Goal: Task Accomplishment & Management: Use online tool/utility

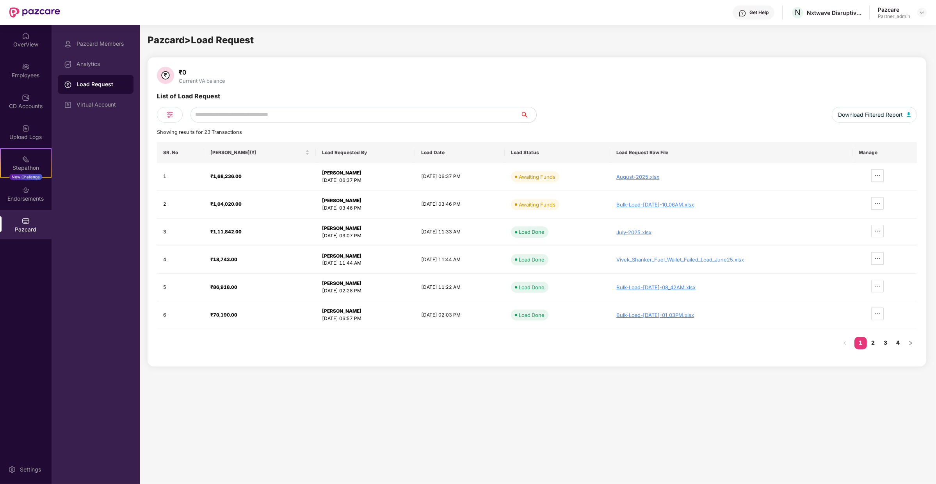
click at [357, 102] on div "List of Load Request" at bounding box center [537, 99] width 760 height 16
click at [881, 200] on icon "ellipsis" at bounding box center [878, 203] width 6 height 6
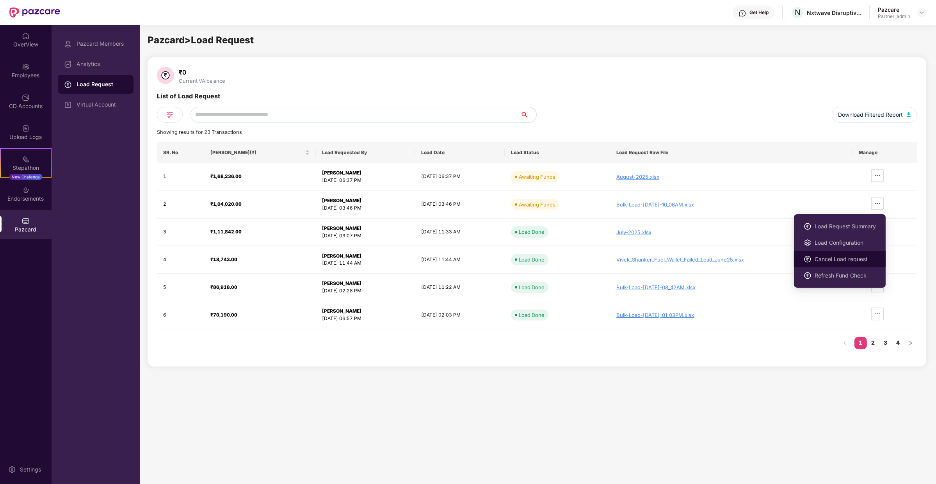
click at [829, 260] on span "Cancel Load request" at bounding box center [845, 259] width 61 height 9
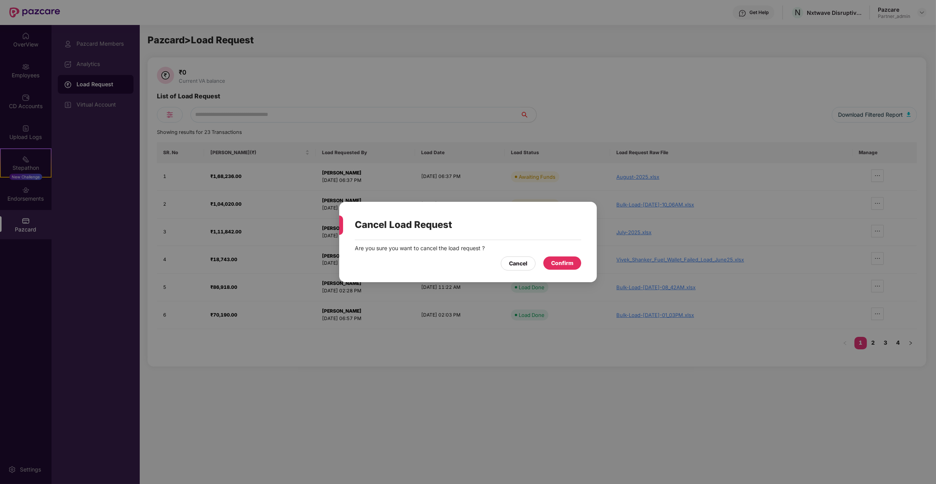
click at [557, 271] on div "Are you sure you want to cancel the load request ? Cancel Confirm" at bounding box center [468, 257] width 258 height 34
click at [560, 262] on div "Confirm" at bounding box center [562, 263] width 22 height 9
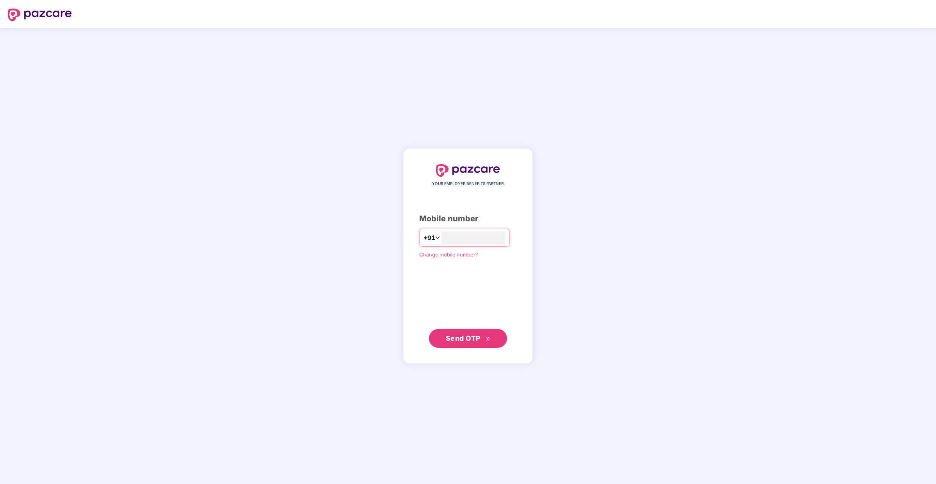
type input "**********"
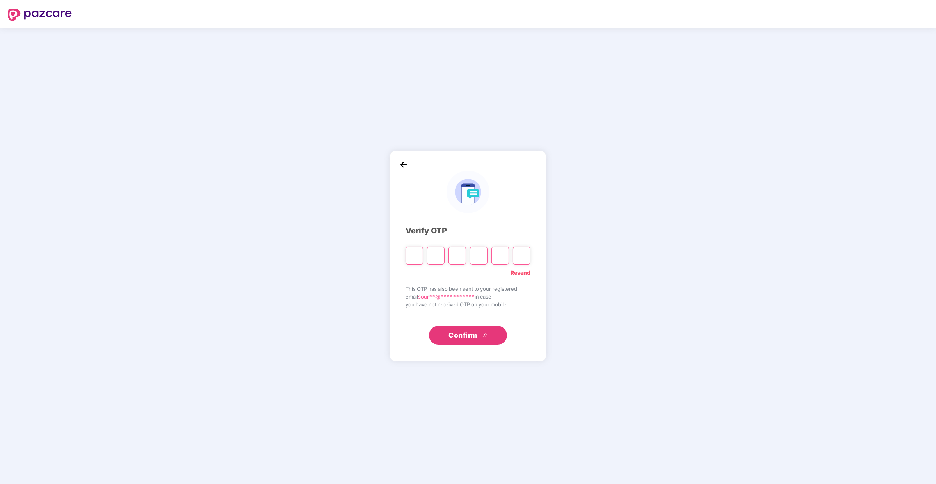
type input "*"
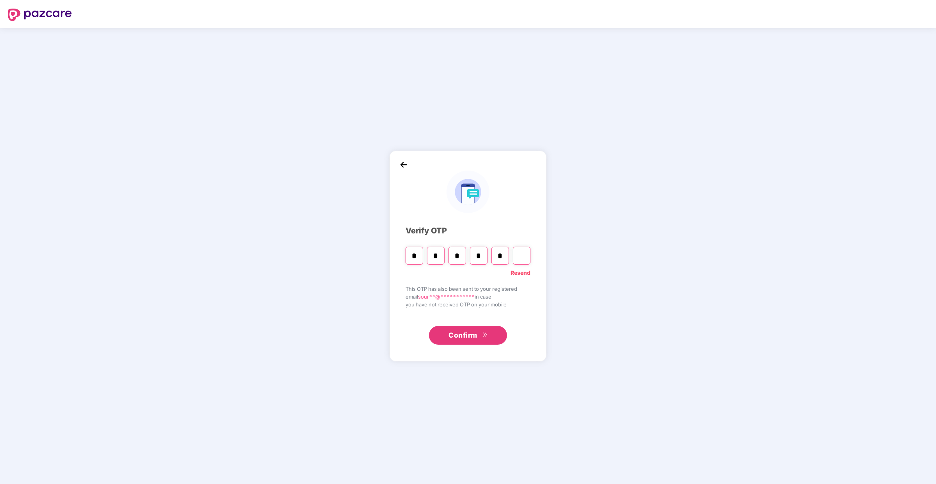
type input "*"
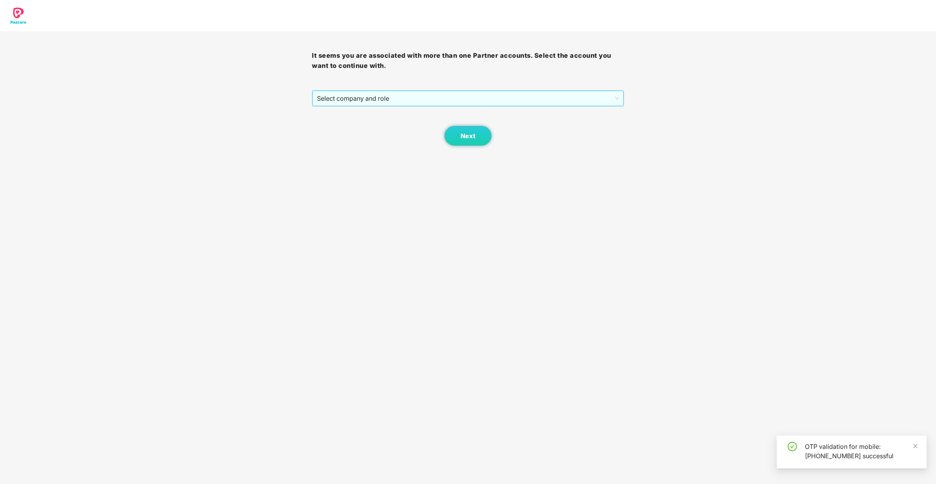
click at [460, 100] on span "Select company and role" at bounding box center [468, 98] width 302 height 15
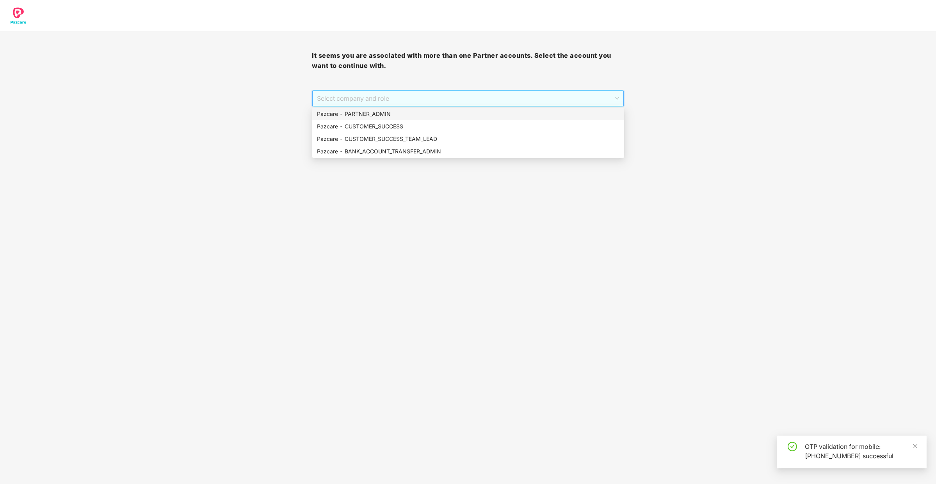
click at [457, 114] on div "Pazcare - PARTNER_ADMIN" at bounding box center [468, 114] width 303 height 9
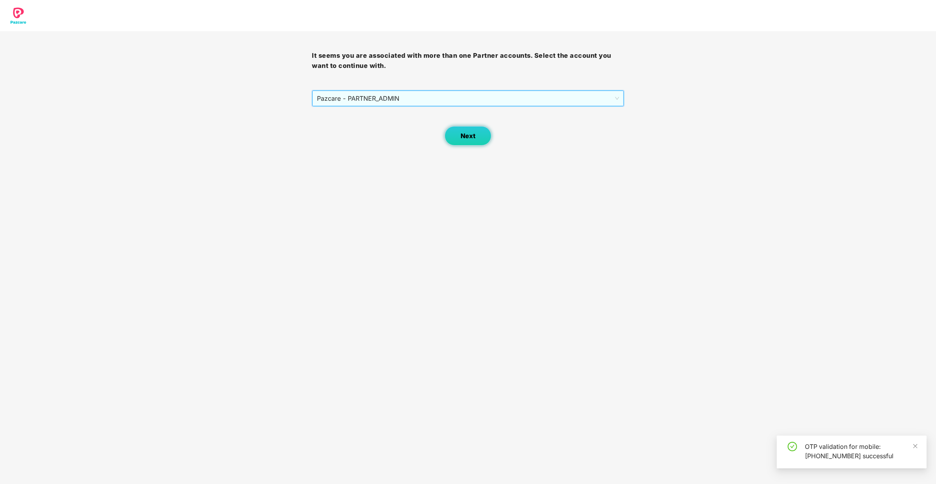
click at [478, 128] on button "Next" at bounding box center [468, 136] width 47 height 20
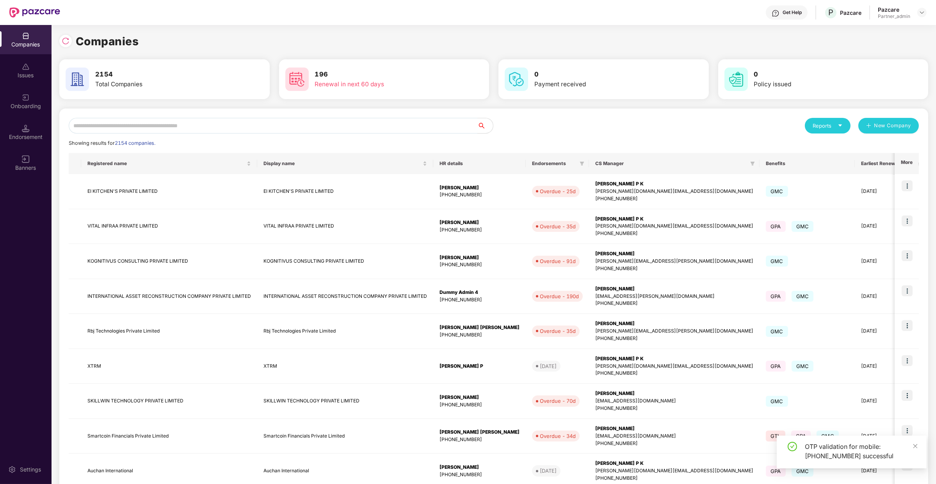
click at [452, 122] on input "text" at bounding box center [273, 126] width 409 height 16
click at [196, 135] on div "Reports New Company Showing results for 2154 companies. Registered name Display…" at bounding box center [494, 335] width 850 height 434
click at [196, 132] on input "text" at bounding box center [273, 126] width 409 height 16
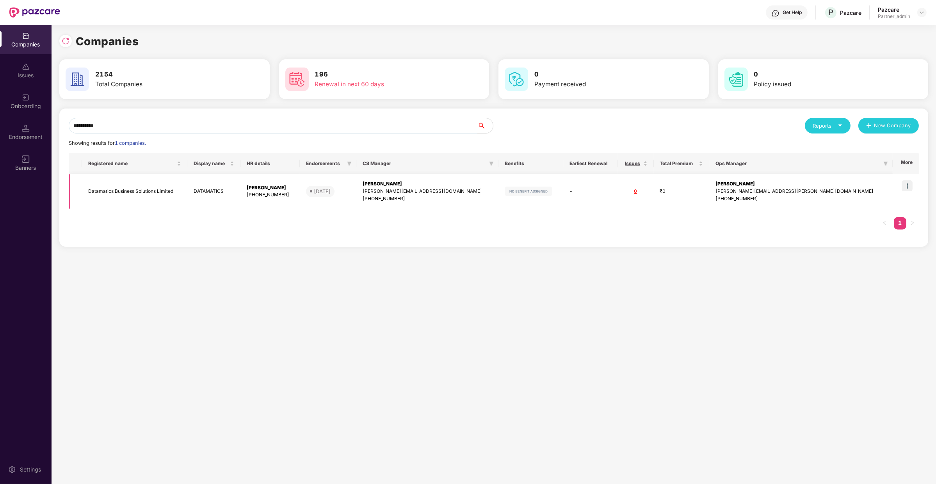
type input "**********"
click at [912, 187] on img at bounding box center [907, 185] width 11 height 11
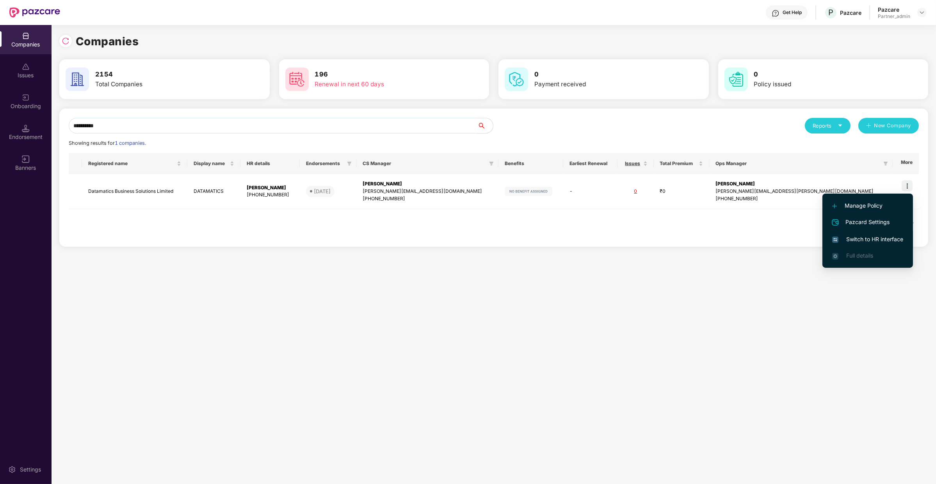
click at [879, 235] on span "Switch to HR interface" at bounding box center [868, 239] width 71 height 9
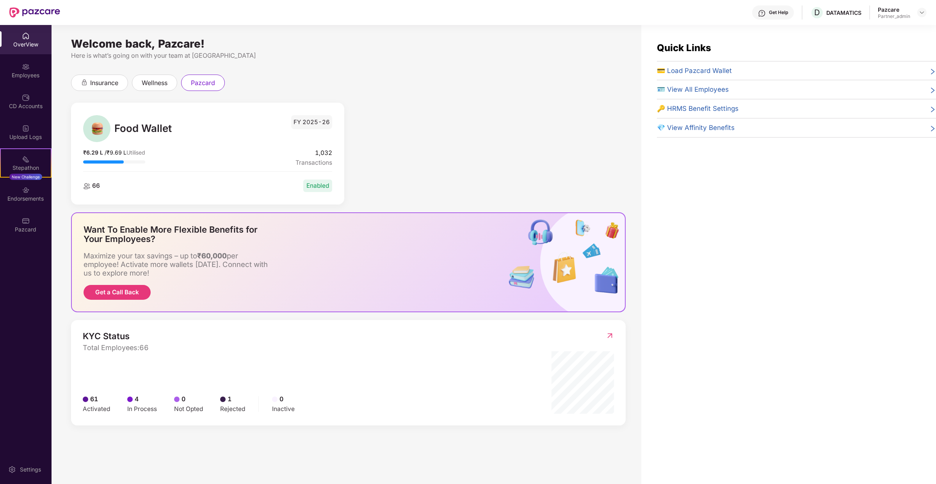
click at [27, 239] on div "OverView Employees CD Accounts Upload Logs Stepathon New Challenge Endorsements…" at bounding box center [26, 133] width 52 height 216
click at [26, 232] on div "Pazcard" at bounding box center [26, 230] width 52 height 8
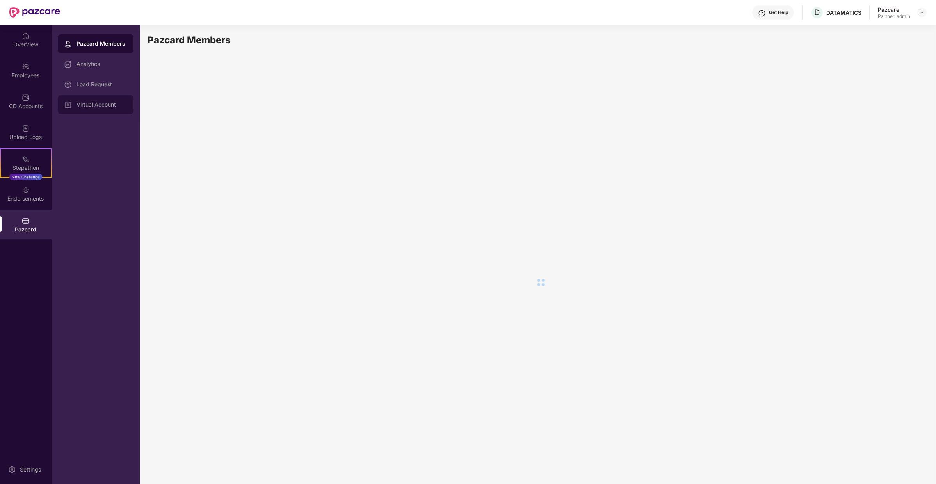
click at [113, 98] on div "Virtual Account" at bounding box center [96, 104] width 76 height 19
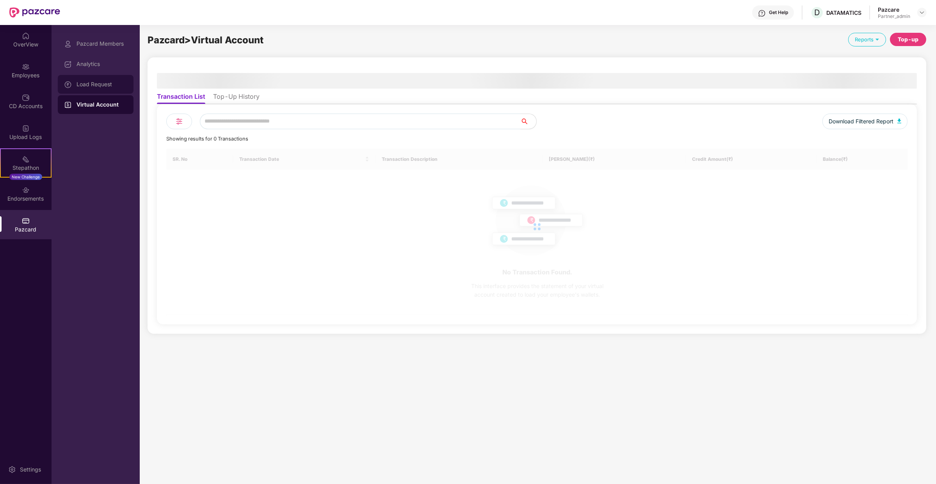
click at [113, 89] on div "Load Request" at bounding box center [96, 84] width 76 height 19
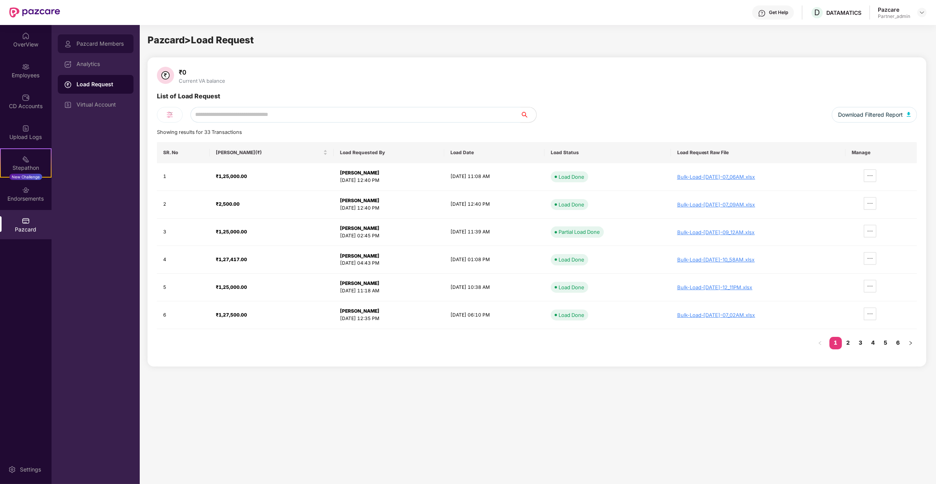
click at [111, 43] on div "Pazcard Members" at bounding box center [102, 44] width 51 height 6
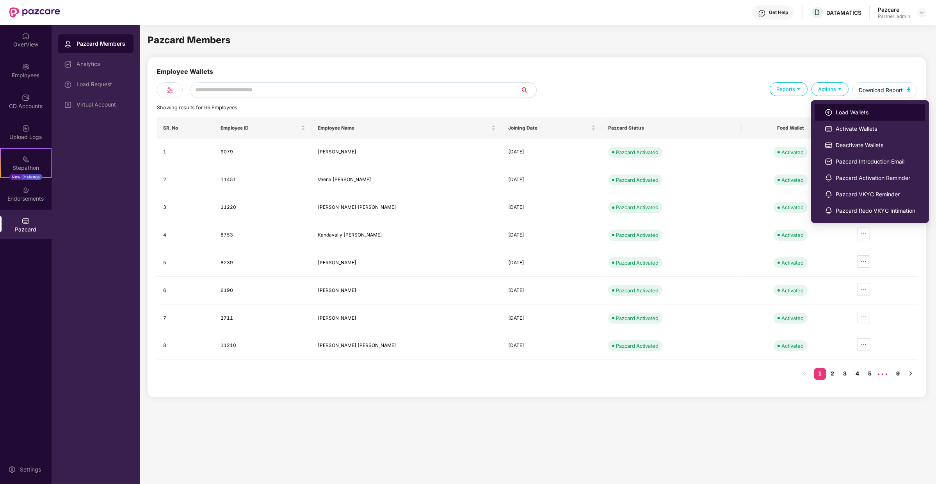
click at [843, 108] on span "Load Wallets" at bounding box center [876, 112] width 80 height 9
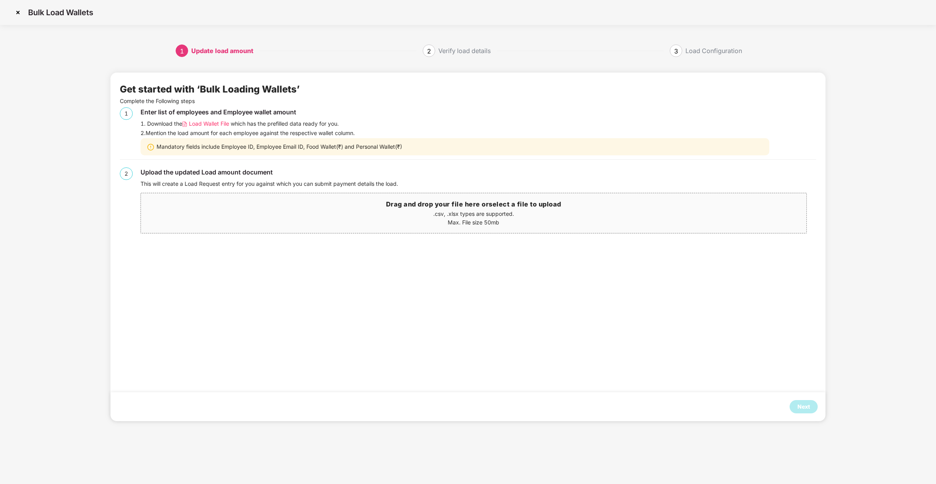
click at [217, 122] on span "Load Wallet File" at bounding box center [209, 123] width 40 height 9
click at [799, 400] on div "Next" at bounding box center [804, 406] width 28 height 13
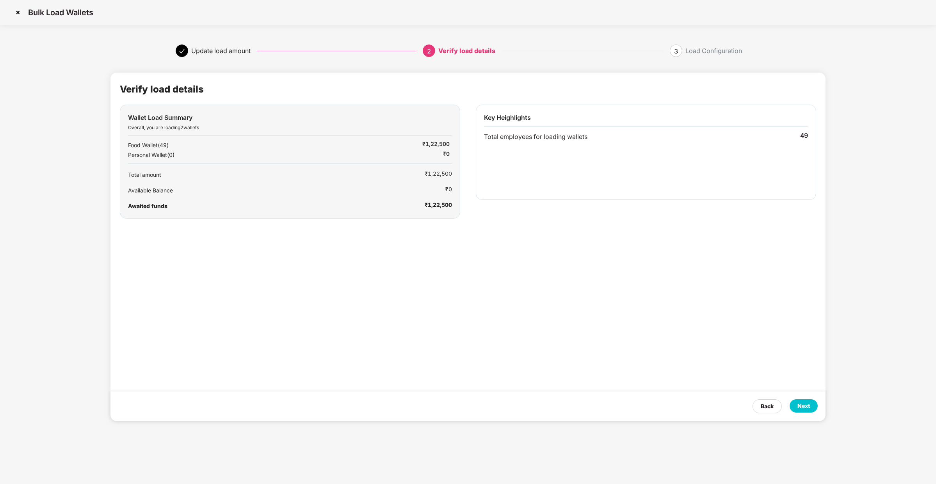
click at [799, 400] on div "Next" at bounding box center [804, 405] width 28 height 13
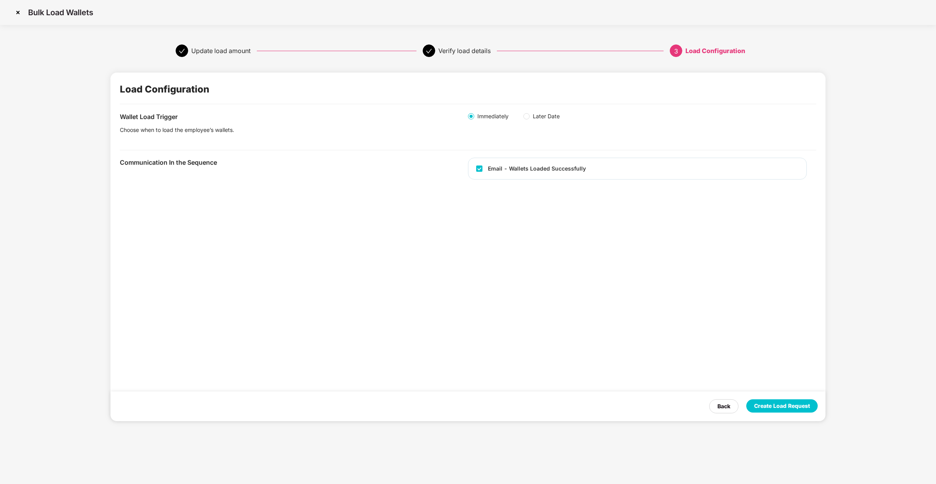
click at [799, 400] on div "Create Load Request" at bounding box center [782, 405] width 71 height 13
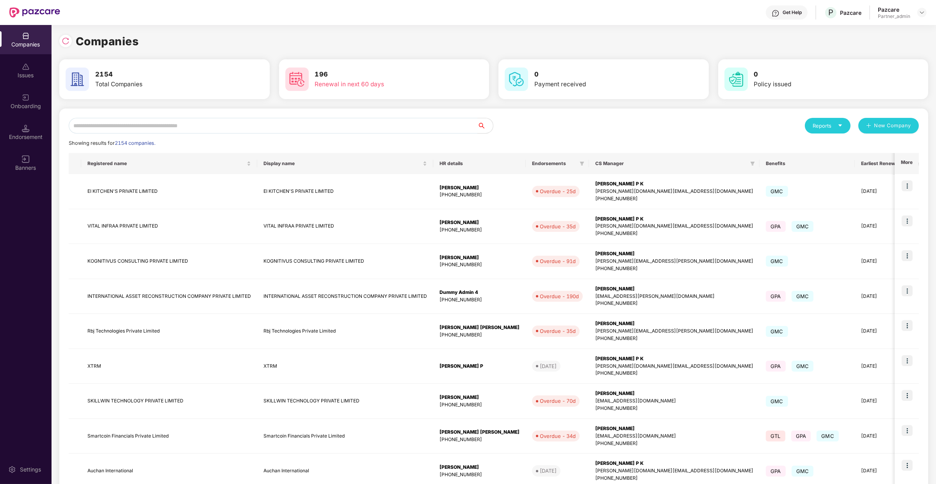
click at [167, 125] on input "text" at bounding box center [273, 126] width 409 height 16
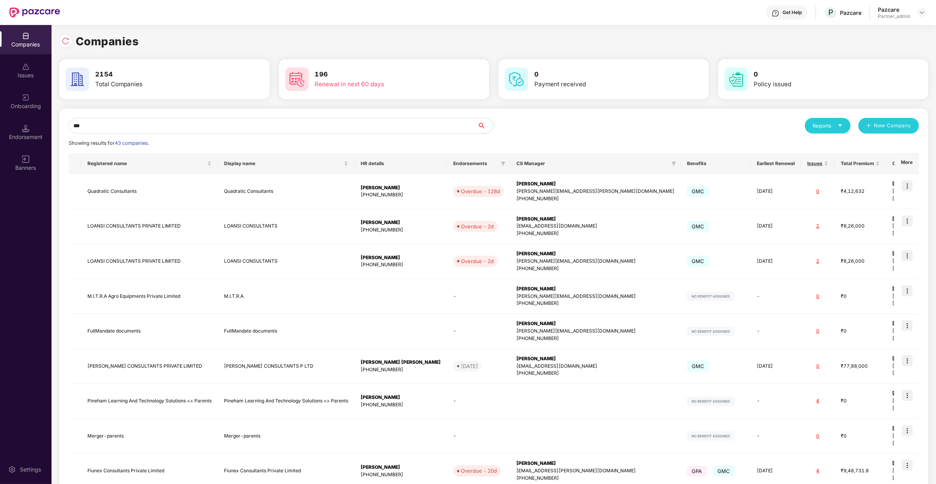
click at [239, 125] on input "***" at bounding box center [273, 126] width 409 height 16
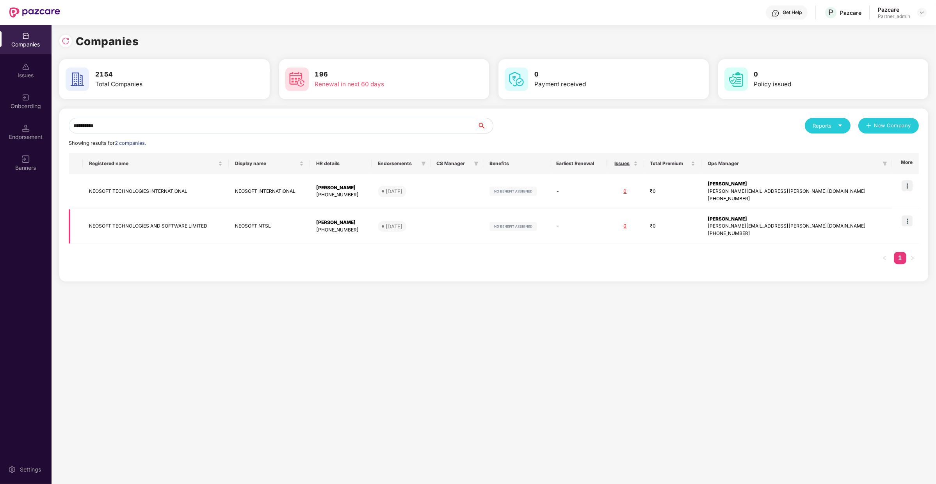
type input "**********"
click at [907, 219] on img at bounding box center [907, 221] width 11 height 11
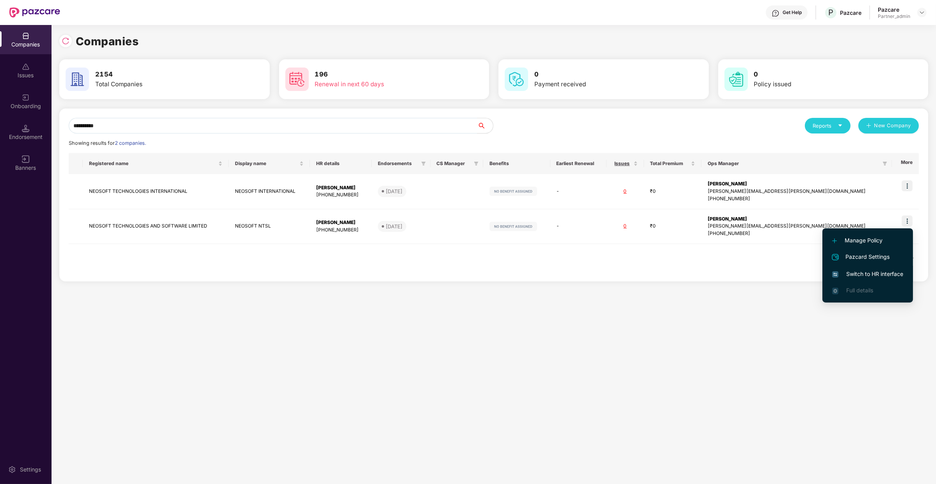
click at [870, 274] on span "Switch to HR interface" at bounding box center [868, 274] width 71 height 9
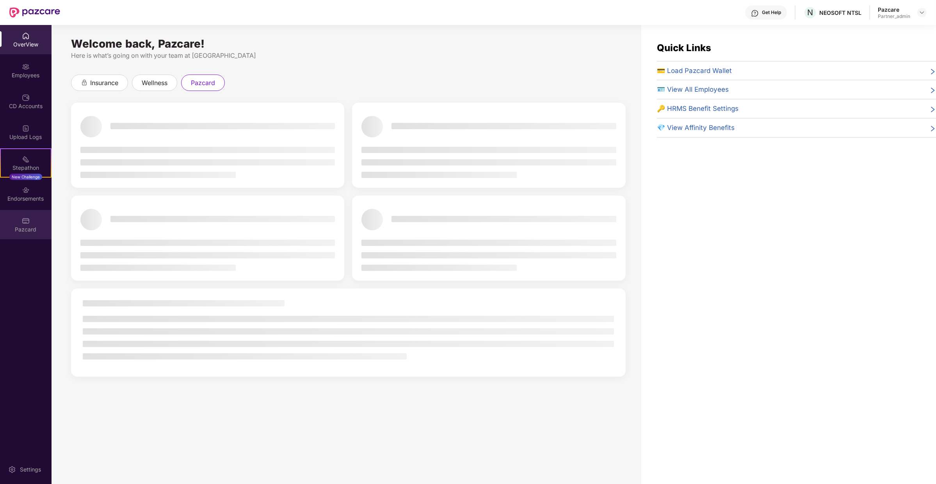
click at [44, 215] on div "Pazcard" at bounding box center [26, 224] width 52 height 29
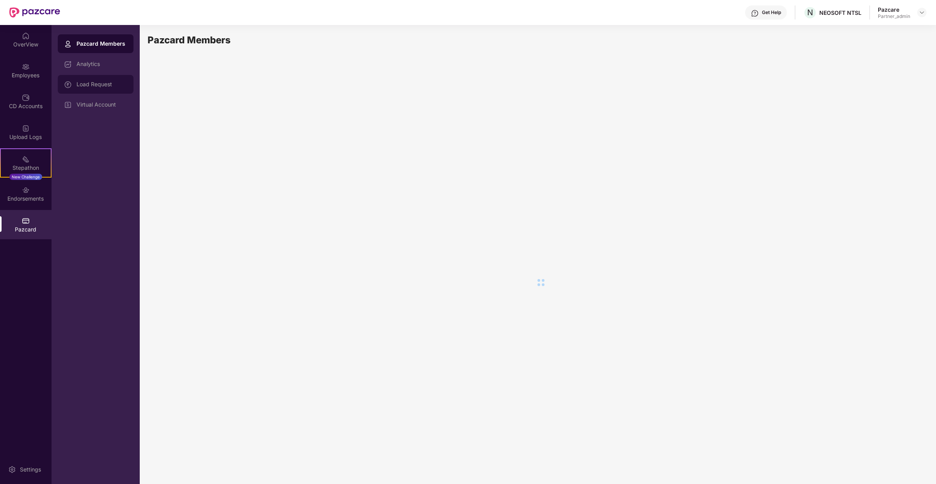
click at [87, 82] on div "Load Request" at bounding box center [102, 84] width 51 height 6
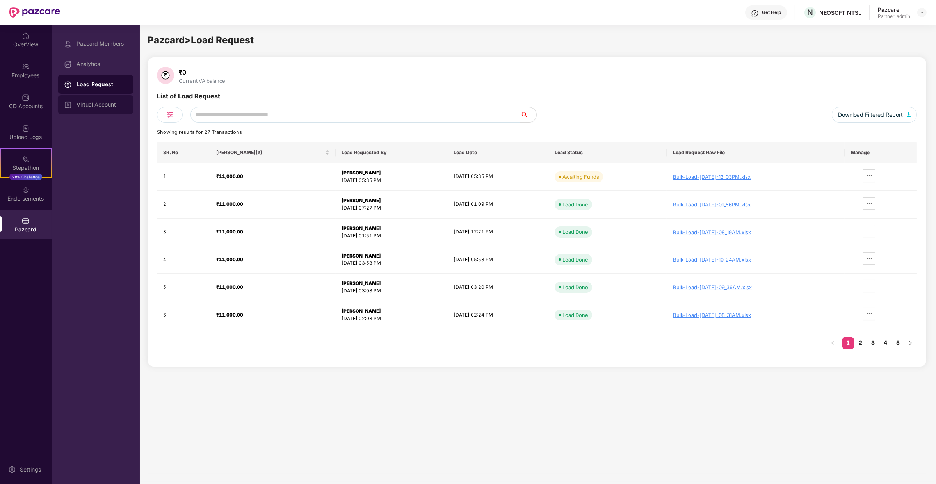
click at [107, 99] on div "Virtual Account" at bounding box center [96, 104] width 76 height 19
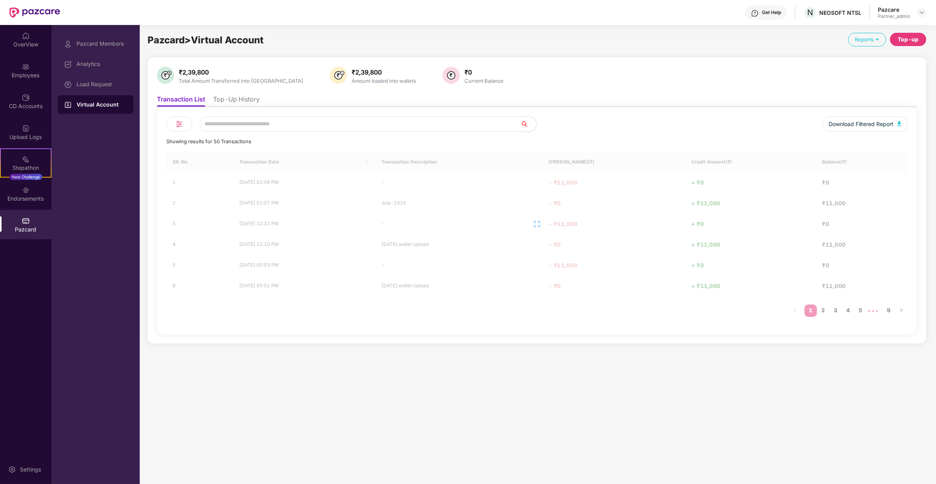
click at [221, 96] on li "Top-Up History" at bounding box center [236, 100] width 46 height 11
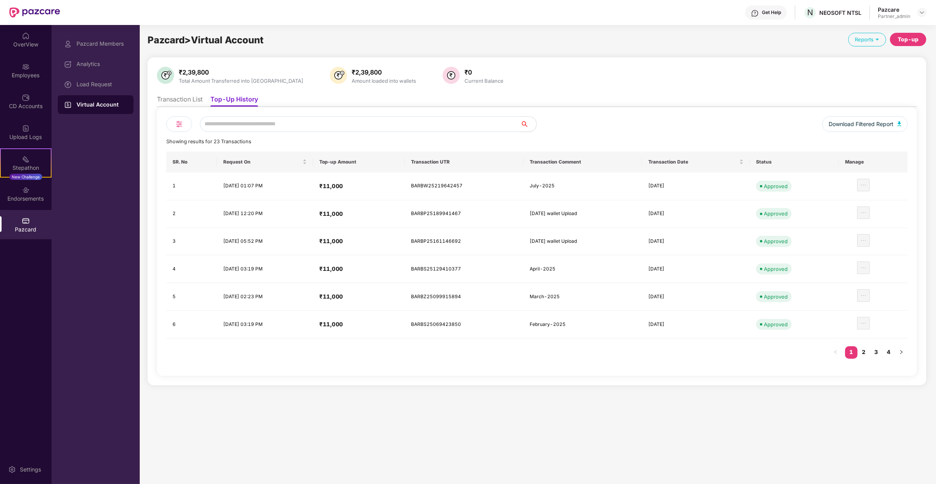
click at [905, 43] on div "Top-up" at bounding box center [908, 39] width 21 height 9
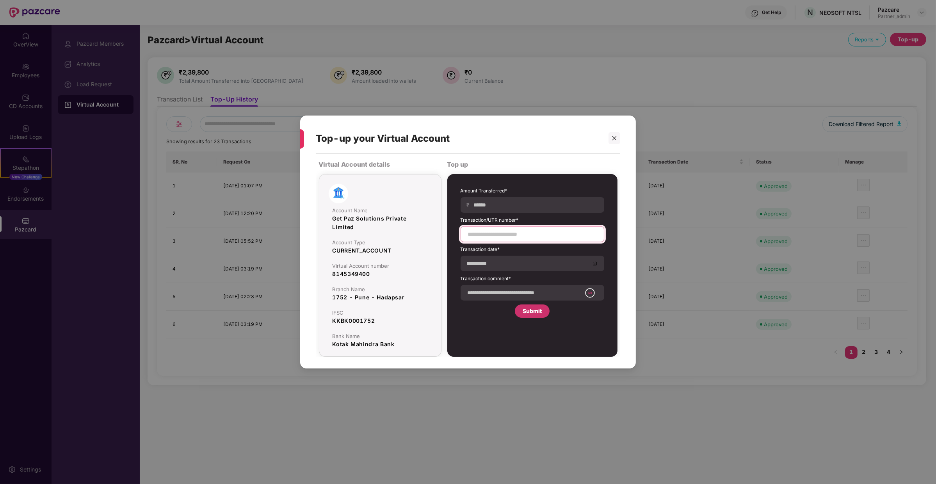
click at [559, 232] on input at bounding box center [532, 234] width 130 height 8
paste input "**********"
paste input "***"
type input "**********"
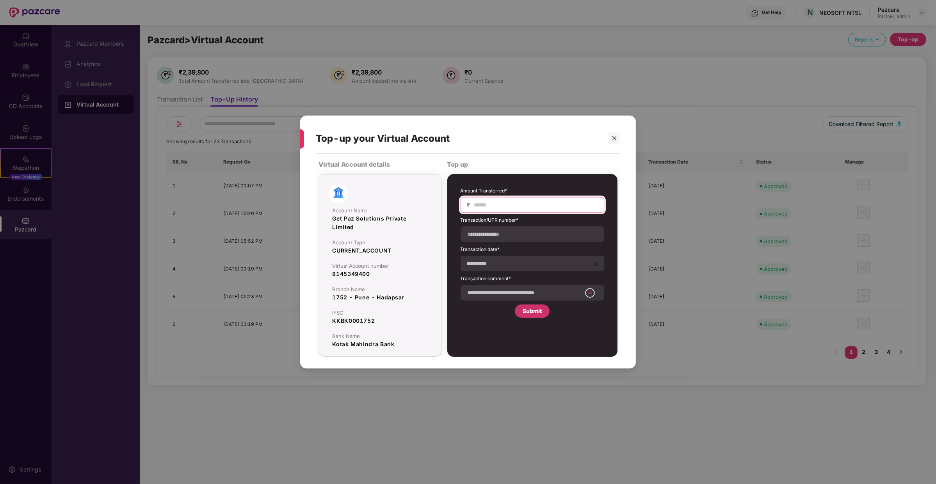
click at [558, 205] on input at bounding box center [536, 205] width 124 height 8
type input "*****"
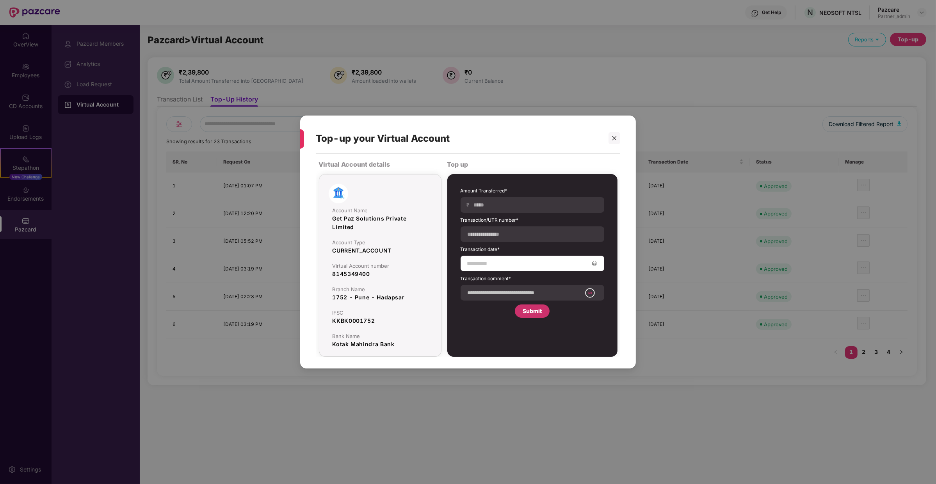
click at [521, 257] on div at bounding box center [533, 264] width 144 height 16
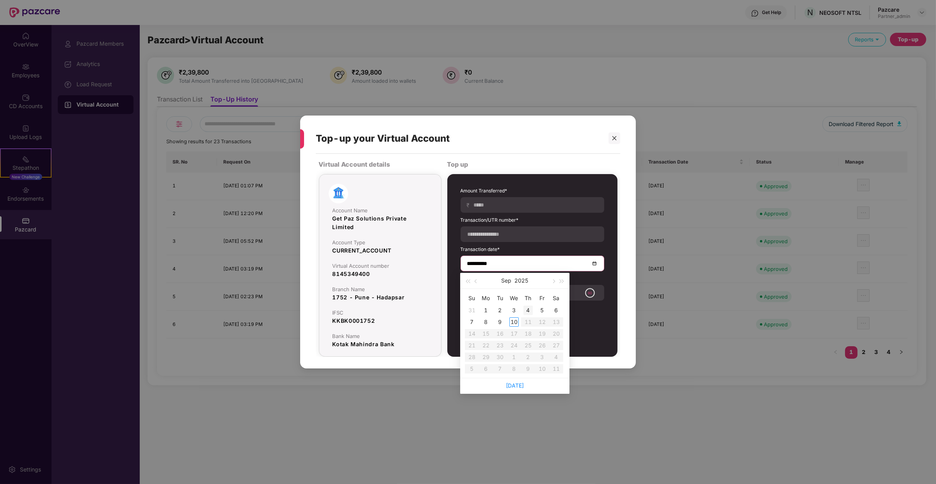
type input "**********"
click at [498, 320] on div "9" at bounding box center [500, 321] width 9 height 9
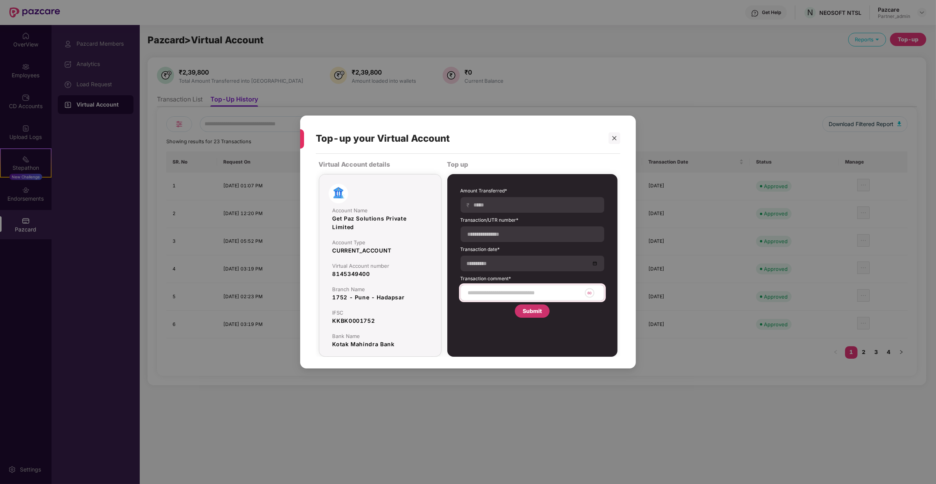
click at [510, 287] on div "60" at bounding box center [533, 293] width 144 height 16
click at [509, 292] on input at bounding box center [524, 293] width 114 height 8
type input "**********"
click at [525, 310] on div "Submit" at bounding box center [532, 311] width 19 height 9
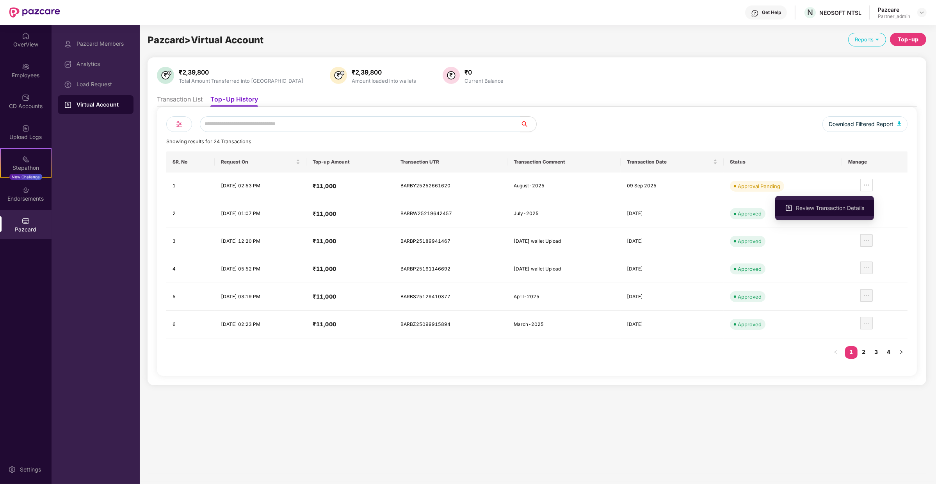
click at [855, 216] on li "Review Transaction Details" at bounding box center [824, 208] width 99 height 16
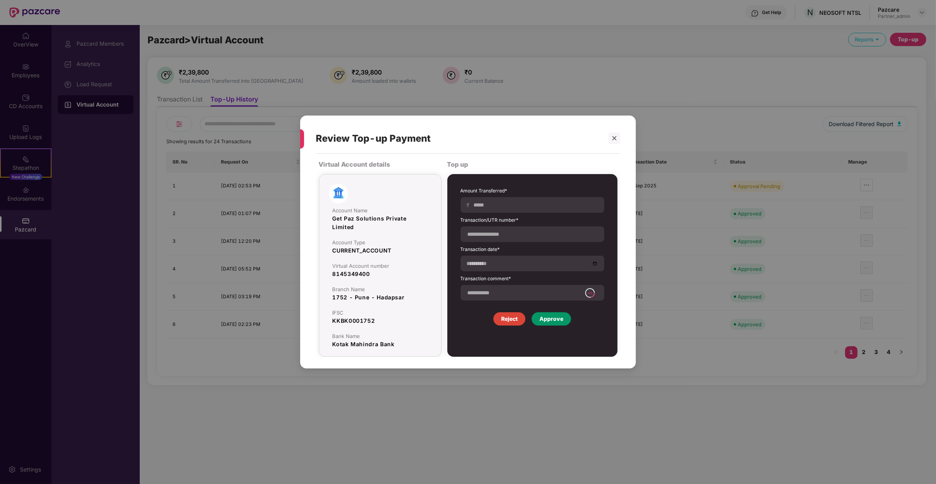
click at [565, 318] on div "Approve" at bounding box center [551, 318] width 39 height 13
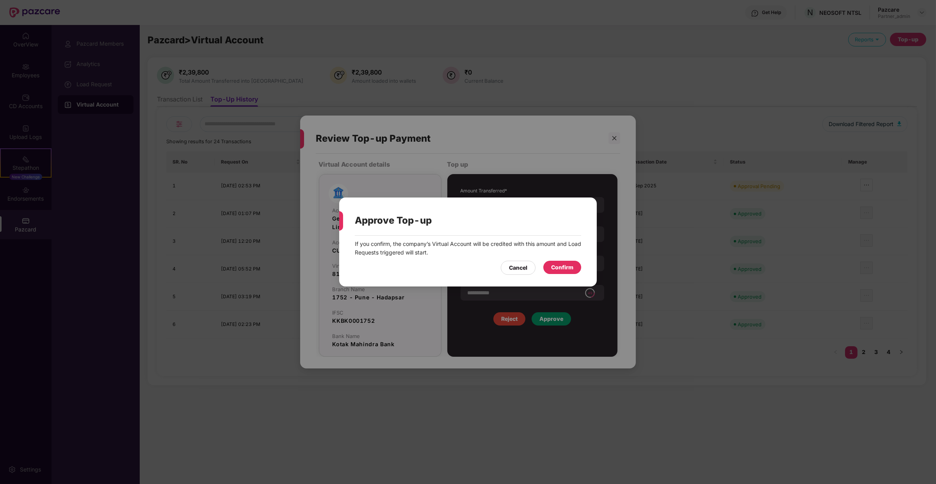
click at [565, 265] on div "Confirm" at bounding box center [562, 267] width 22 height 9
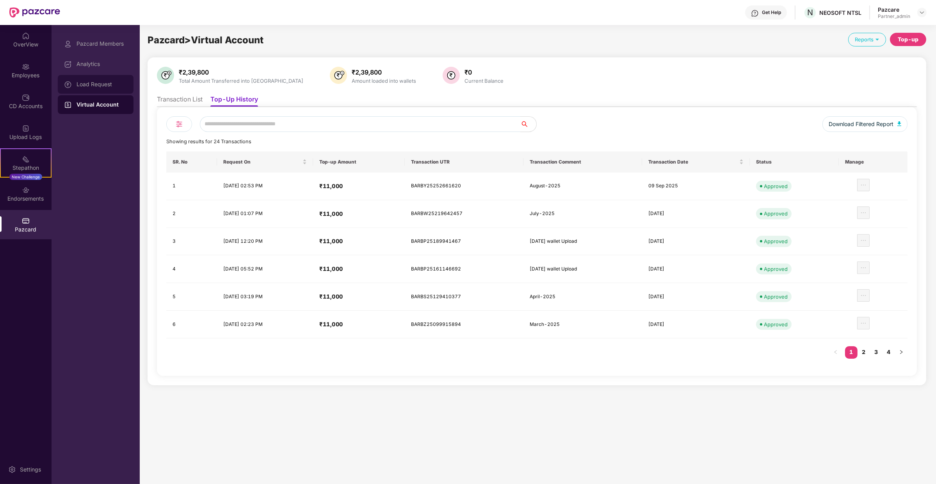
click at [121, 84] on div "Load Request" at bounding box center [102, 84] width 51 height 6
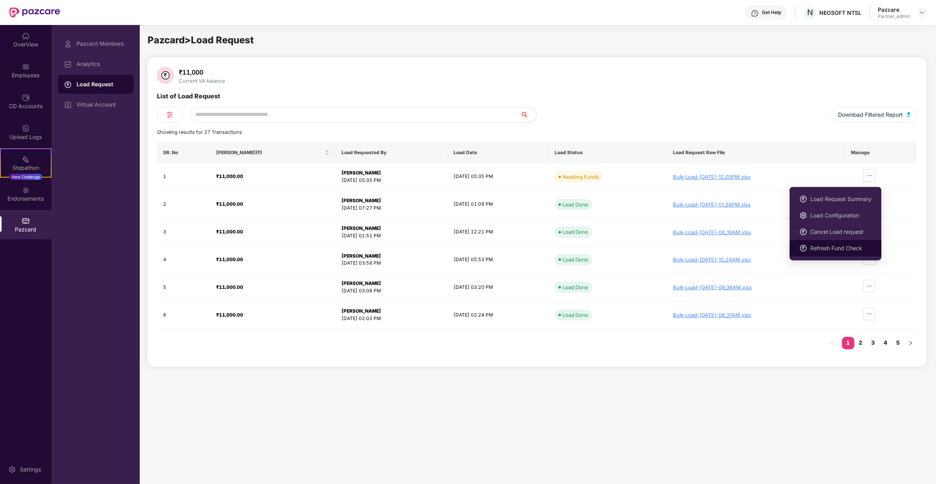
click at [851, 247] on span "Refresh Fund Check" at bounding box center [841, 248] width 61 height 9
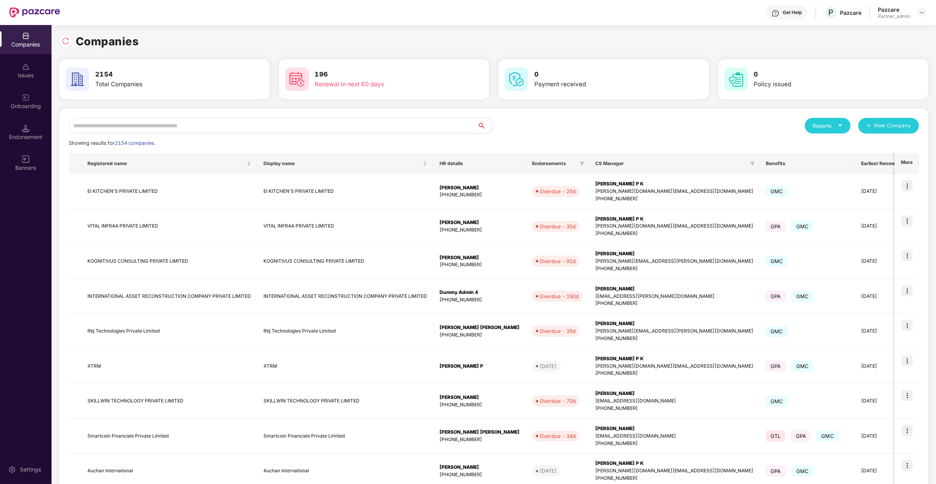
click at [134, 121] on input "text" at bounding box center [273, 126] width 409 height 16
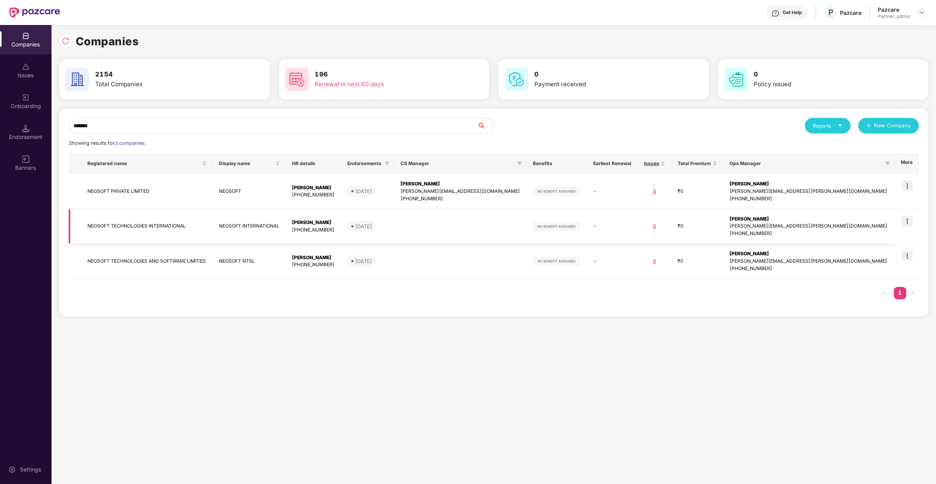
type input "*******"
click at [909, 221] on img at bounding box center [907, 221] width 11 height 11
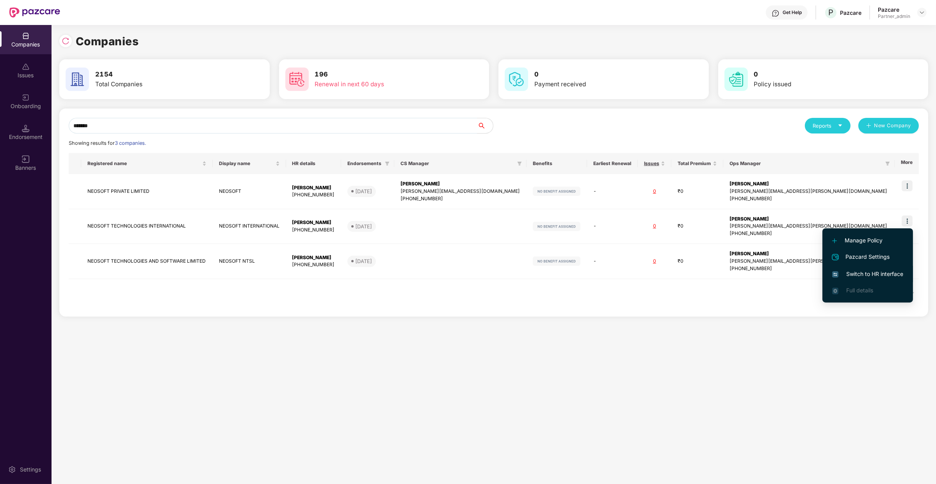
click at [869, 273] on span "Switch to HR interface" at bounding box center [868, 274] width 71 height 9
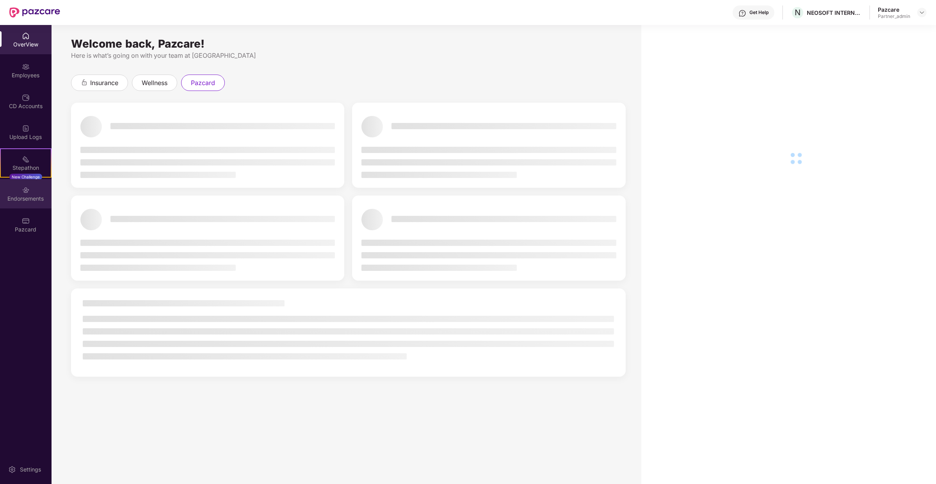
click at [45, 200] on div "Endorsements" at bounding box center [26, 199] width 52 height 8
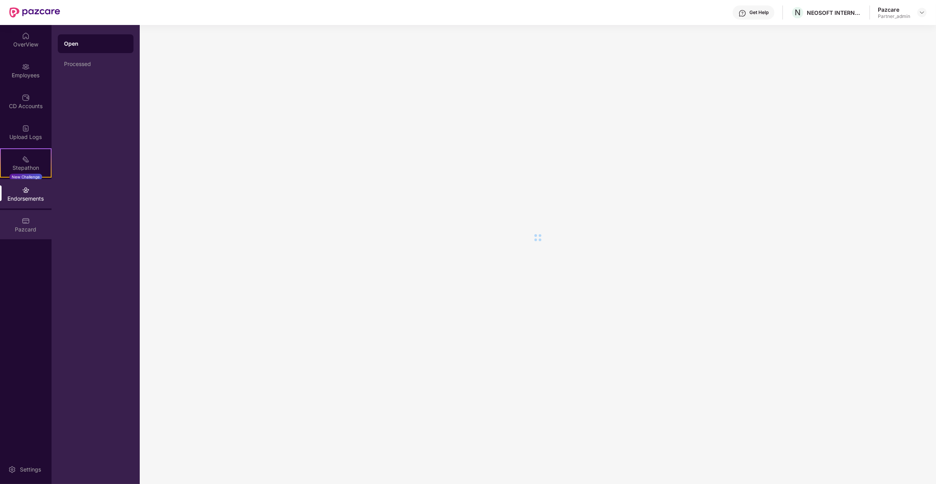
click at [36, 220] on div "Pazcard" at bounding box center [26, 224] width 52 height 29
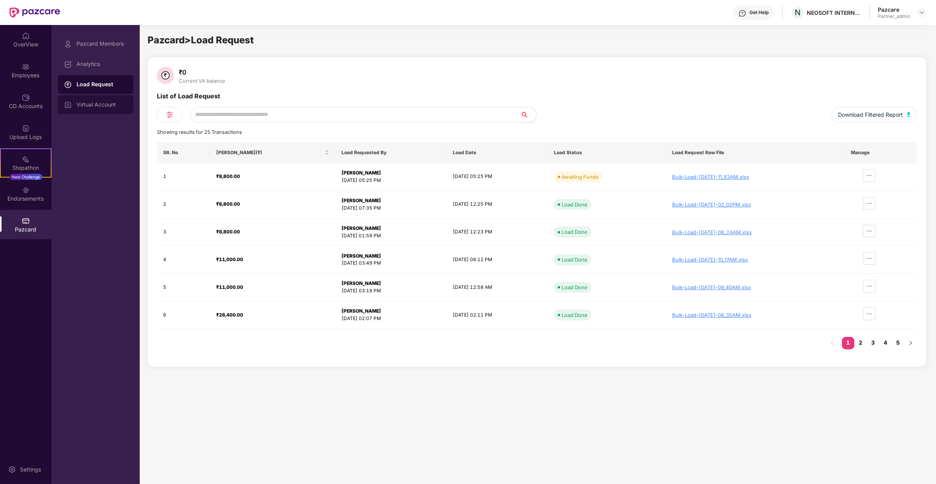
click at [105, 109] on div "Virtual Account" at bounding box center [96, 104] width 76 height 19
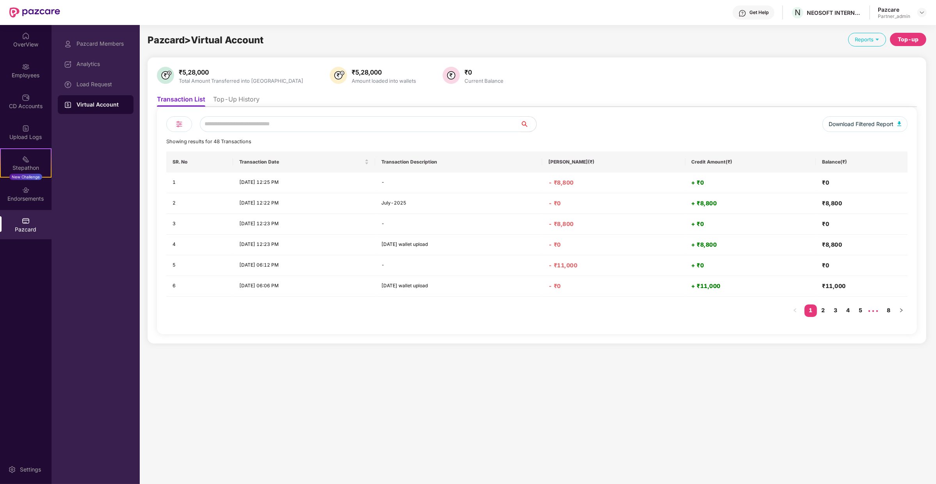
click at [219, 97] on li "Top-Up History" at bounding box center [236, 100] width 46 height 11
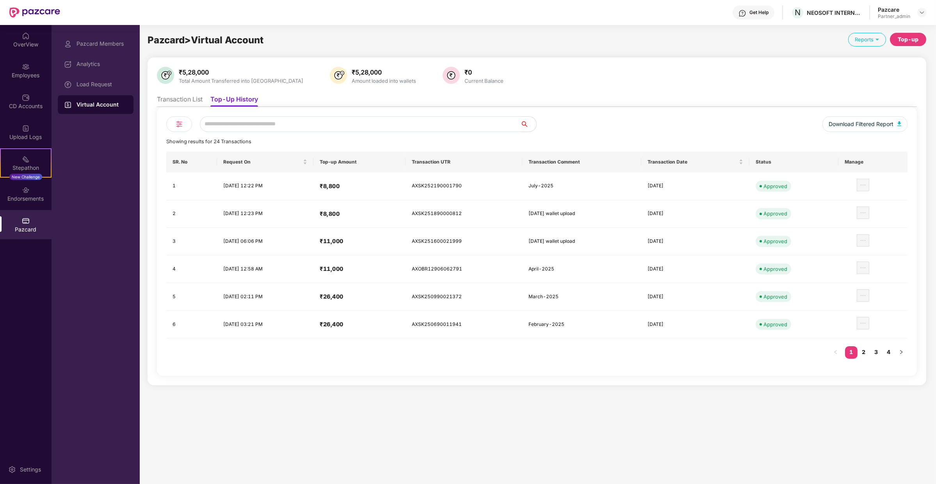
click at [907, 40] on div "Top-up" at bounding box center [908, 39] width 21 height 9
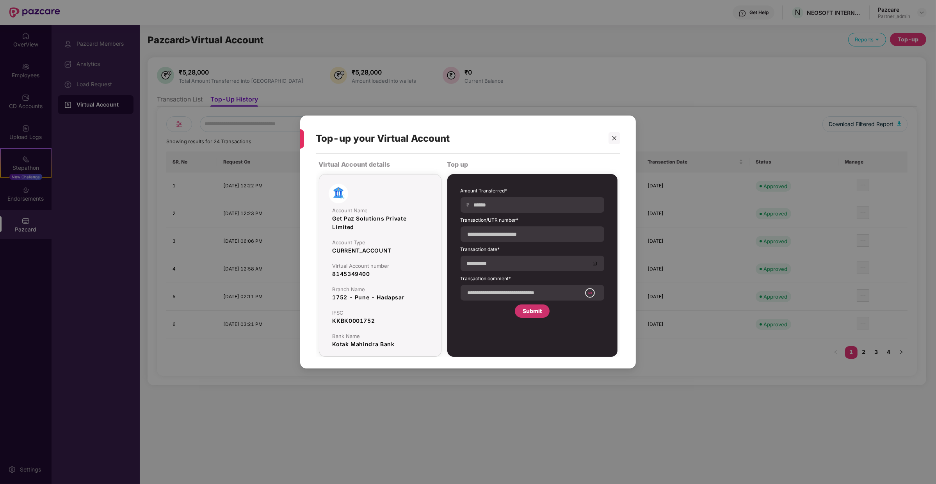
click at [508, 226] on label "Transaction/UTR number*" at bounding box center [533, 222] width 144 height 10
click at [507, 232] on input at bounding box center [532, 234] width 130 height 8
paste input "**********"
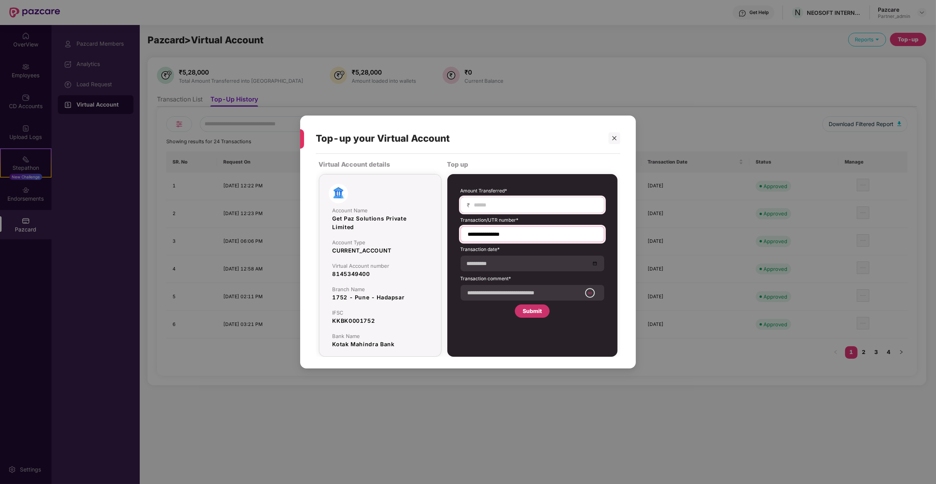
type input "**********"
click at [513, 203] on input at bounding box center [536, 205] width 124 height 8
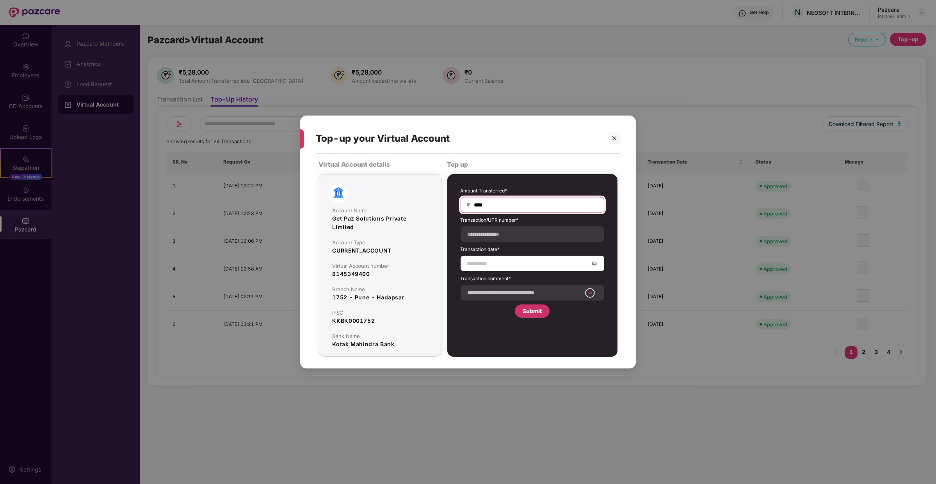
type input "****"
click at [493, 266] on input at bounding box center [528, 263] width 123 height 9
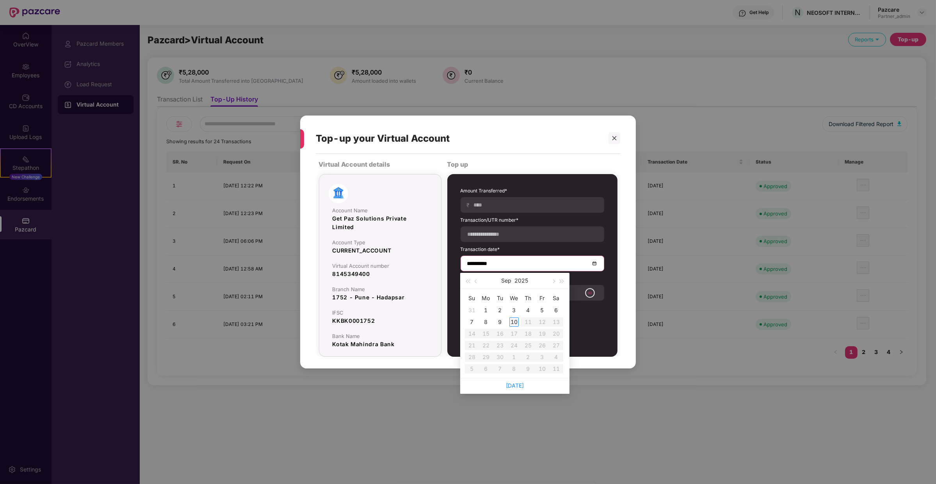
type input "**********"
click at [497, 321] on div "9" at bounding box center [500, 321] width 9 height 9
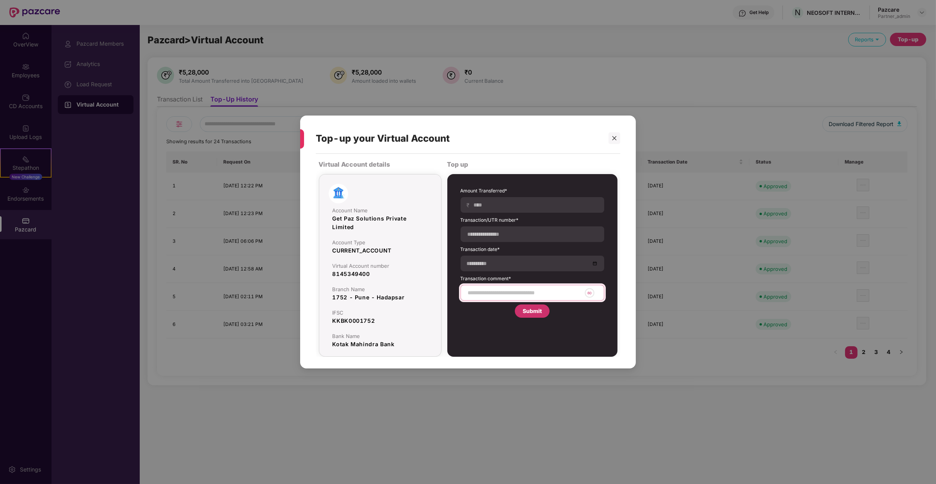
click at [504, 296] on input at bounding box center [524, 293] width 114 height 8
type input "**********"
click at [530, 310] on div "Submit" at bounding box center [532, 311] width 19 height 9
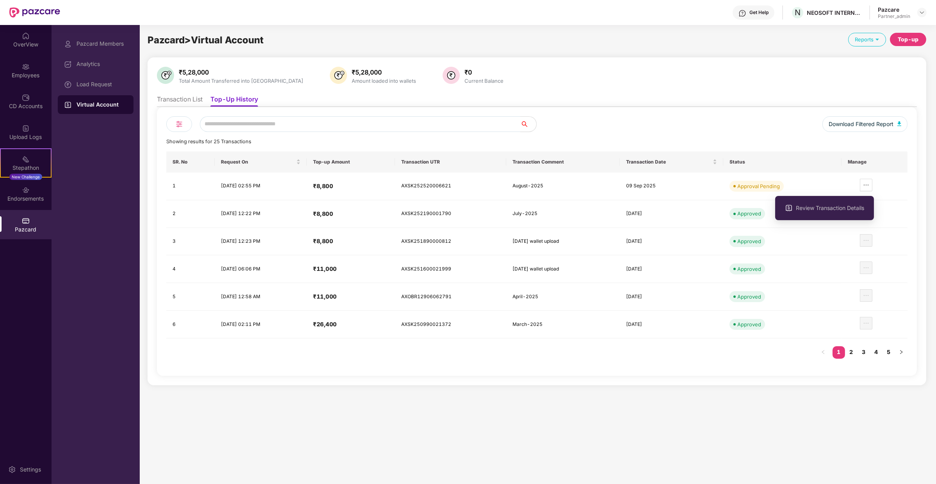
click at [849, 222] on div "Review Transaction Details" at bounding box center [824, 208] width 99 height 32
click at [857, 206] on span "Review Transaction Details" at bounding box center [830, 208] width 68 height 9
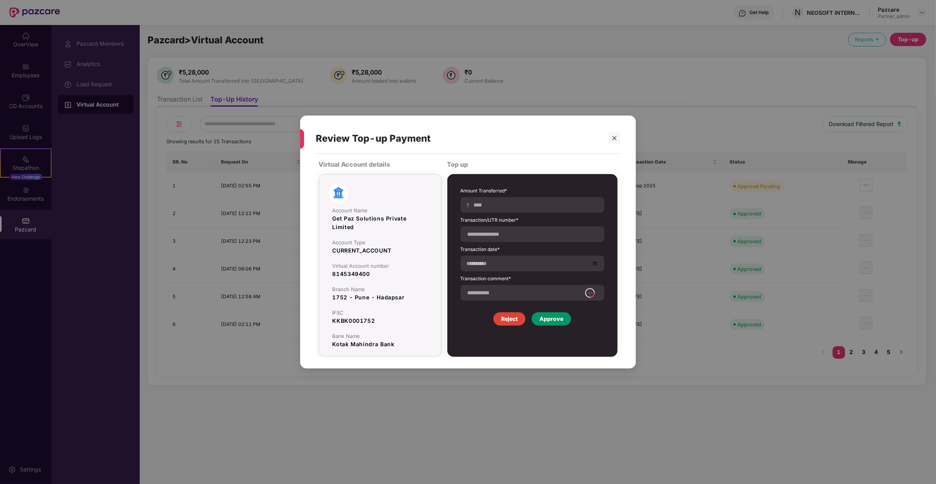
click at [538, 326] on div "**********" at bounding box center [533, 257] width 152 height 146
click at [547, 320] on div "Approve" at bounding box center [552, 319] width 24 height 9
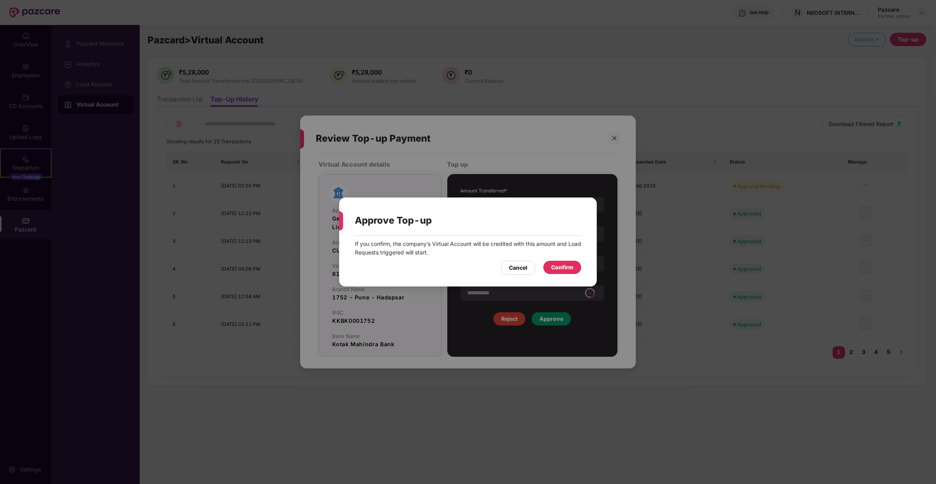
click at [553, 264] on div "Confirm" at bounding box center [562, 267] width 22 height 9
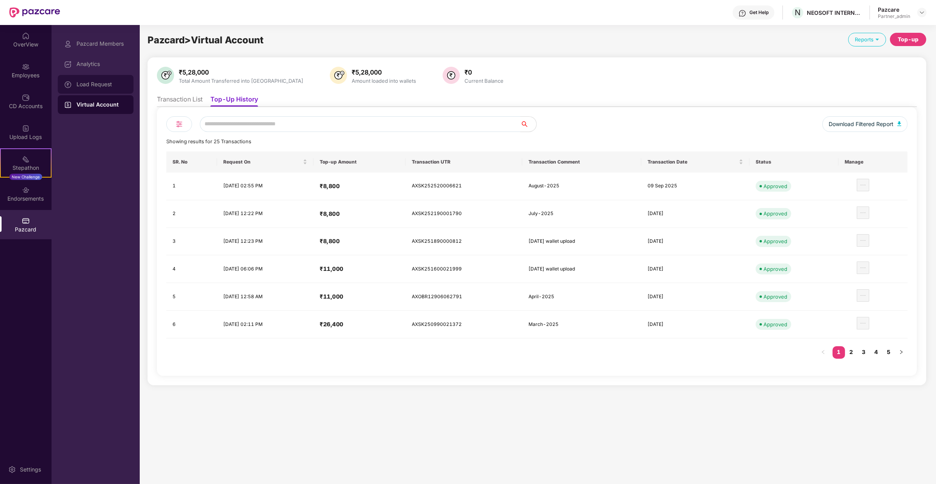
click at [98, 77] on div "Load Request" at bounding box center [96, 84] width 76 height 19
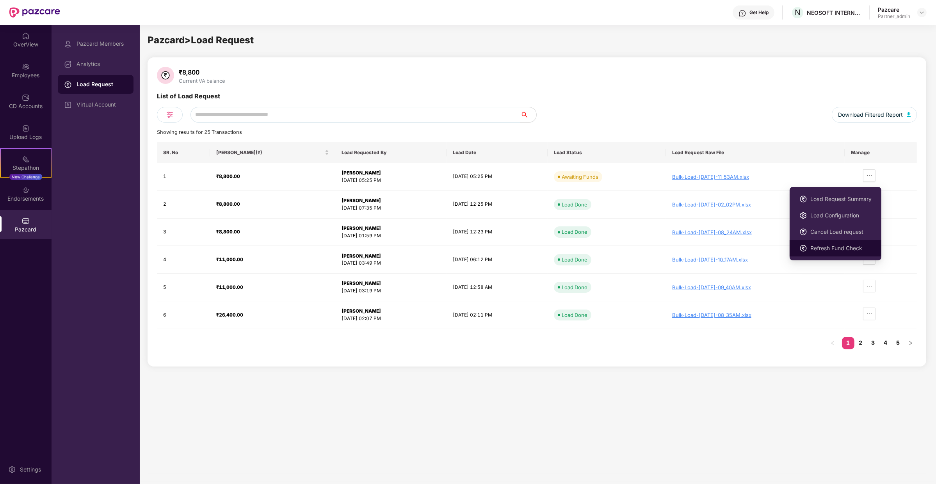
click at [843, 241] on li "Refresh Fund Check" at bounding box center [836, 248] width 92 height 16
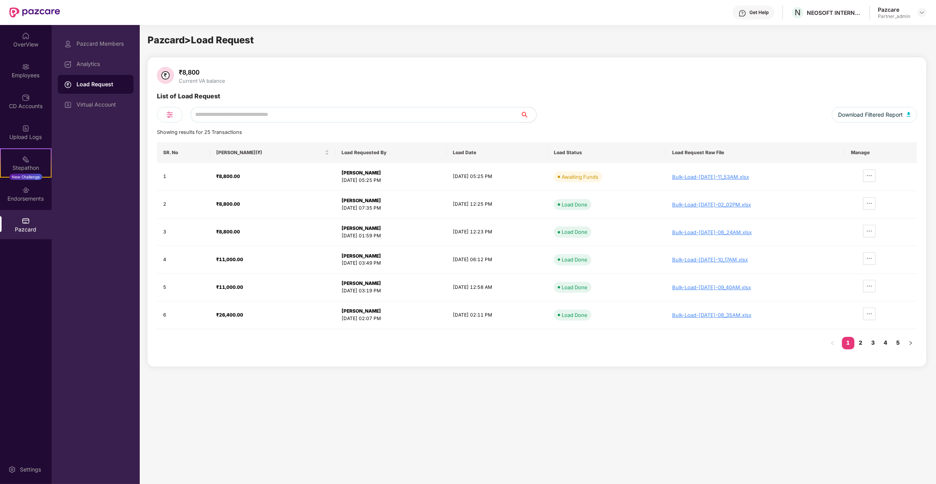
click at [271, 108] on input "text" at bounding box center [356, 115] width 330 height 16
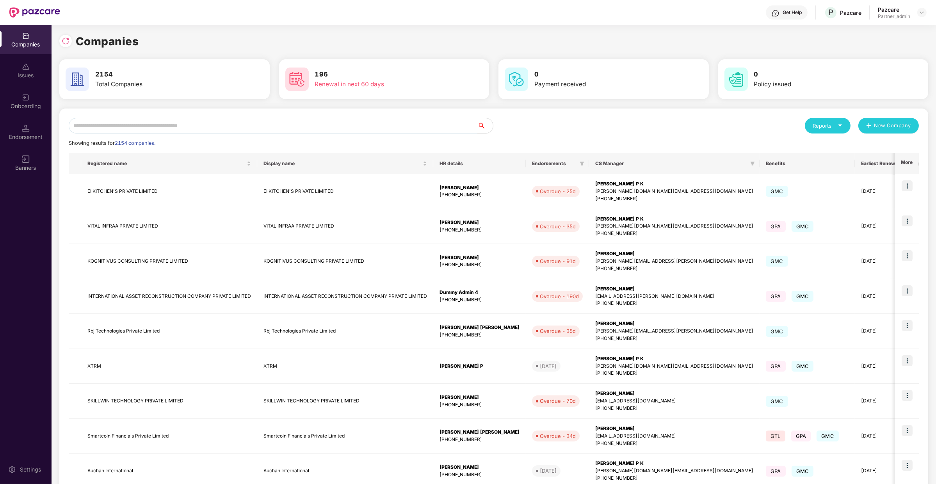
click at [157, 128] on input "text" at bounding box center [273, 126] width 409 height 16
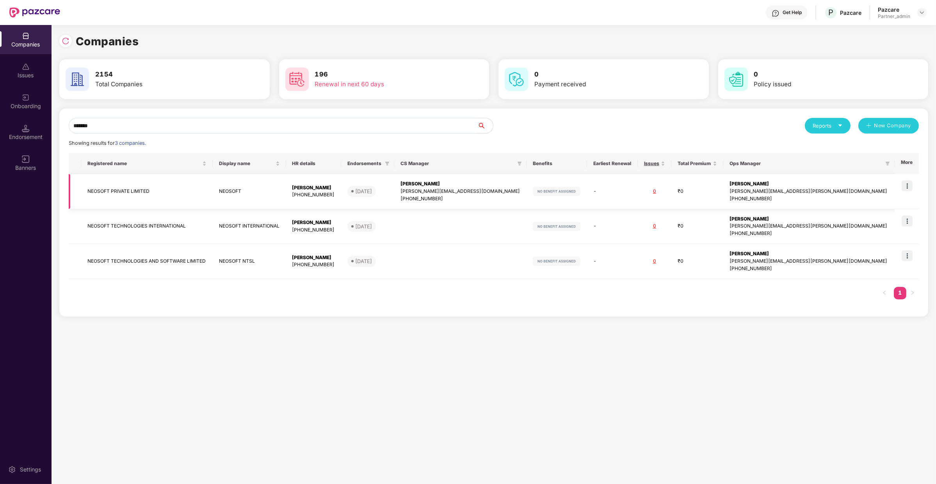
type input "*******"
click at [908, 184] on img at bounding box center [907, 185] width 11 height 11
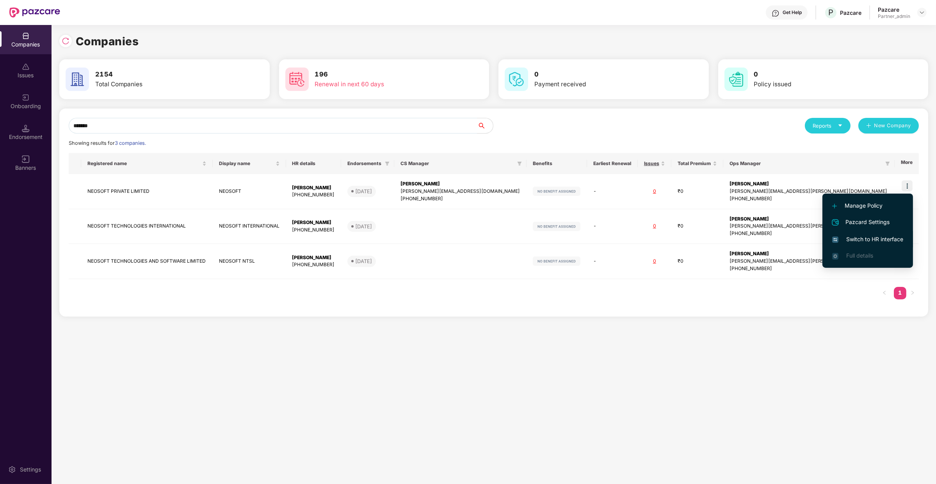
click at [890, 243] on span "Switch to HR interface" at bounding box center [868, 239] width 71 height 9
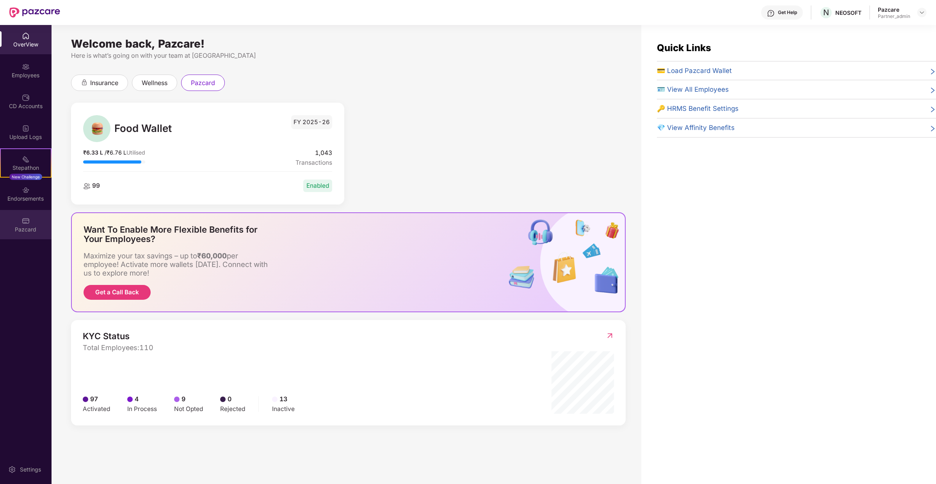
click at [19, 214] on div "Pazcard" at bounding box center [26, 224] width 52 height 29
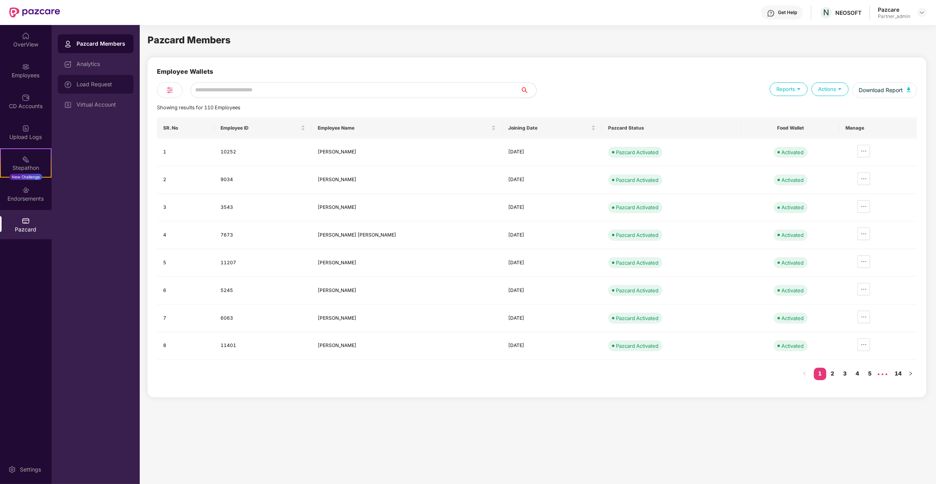
click at [99, 79] on div "Load Request" at bounding box center [96, 84] width 76 height 19
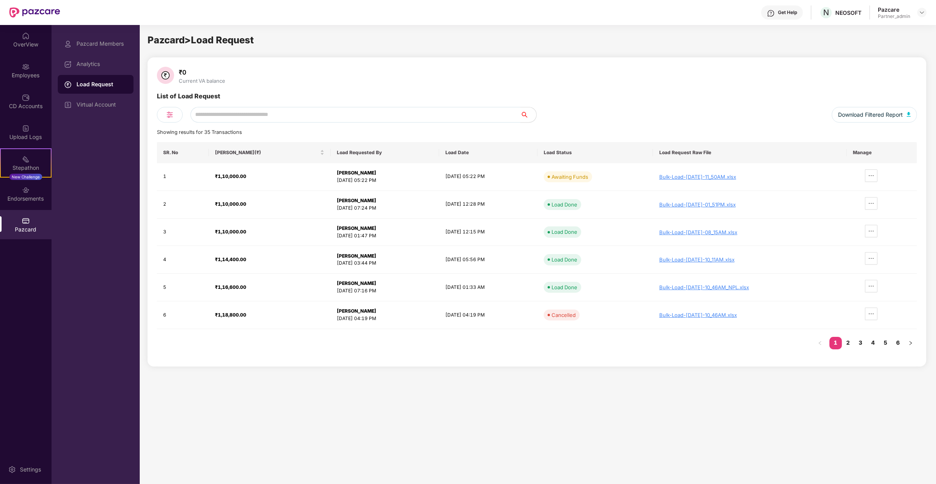
click at [102, 116] on div "Pazcard Members Analytics Load Request Virtual Account" at bounding box center [96, 254] width 88 height 459
click at [111, 106] on div "Virtual Account" at bounding box center [102, 105] width 51 height 6
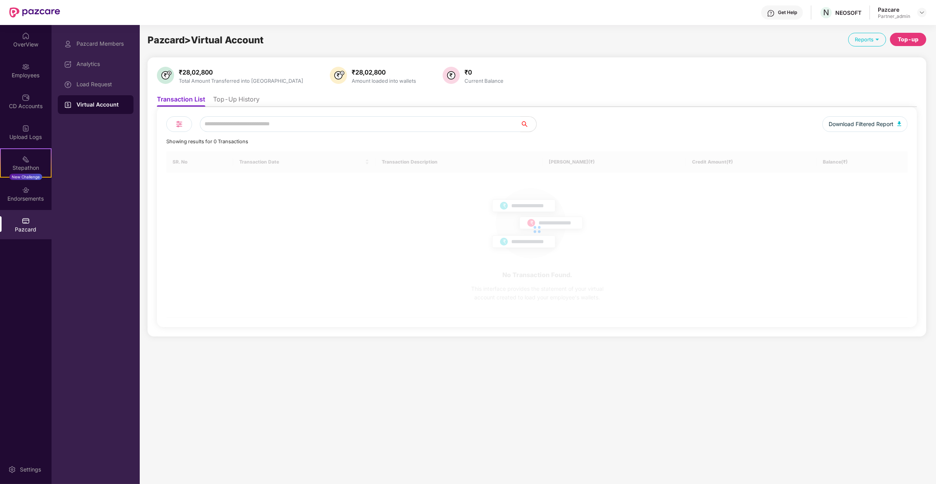
click at [242, 98] on li "Top-Up History" at bounding box center [236, 100] width 46 height 11
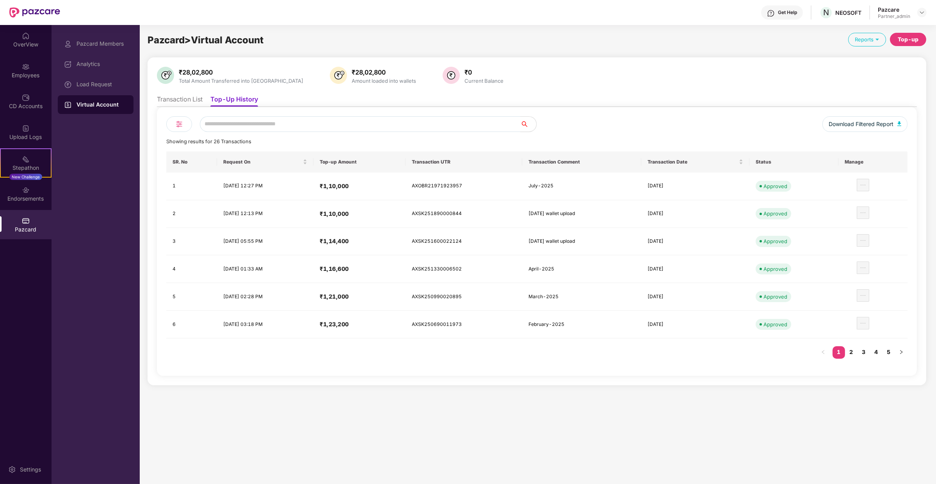
click at [906, 42] on div "Top-up" at bounding box center [908, 39] width 21 height 9
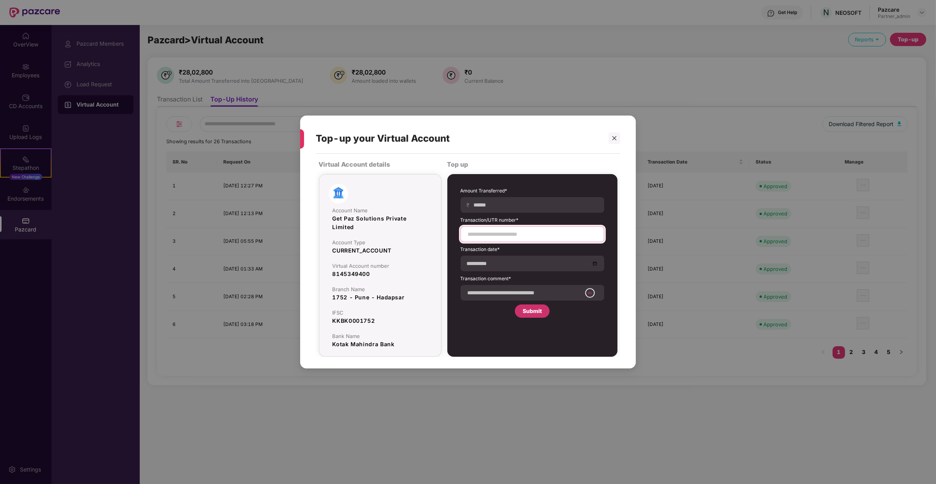
click at [521, 235] on input at bounding box center [532, 234] width 130 height 8
paste input "**********"
type input "**********"
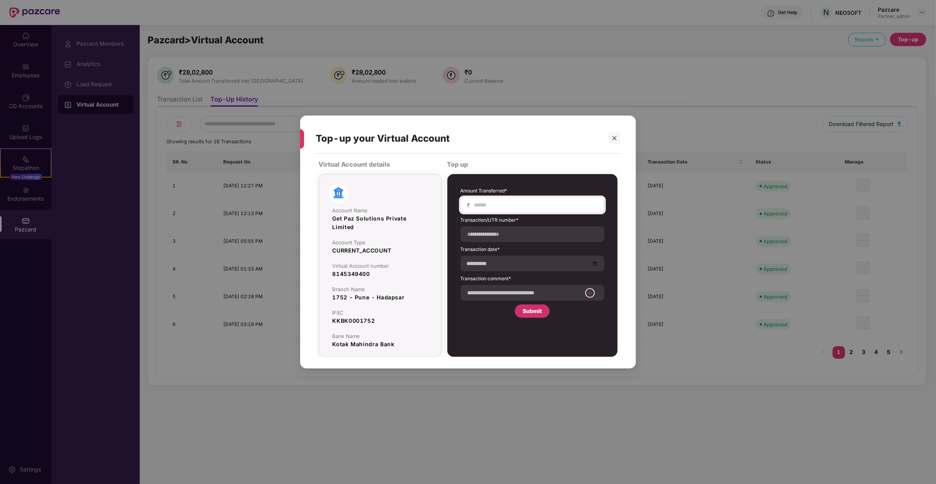
click at [518, 212] on div "₹" at bounding box center [533, 205] width 144 height 16
click at [521, 205] on input at bounding box center [536, 205] width 124 height 8
type input "******"
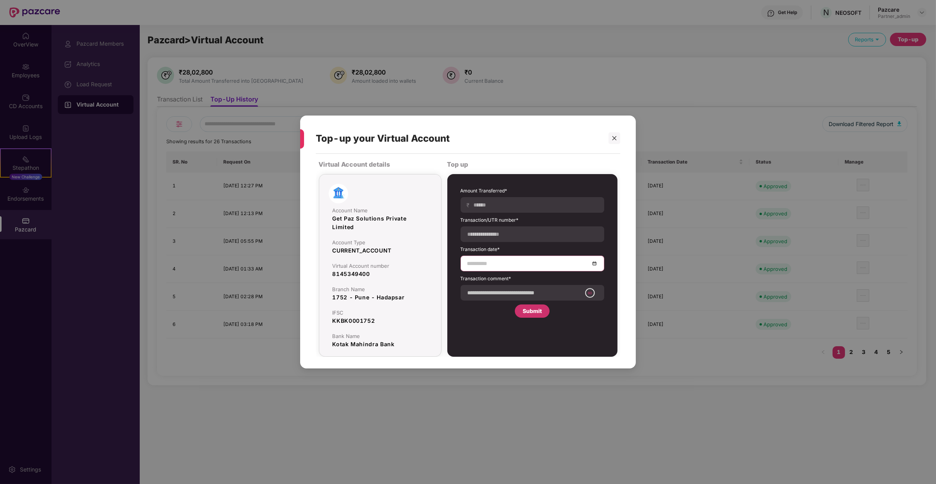
click at [503, 262] on input at bounding box center [528, 263] width 123 height 9
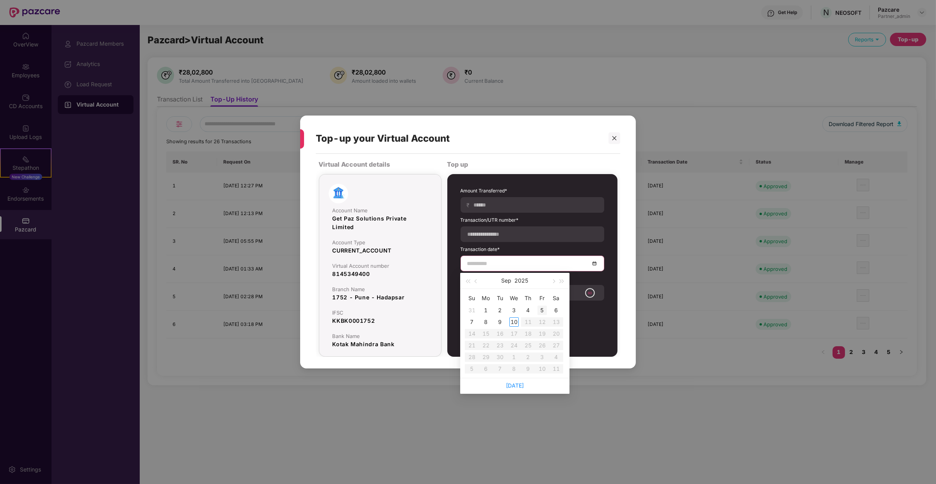
type input "**********"
click at [500, 322] on div "9" at bounding box center [500, 321] width 9 height 9
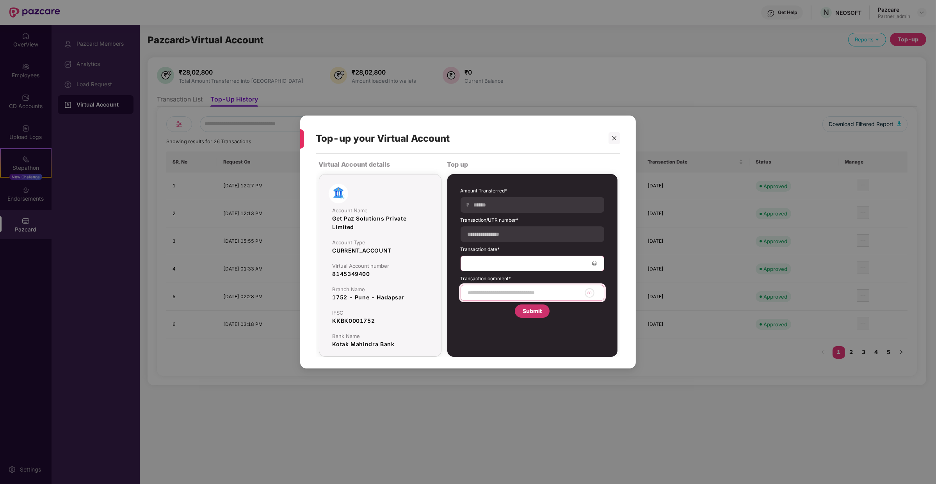
click at [511, 291] on input at bounding box center [524, 293] width 114 height 8
type input "**********"
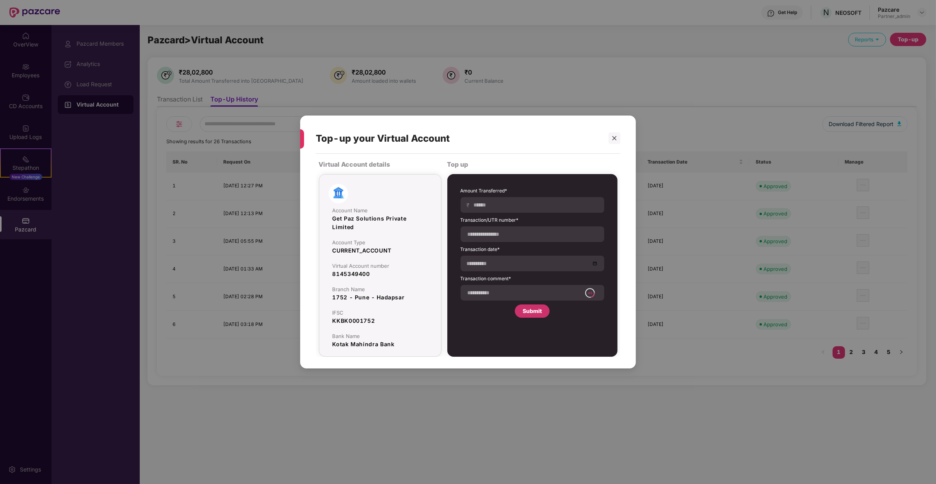
click at [537, 321] on div "**********" at bounding box center [533, 253] width 152 height 138
click at [537, 317] on div "Submit" at bounding box center [532, 311] width 35 height 13
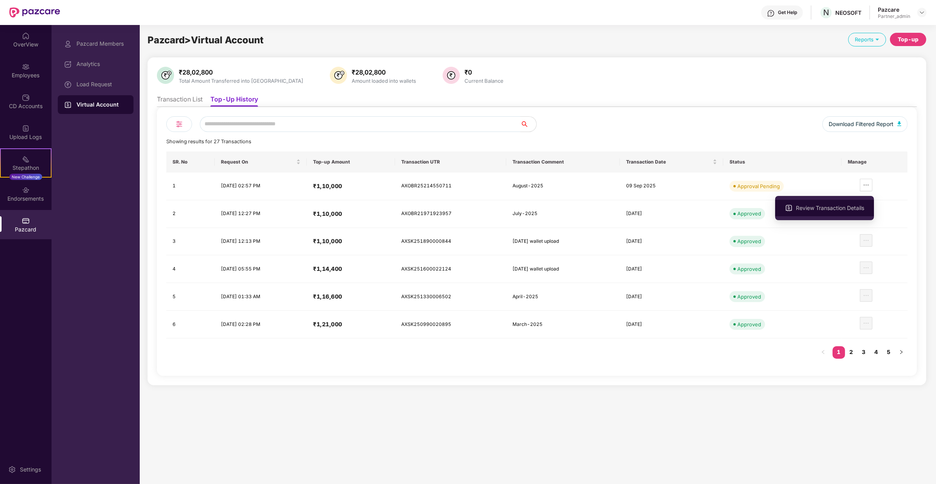
click at [859, 202] on li "Review Transaction Details" at bounding box center [824, 208] width 99 height 16
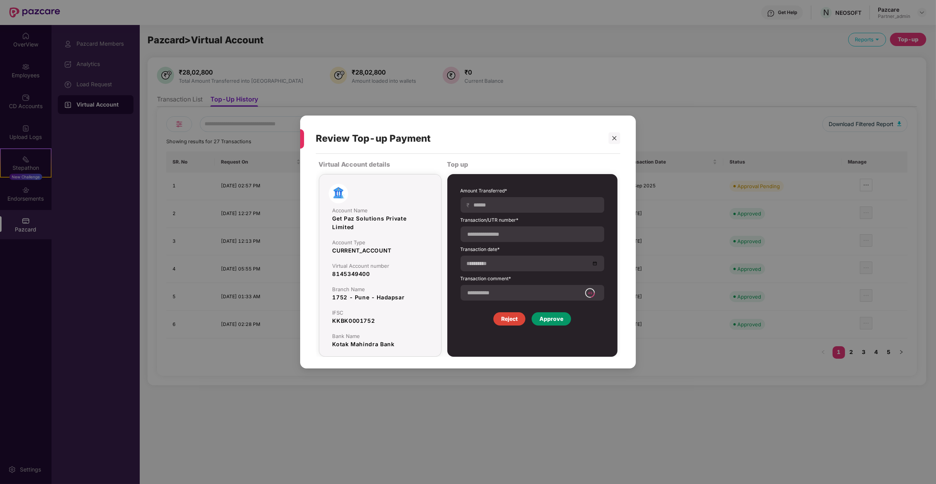
click at [564, 316] on div "Approve" at bounding box center [551, 318] width 39 height 13
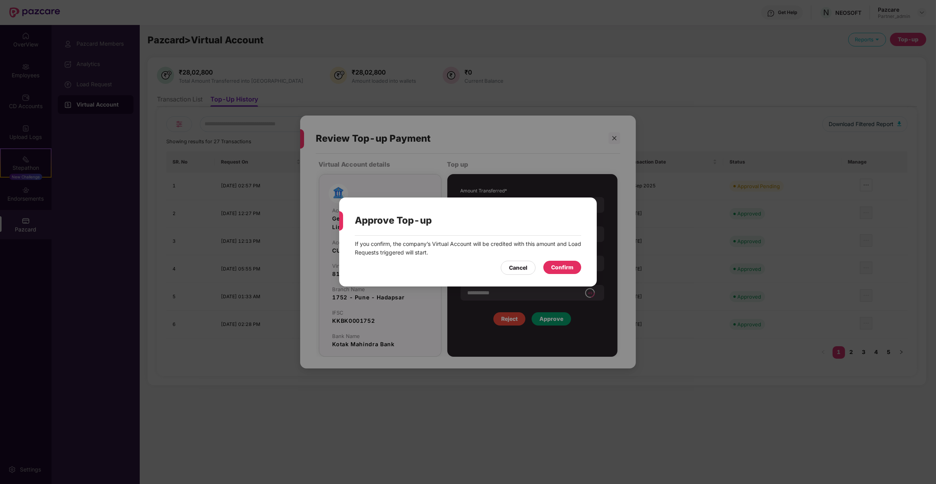
click at [570, 261] on div "Confirm" at bounding box center [563, 267] width 38 height 13
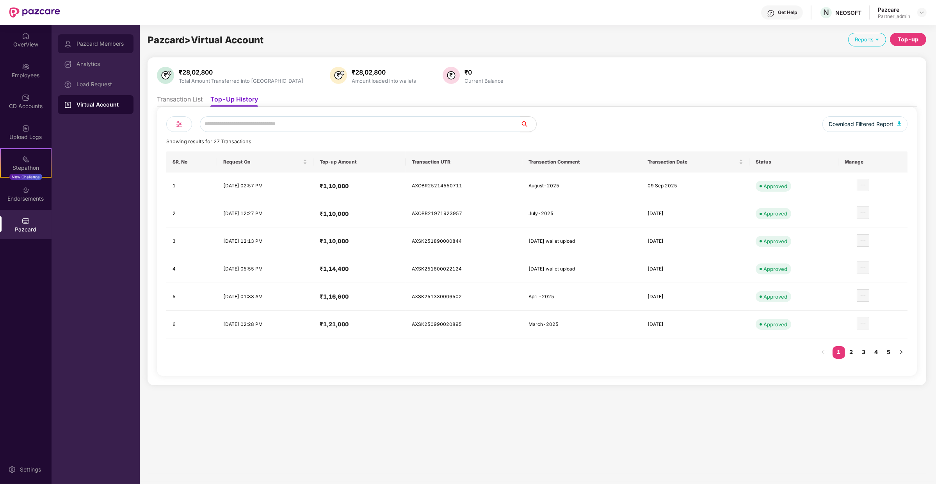
click at [125, 38] on div "Pazcard Members" at bounding box center [96, 43] width 76 height 19
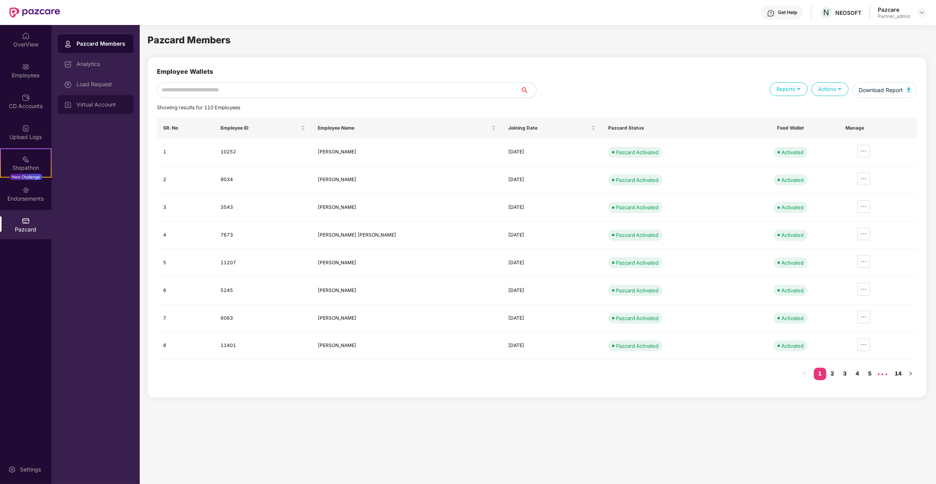
click at [125, 97] on div "Virtual Account" at bounding box center [96, 104] width 76 height 19
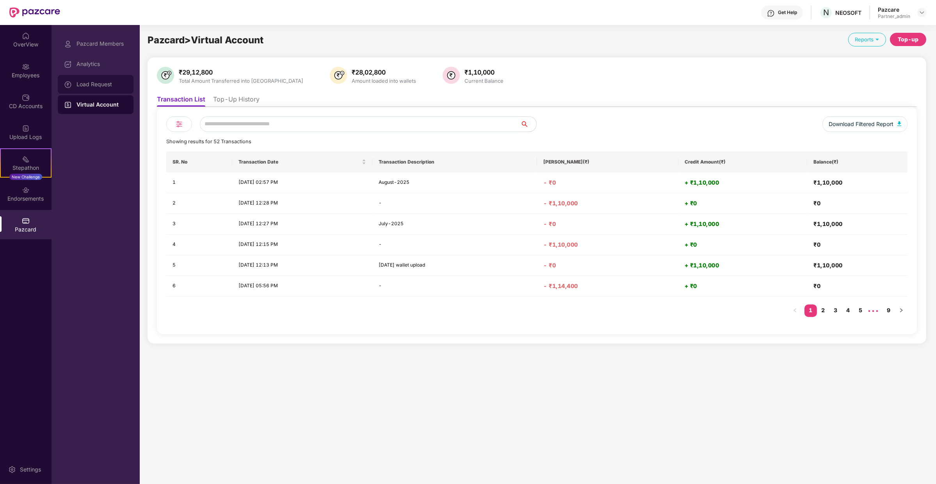
click at [114, 84] on div "Load Request" at bounding box center [102, 84] width 51 height 6
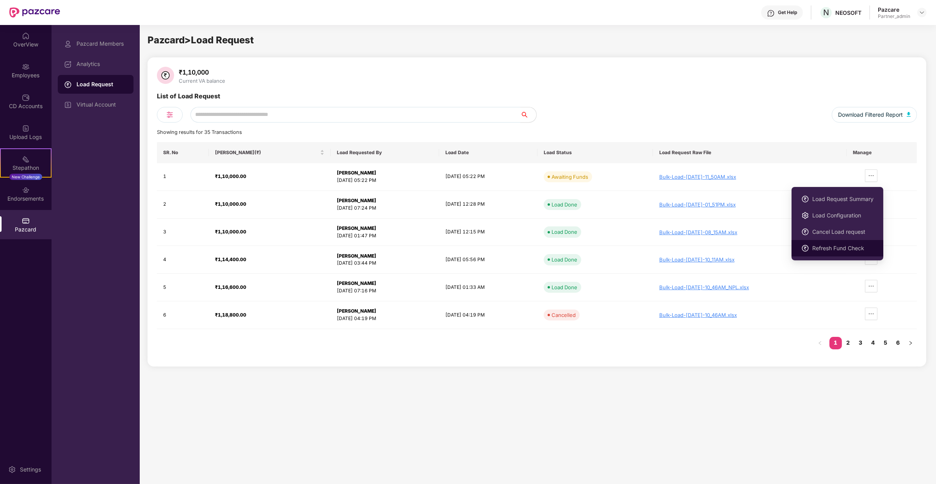
click at [849, 255] on li "Refresh Fund Check" at bounding box center [838, 248] width 92 height 16
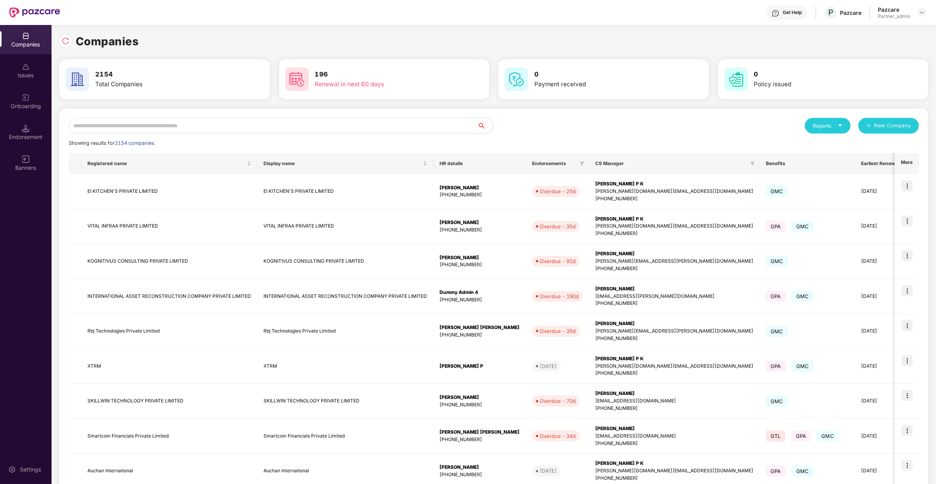
click at [92, 124] on input "text" at bounding box center [273, 126] width 409 height 16
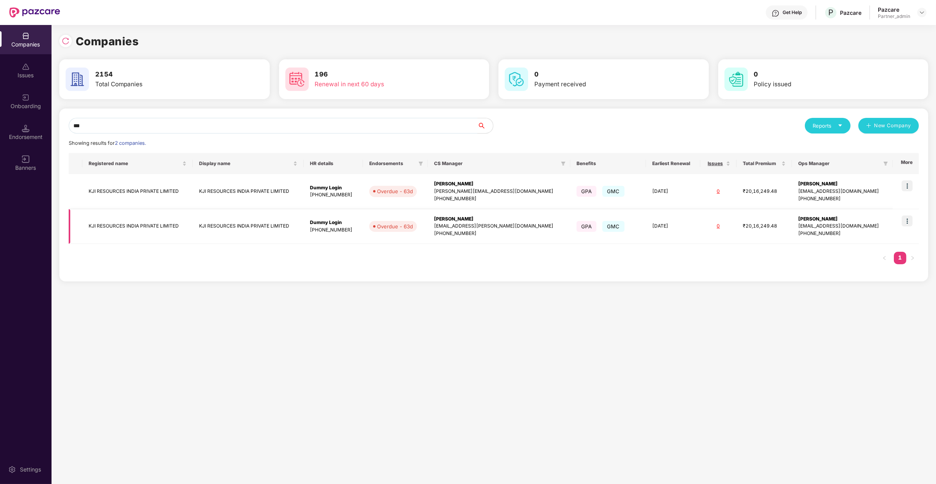
type input "***"
click at [910, 219] on img at bounding box center [907, 221] width 11 height 11
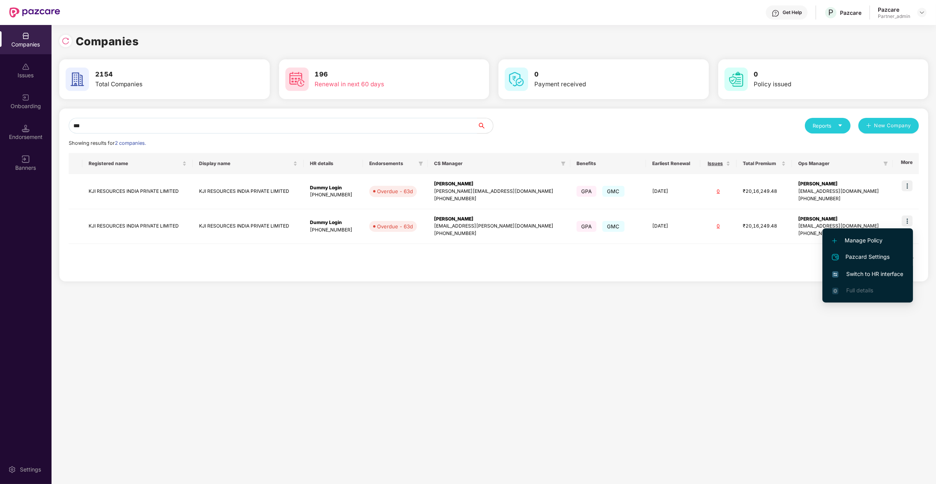
click at [884, 273] on span "Switch to HR interface" at bounding box center [868, 274] width 71 height 9
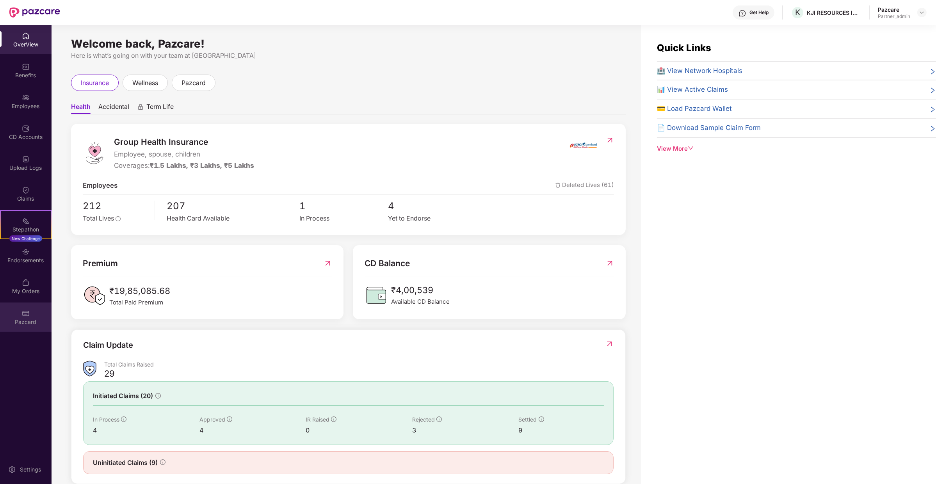
click at [40, 314] on div "Pazcard" at bounding box center [26, 317] width 52 height 29
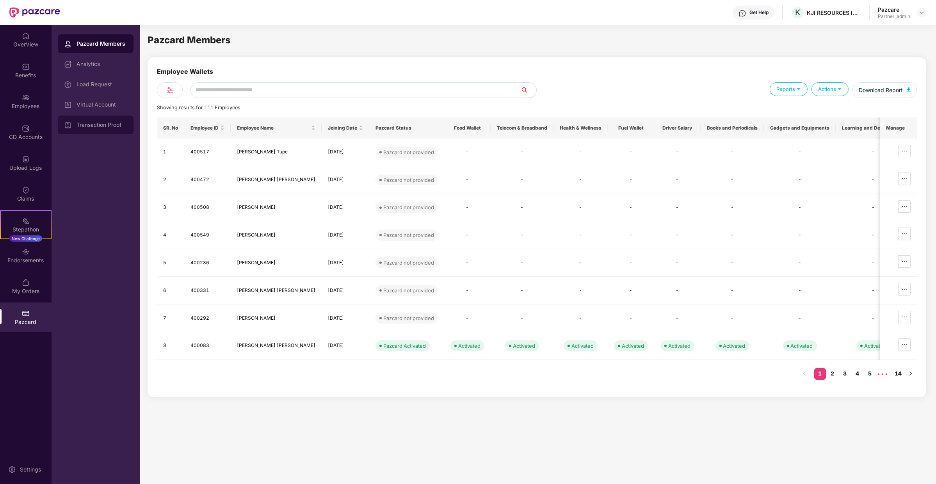
click at [114, 126] on div "Transaction Proof" at bounding box center [102, 125] width 51 height 6
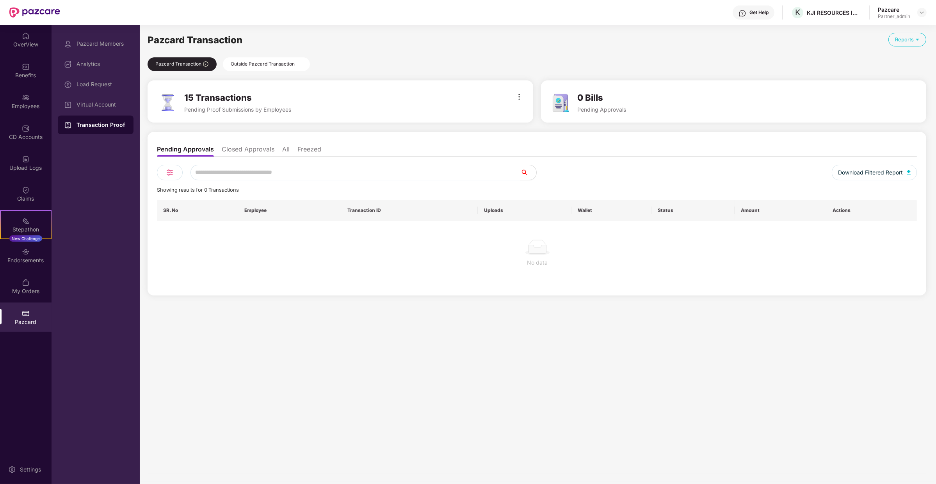
click at [245, 150] on li "Closed Approvals" at bounding box center [248, 150] width 53 height 11
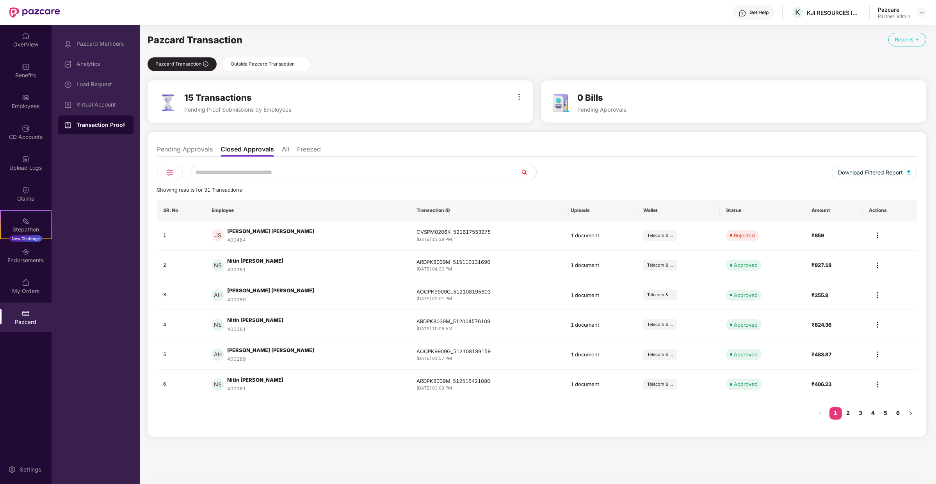
click at [288, 147] on li "All" at bounding box center [285, 150] width 7 height 11
click at [213, 150] on ul "Pending Approvals Closed Approvals All Freezed" at bounding box center [537, 149] width 760 height 16
click at [849, 407] on link "2" at bounding box center [848, 413] width 12 height 12
click at [864, 412] on link "3" at bounding box center [861, 413] width 12 height 12
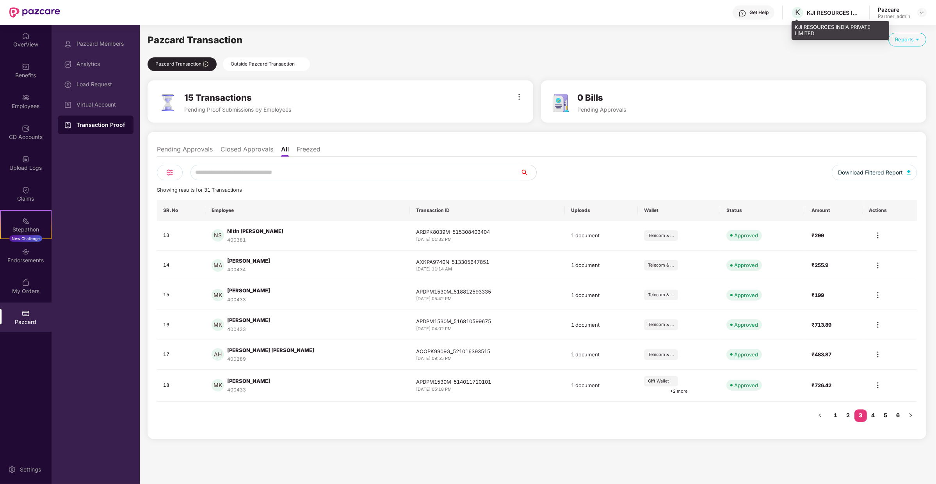
click at [844, 25] on div "KJI RESOURCES INDIA PRIVATE LIMITED" at bounding box center [841, 30] width 98 height 18
copy div "KJI RESOURCES INDIA PRIVATE LIMITED"
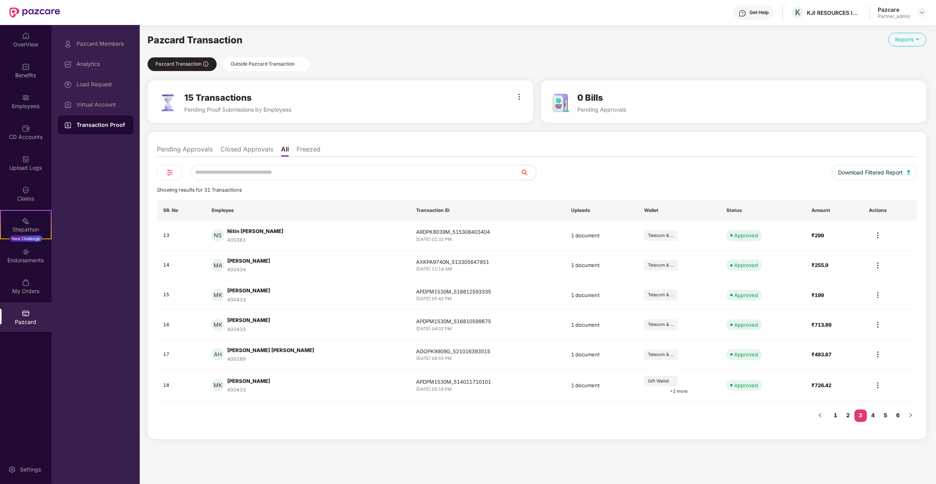
click at [199, 150] on li "Pending Approvals" at bounding box center [185, 150] width 56 height 11
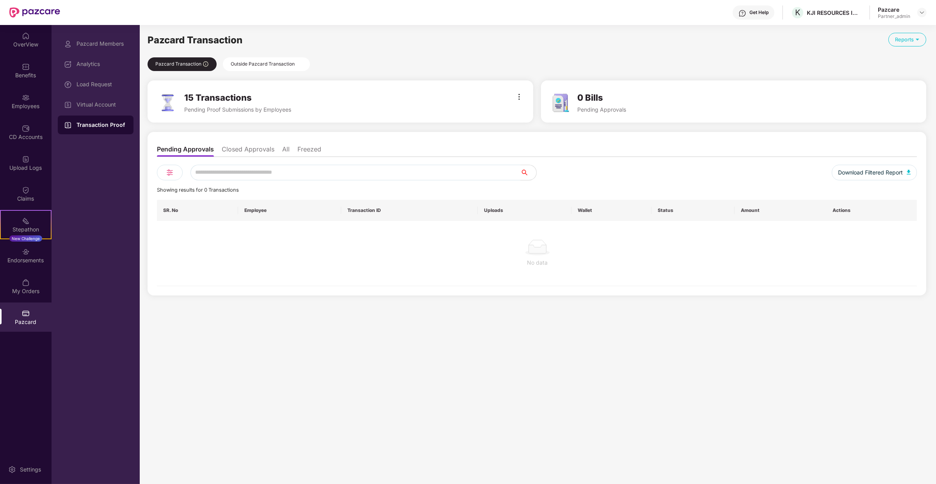
click at [245, 154] on li "Closed Approvals" at bounding box center [248, 150] width 53 height 11
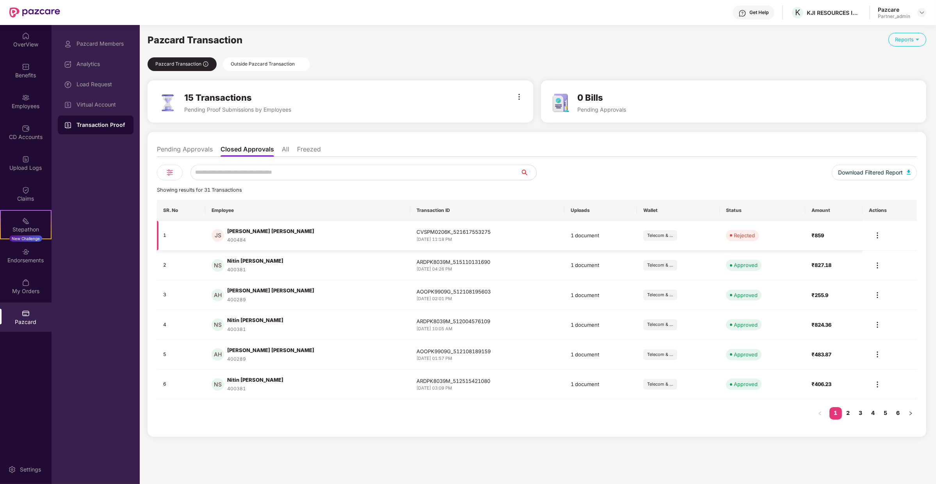
click at [874, 232] on img at bounding box center [877, 235] width 9 height 9
click at [863, 257] on li "Review Transaction" at bounding box center [844, 253] width 75 height 16
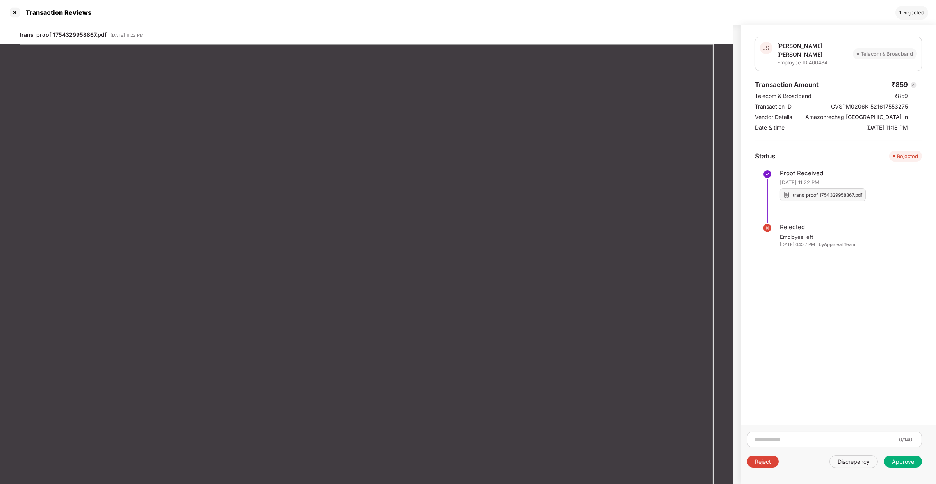
click at [783, 103] on div "Transaction Amount ₹859 Telecom & Broadband ₹859 Transaction ID CVSPM0206K_5216…" at bounding box center [831, 105] width 153 height 51
click at [777, 43] on div "JS Jaykumar Sureshbhai Mistry Employee ID: 400484" at bounding box center [806, 54] width 93 height 24
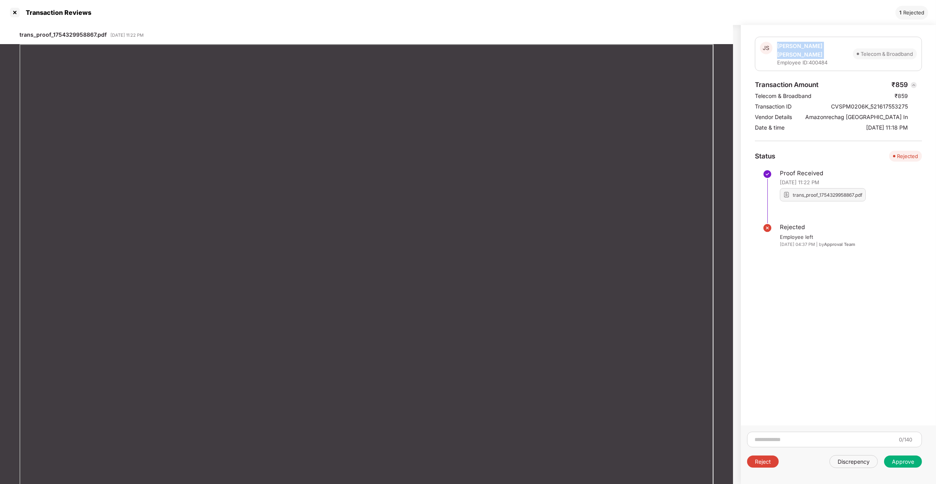
copy div "Jaykumar Sureshbhai Mistry"
click at [11, 16] on div at bounding box center [15, 12] width 12 height 12
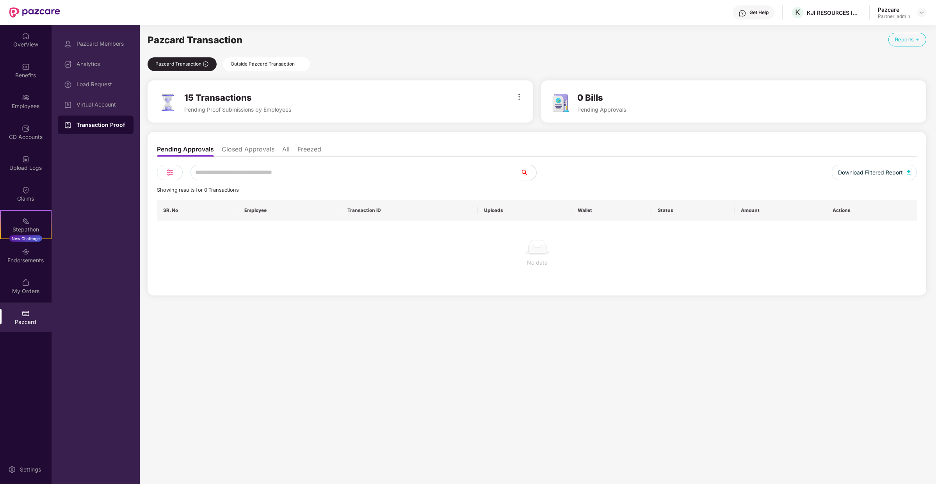
click at [231, 147] on li "Closed Approvals" at bounding box center [248, 150] width 53 height 11
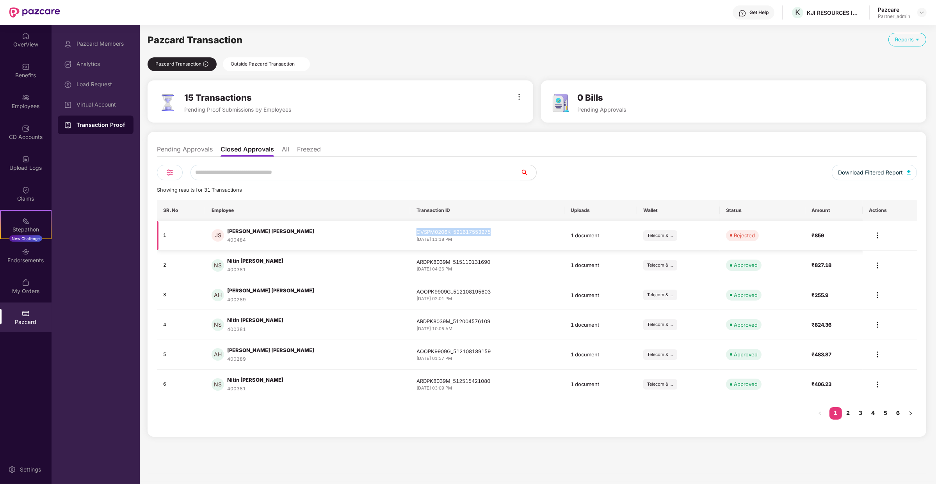
copy div "CVSPM0206K_521617553275"
drag, startPoint x: 394, startPoint y: 232, endPoint x: 490, endPoint y: 232, distance: 95.3
click at [490, 232] on div "CVSPM0206K_521617553275" at bounding box center [488, 232] width 142 height 8
click at [248, 63] on div "Outside Pazcard Transaction" at bounding box center [266, 64] width 87 height 14
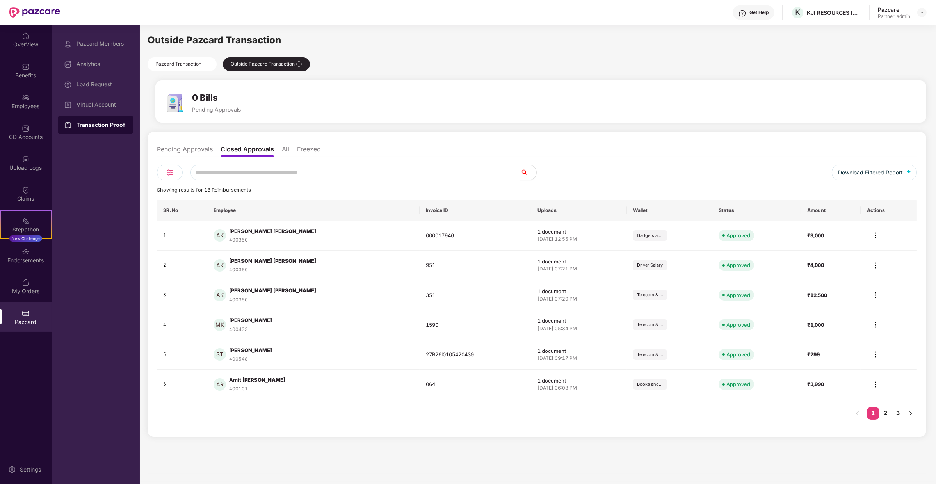
click at [207, 59] on div "Pazcard Transaction" at bounding box center [182, 64] width 69 height 14
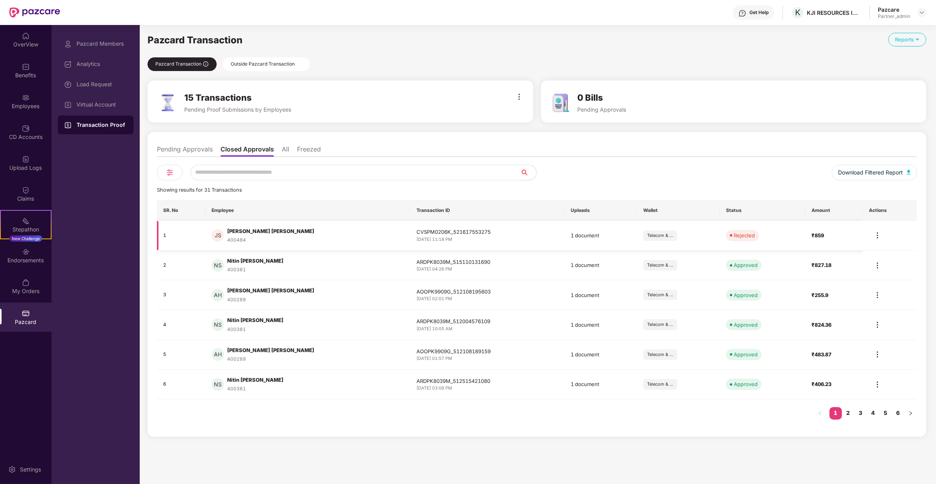
click at [237, 239] on div "400484" at bounding box center [270, 240] width 87 height 7
copy div "400484"
click at [101, 46] on div "Pazcard Members" at bounding box center [102, 44] width 51 height 6
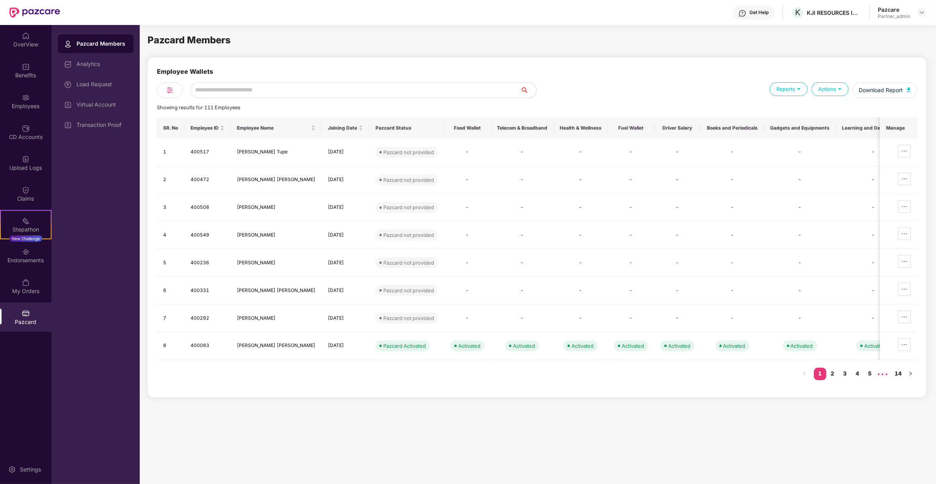
click at [231, 90] on input "text" at bounding box center [356, 90] width 330 height 16
paste input "******"
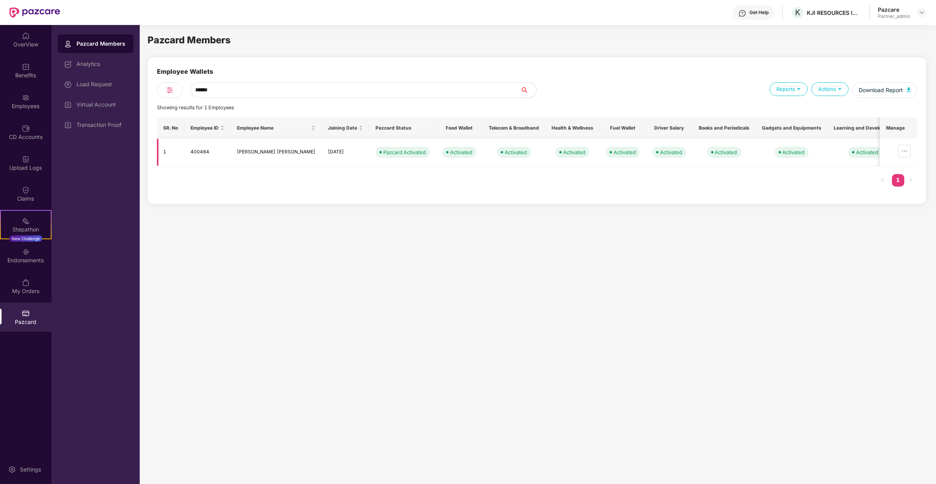
type input "******"
click at [215, 151] on td "400484" at bounding box center [207, 153] width 46 height 28
click at [203, 152] on td "400484" at bounding box center [207, 153] width 46 height 28
copy td "400484"
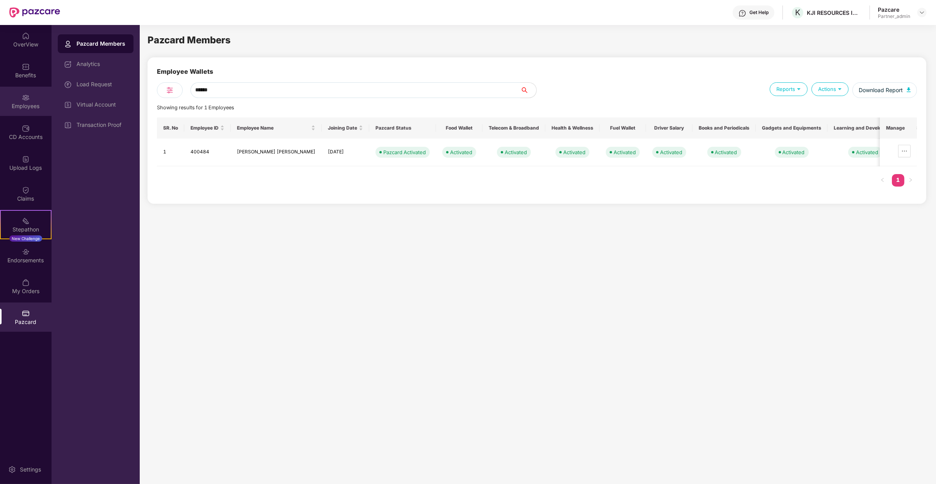
click at [39, 97] on div "Employees" at bounding box center [26, 101] width 52 height 29
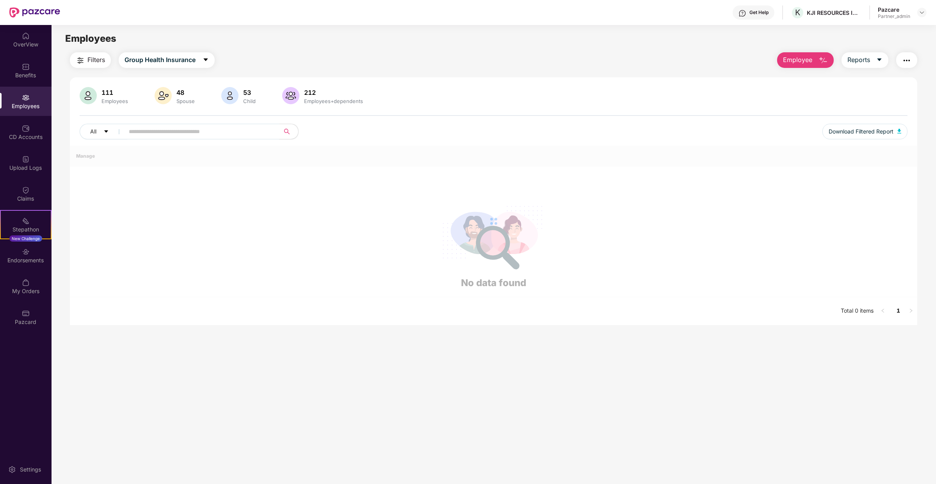
click at [196, 131] on input "text" at bounding box center [199, 132] width 140 height 12
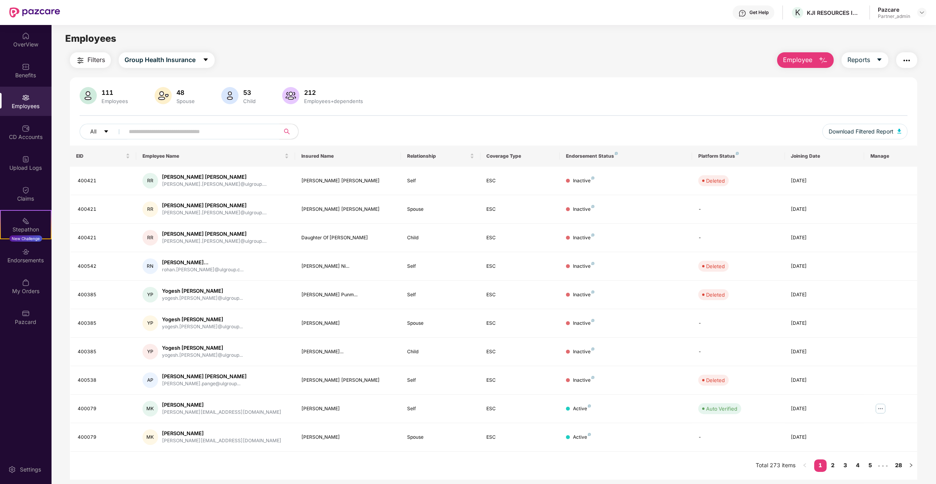
paste input "******"
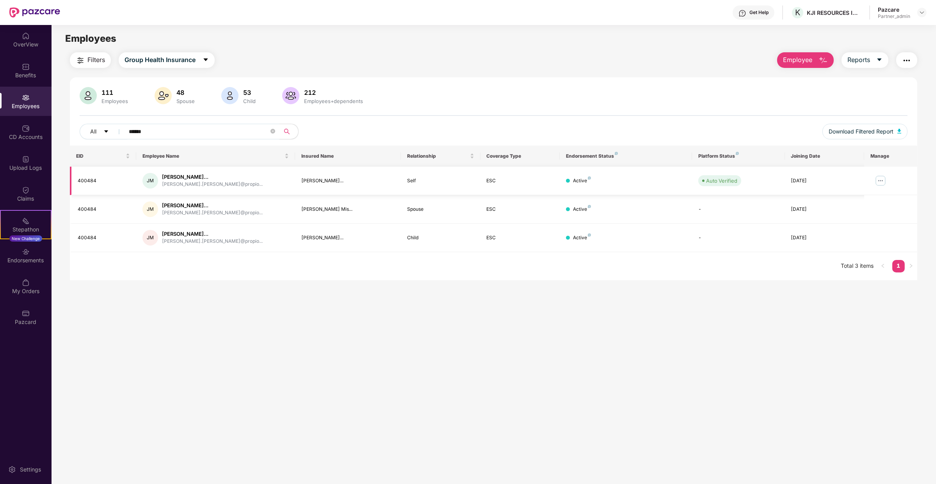
type input "******"
click at [182, 184] on div "jaykumar.mistry@propio..." at bounding box center [212, 184] width 101 height 7
click at [178, 207] on div "jaykumar.mistry@propio.com" at bounding box center [194, 209] width 98 height 30
click at [178, 195] on div "jaykumar.mistry@propio.com" at bounding box center [194, 209] width 98 height 30
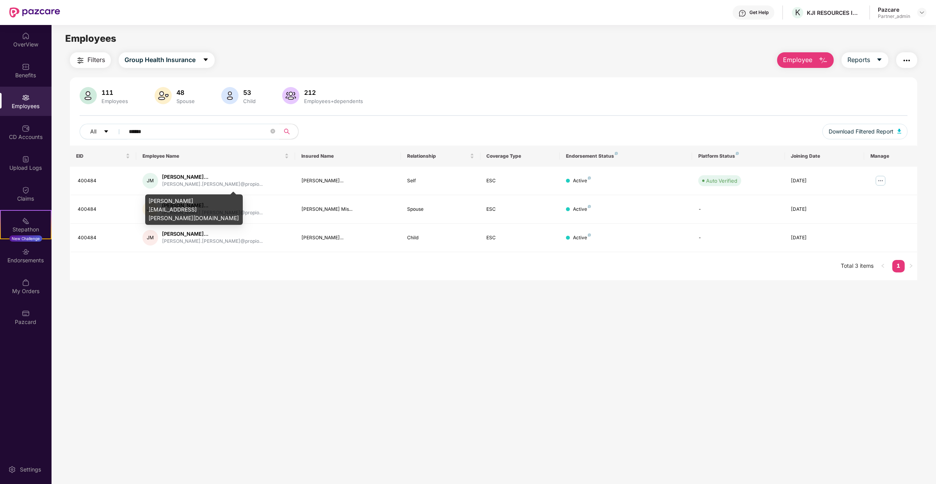
click at [178, 198] on div "jaykumar.mistry@propio.com" at bounding box center [194, 209] width 98 height 30
copy div "jaykumar.mistry@propio.com"
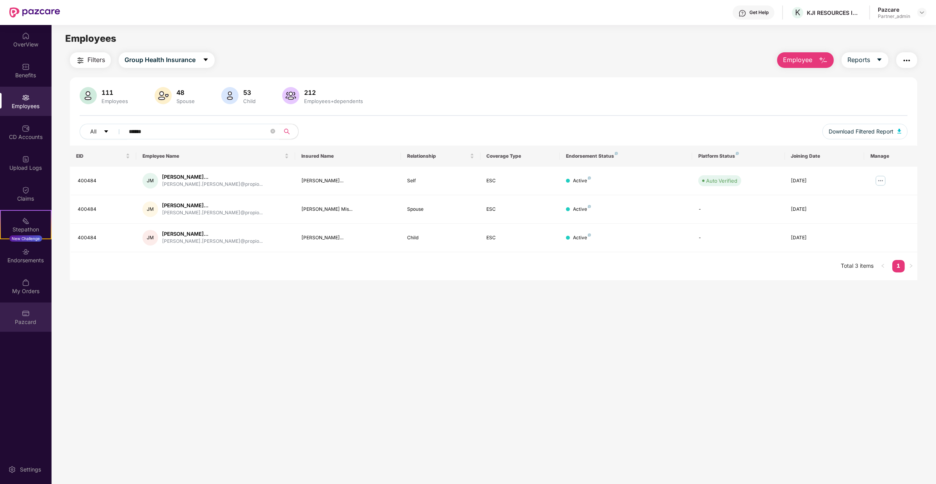
click at [29, 329] on div "Pazcard" at bounding box center [26, 317] width 52 height 29
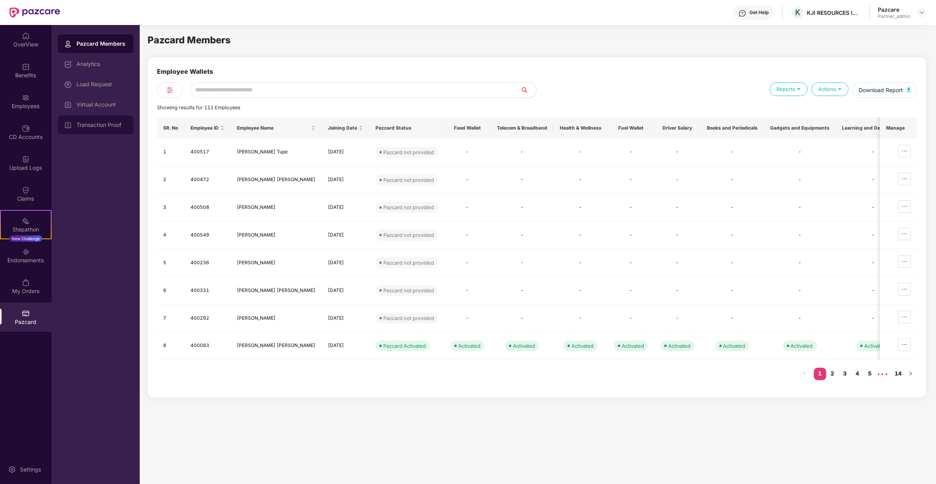
click at [123, 118] on div "Transaction Proof" at bounding box center [96, 125] width 76 height 19
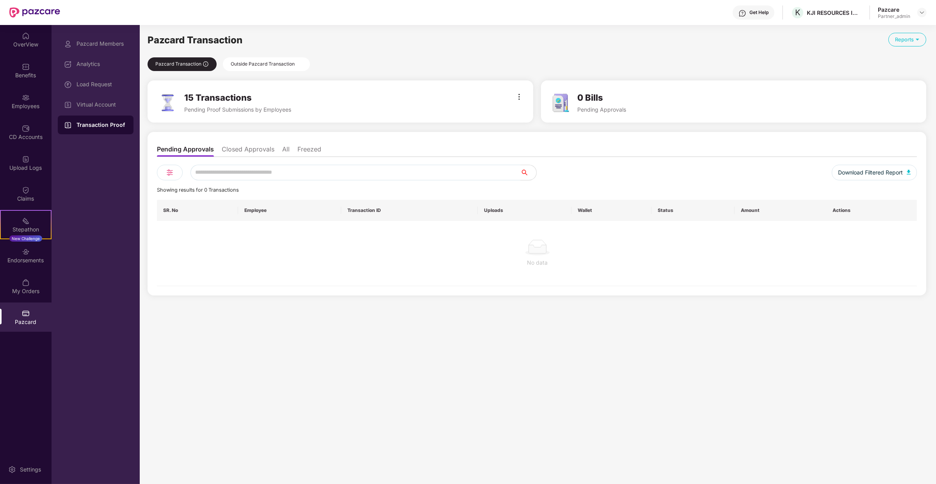
click at [255, 144] on ul "Pending Approvals Closed Approvals All Freezed" at bounding box center [537, 149] width 760 height 16
click at [261, 147] on li "Closed Approvals" at bounding box center [248, 150] width 53 height 11
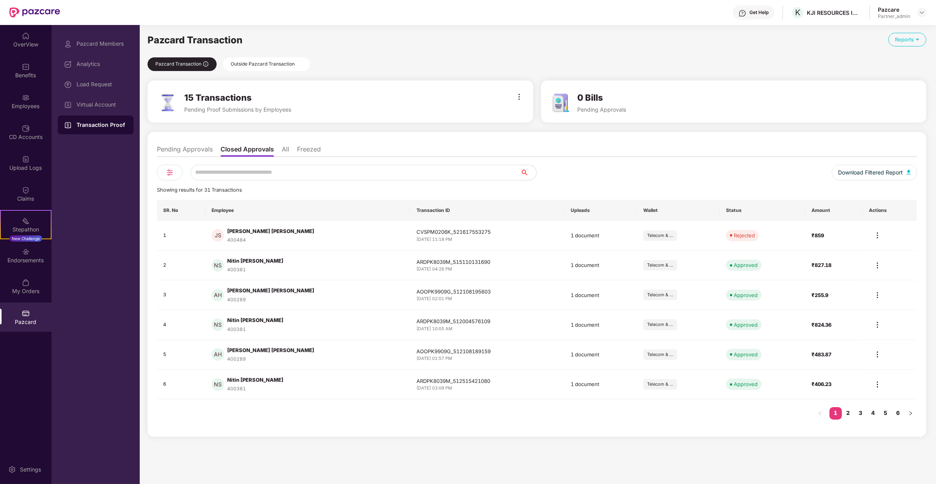
click at [284, 148] on li "All" at bounding box center [285, 150] width 7 height 11
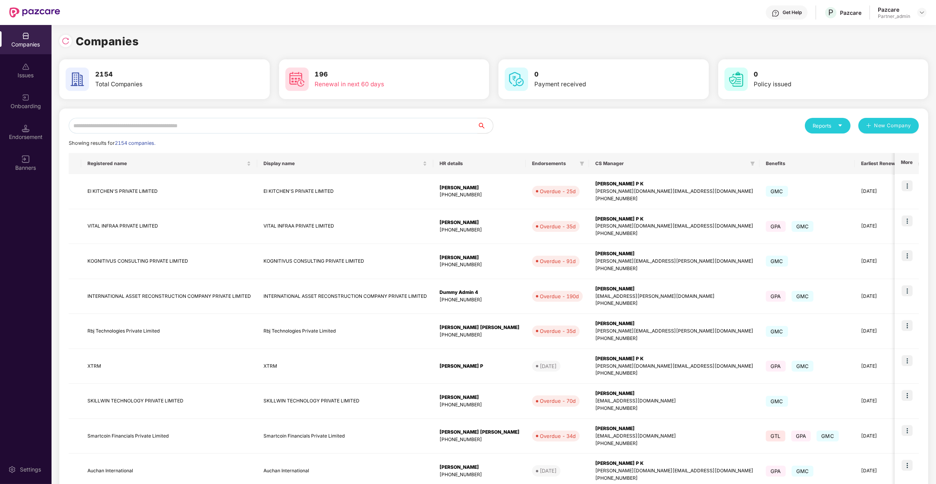
click at [134, 120] on input "text" at bounding box center [273, 126] width 409 height 16
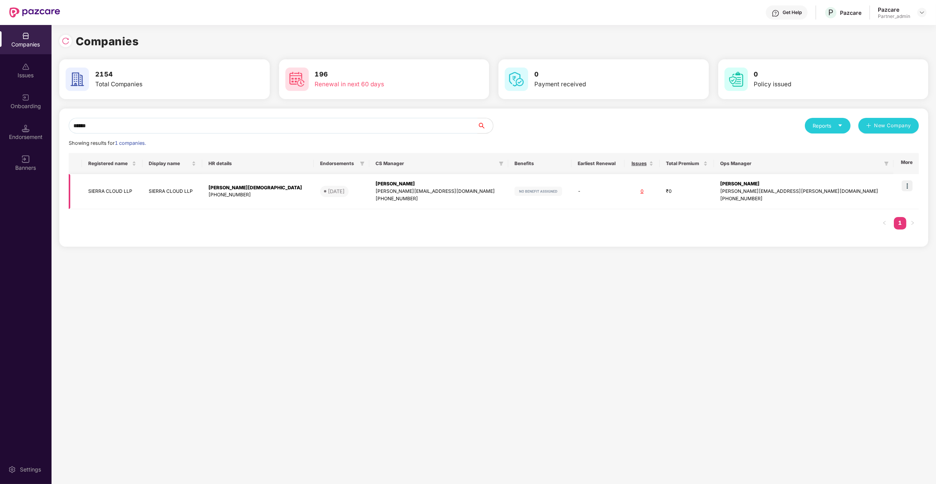
type input "******"
click at [906, 186] on img at bounding box center [907, 185] width 11 height 11
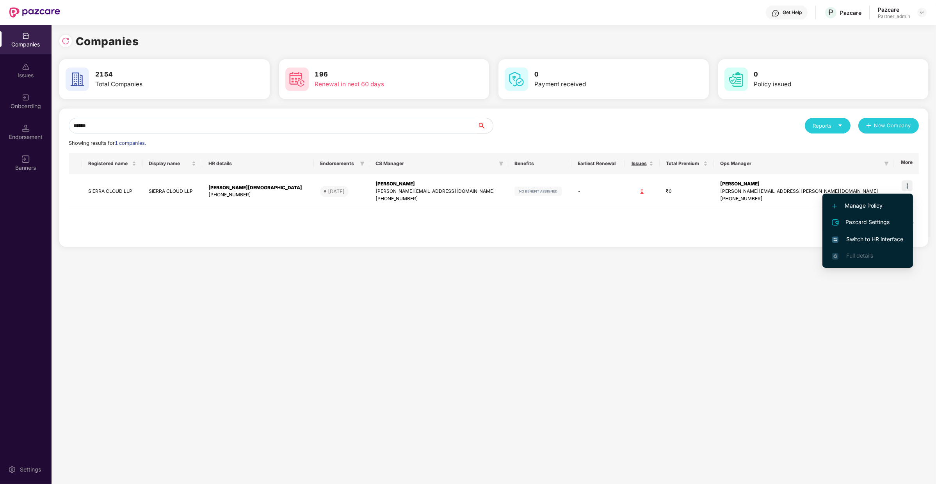
click at [868, 234] on li "Switch to HR interface" at bounding box center [868, 239] width 91 height 16
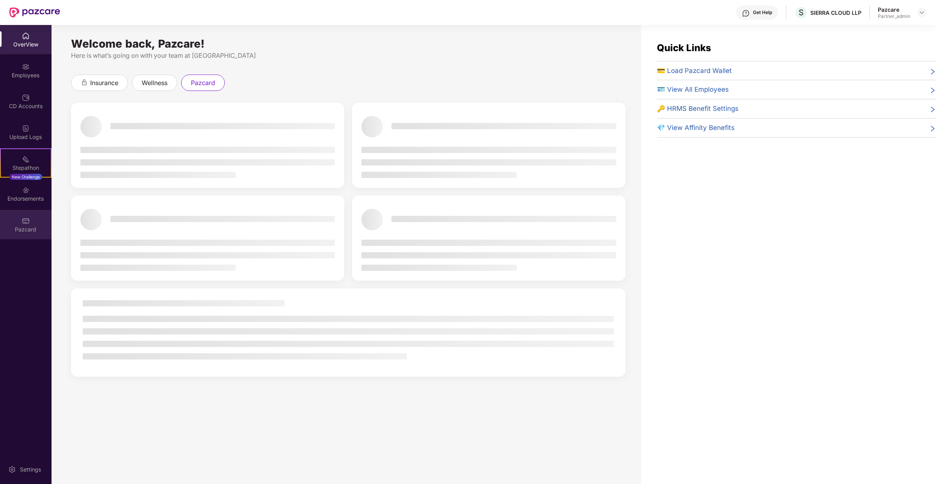
click at [11, 218] on div "Pazcard" at bounding box center [26, 224] width 52 height 29
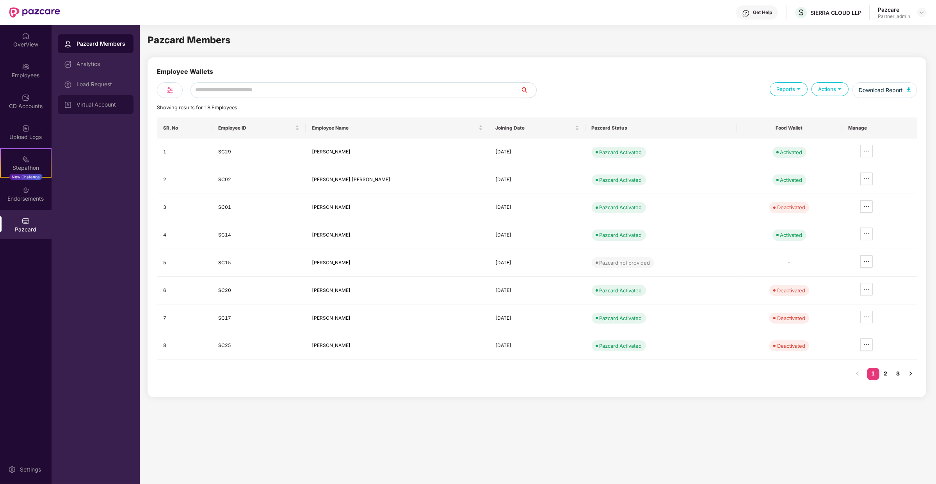
click at [117, 109] on div "Virtual Account" at bounding box center [96, 104] width 76 height 19
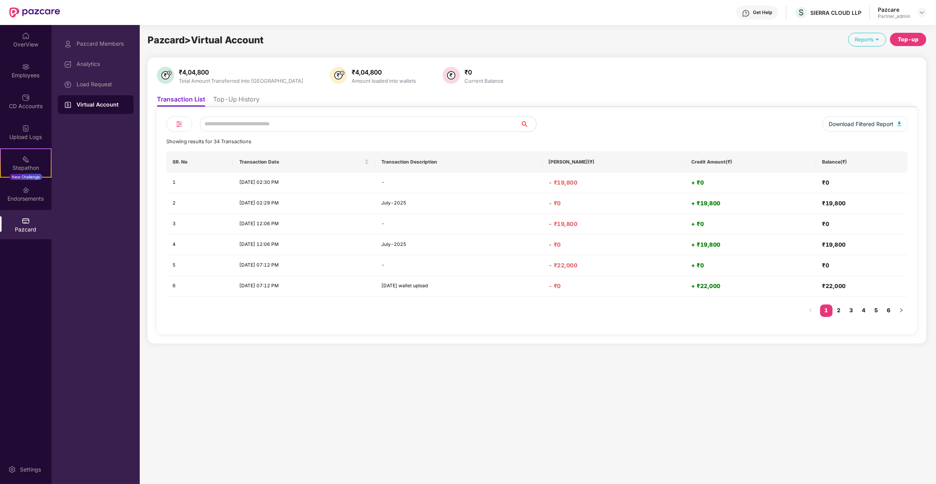
click at [242, 101] on li "Top-Up History" at bounding box center [236, 100] width 46 height 11
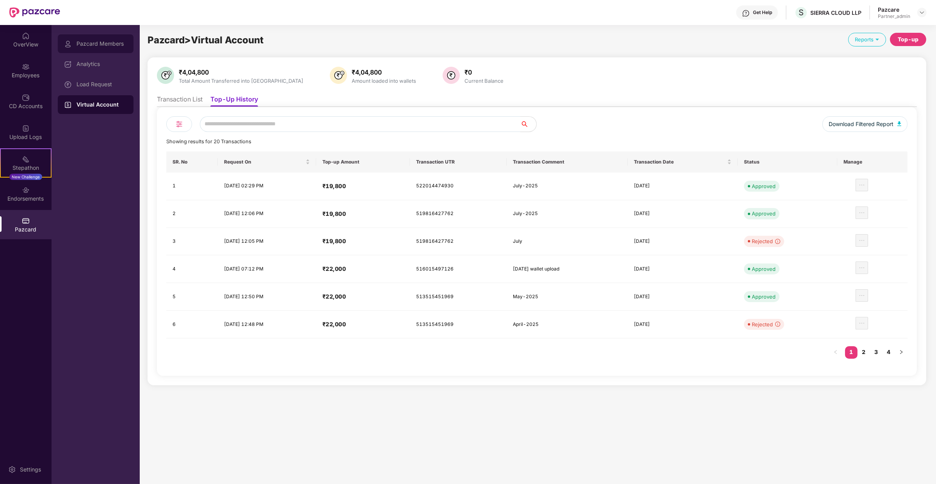
click at [98, 37] on div "Pazcard Members" at bounding box center [96, 43] width 76 height 19
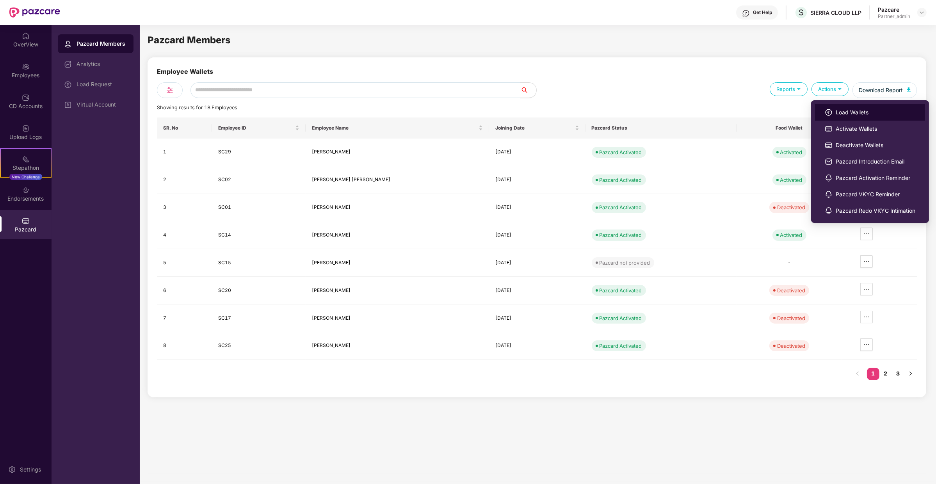
click at [846, 104] on li "Load Wallets" at bounding box center [870, 112] width 110 height 16
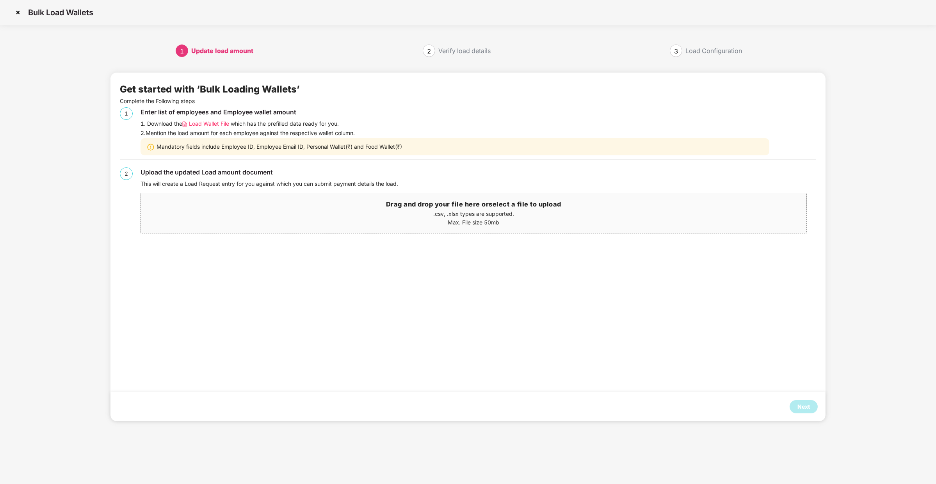
click at [205, 123] on span "Load Wallet File" at bounding box center [209, 123] width 40 height 9
click at [797, 405] on div "Next" at bounding box center [804, 406] width 28 height 13
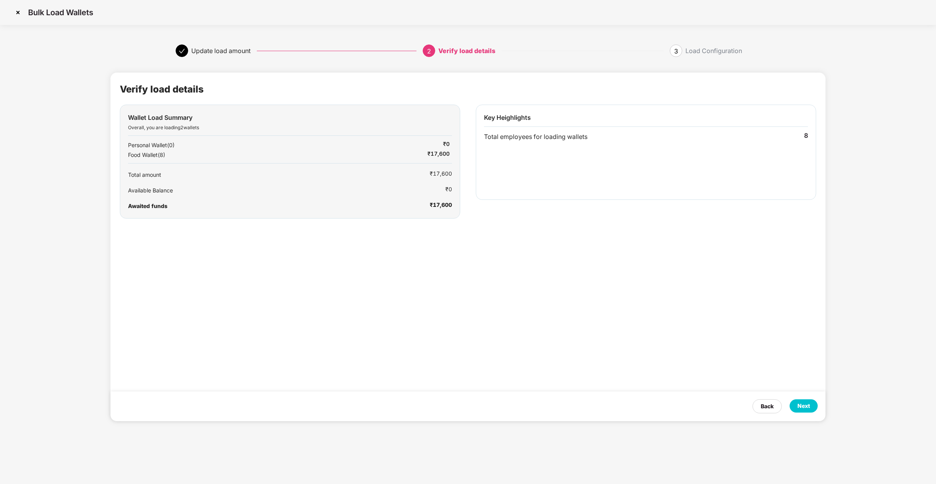
click at [797, 405] on div "Next" at bounding box center [804, 405] width 28 height 13
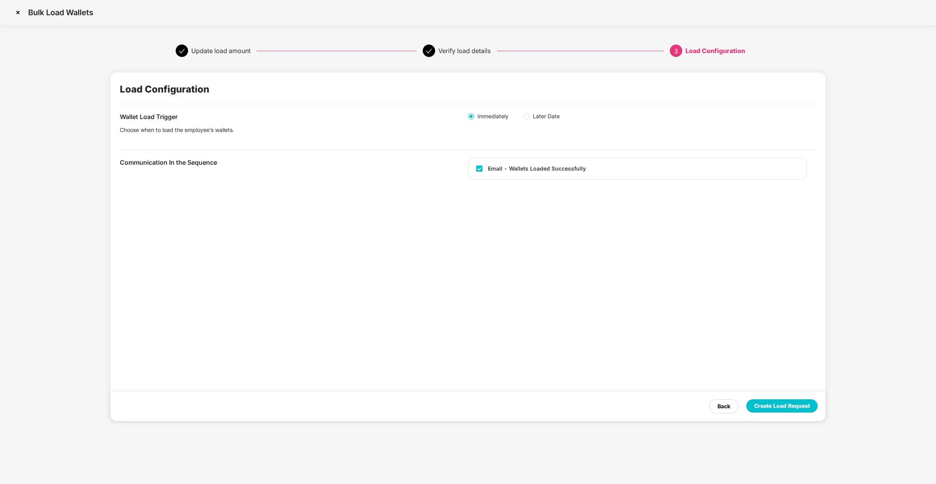
click at [797, 405] on div "Create Load Request" at bounding box center [782, 406] width 56 height 9
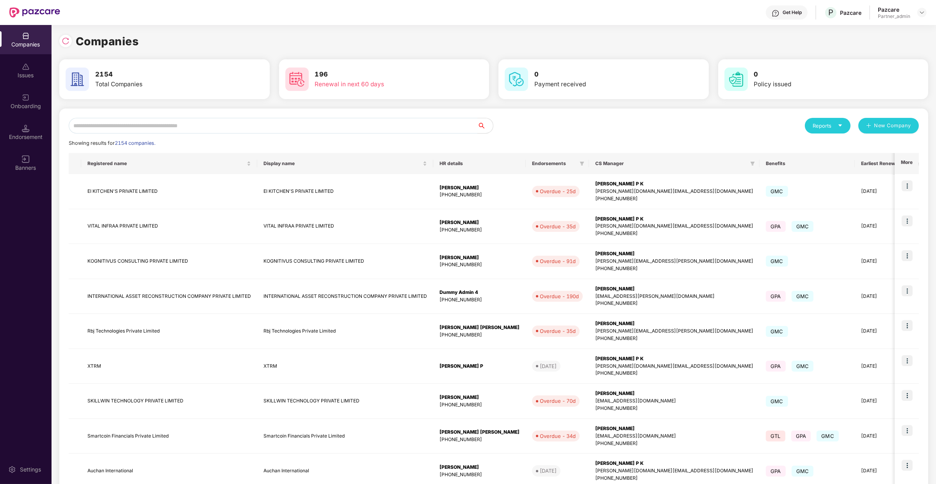
click at [187, 123] on input "text" at bounding box center [273, 126] width 409 height 16
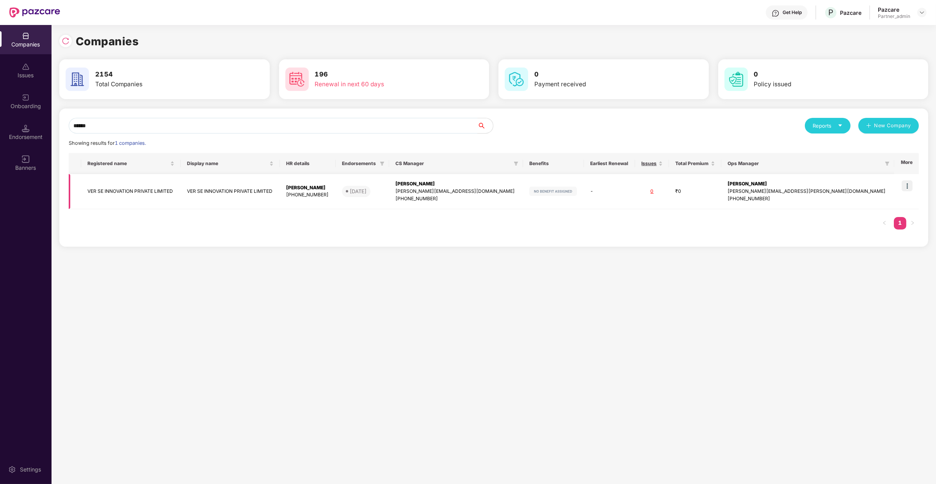
type input "******"
click at [908, 186] on img at bounding box center [907, 185] width 11 height 11
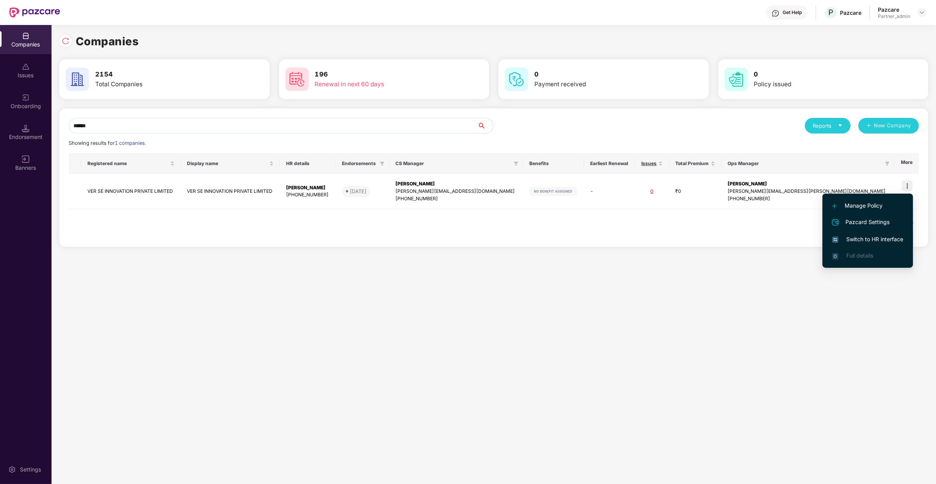
click at [854, 237] on span "Switch to HR interface" at bounding box center [868, 239] width 71 height 9
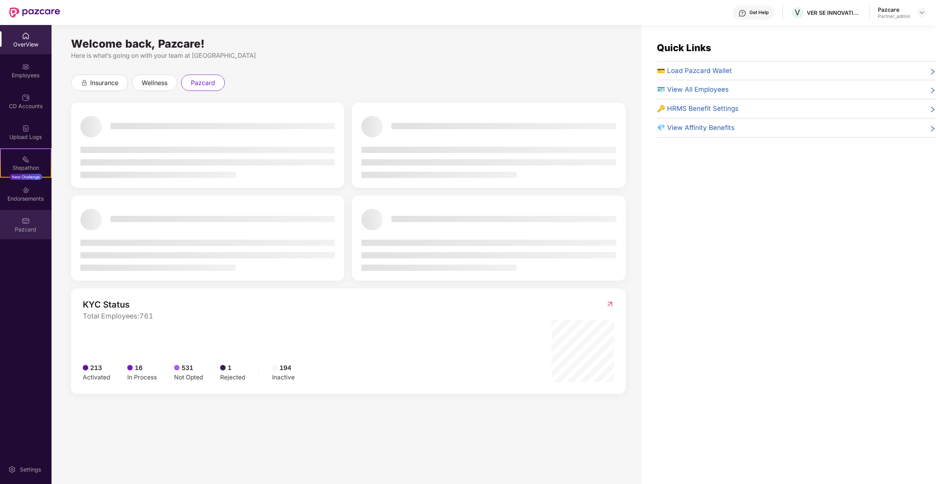
click at [41, 235] on div "Pazcard" at bounding box center [26, 224] width 52 height 29
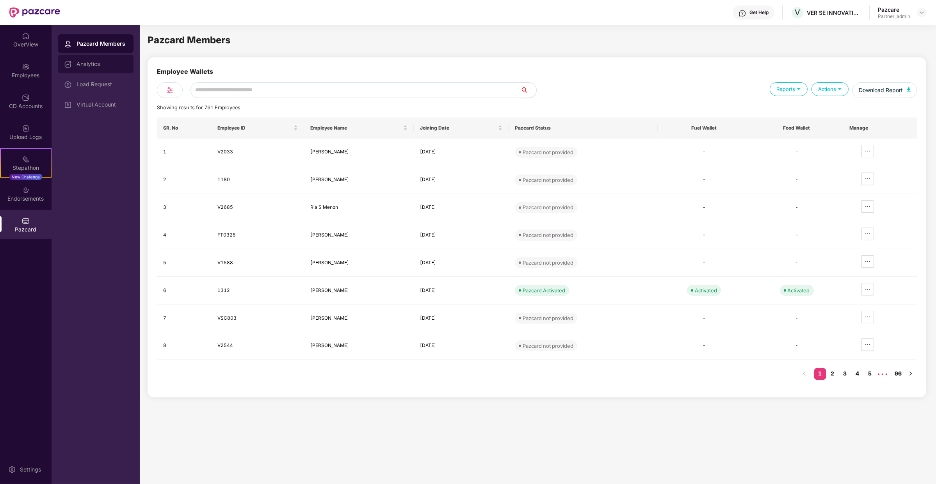
click at [103, 72] on div "Analytics" at bounding box center [96, 64] width 76 height 19
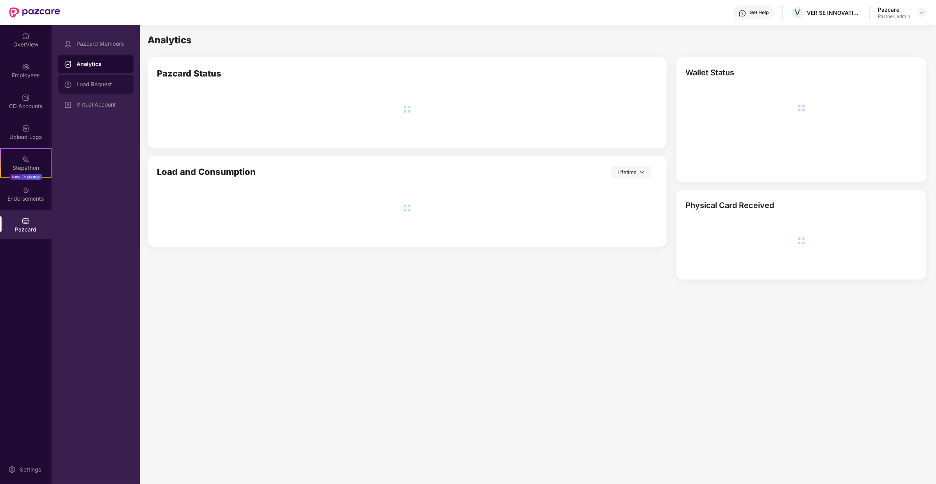
click at [103, 85] on div "Load Request" at bounding box center [102, 84] width 51 height 6
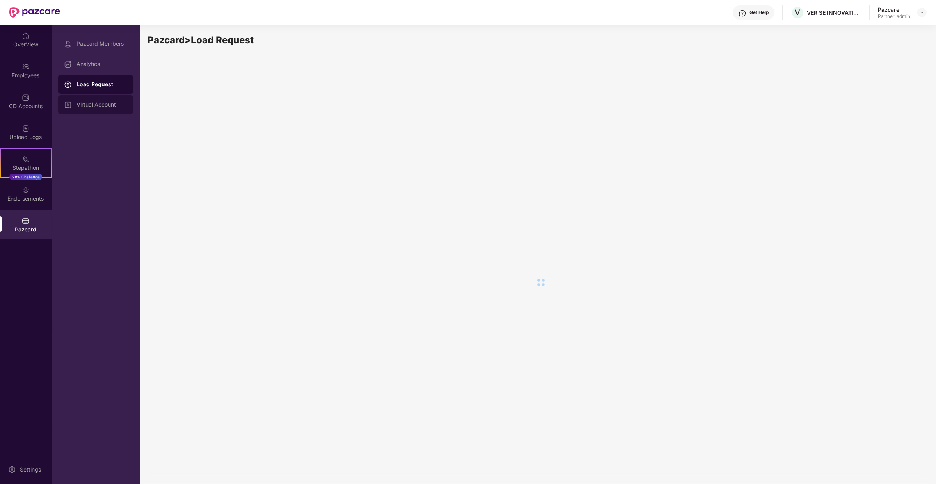
click at [112, 110] on div "Virtual Account" at bounding box center [96, 104] width 76 height 19
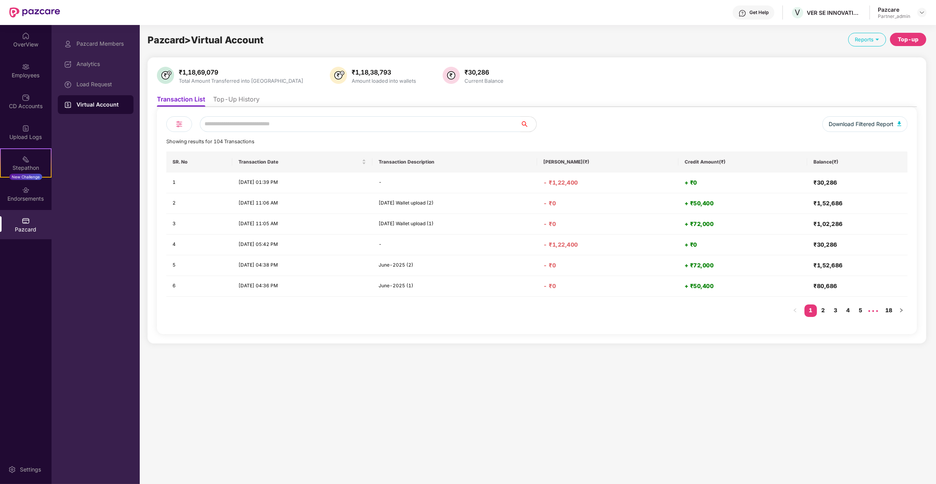
click at [232, 92] on ul "Transaction List Top-Up History" at bounding box center [537, 99] width 760 height 16
click at [236, 94] on ul "Transaction List Top-Up History" at bounding box center [537, 99] width 760 height 16
click at [236, 98] on li "Top-Up History" at bounding box center [236, 100] width 46 height 11
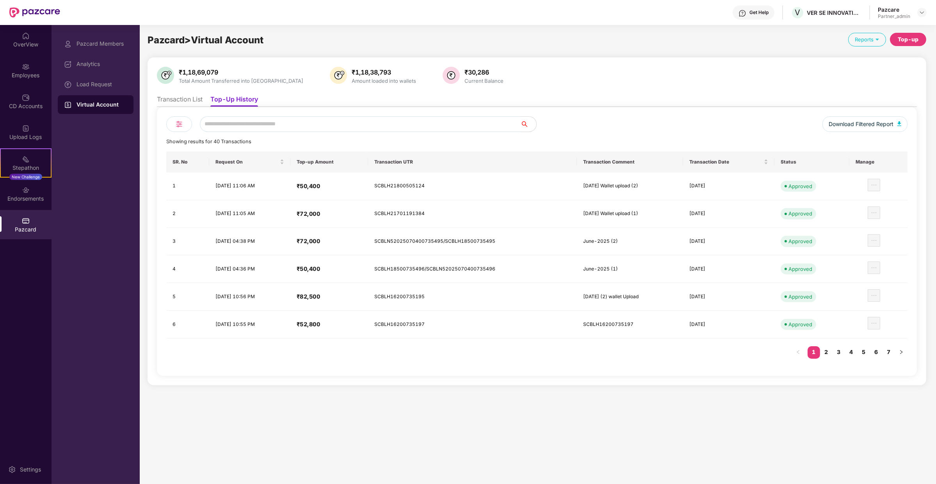
click at [900, 37] on div "Top-up" at bounding box center [908, 39] width 21 height 9
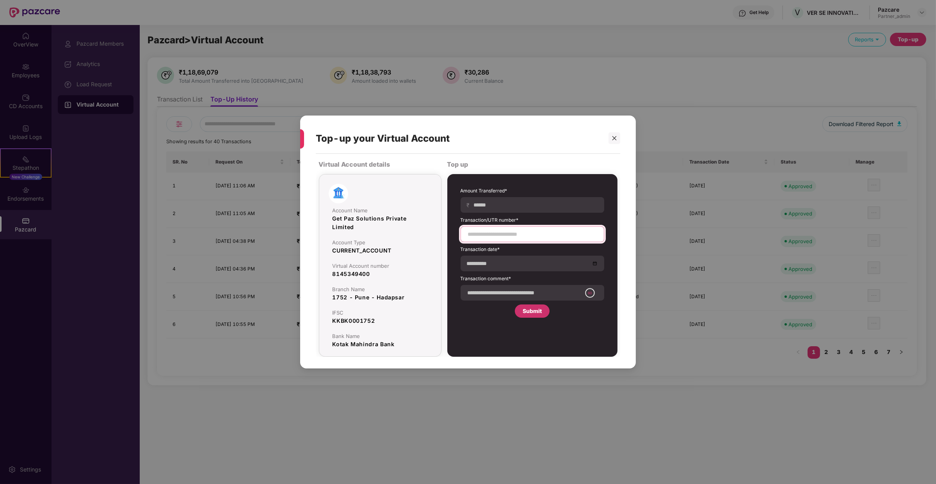
click at [523, 237] on input at bounding box center [532, 234] width 130 height 8
paste input "**********"
type input "**********"
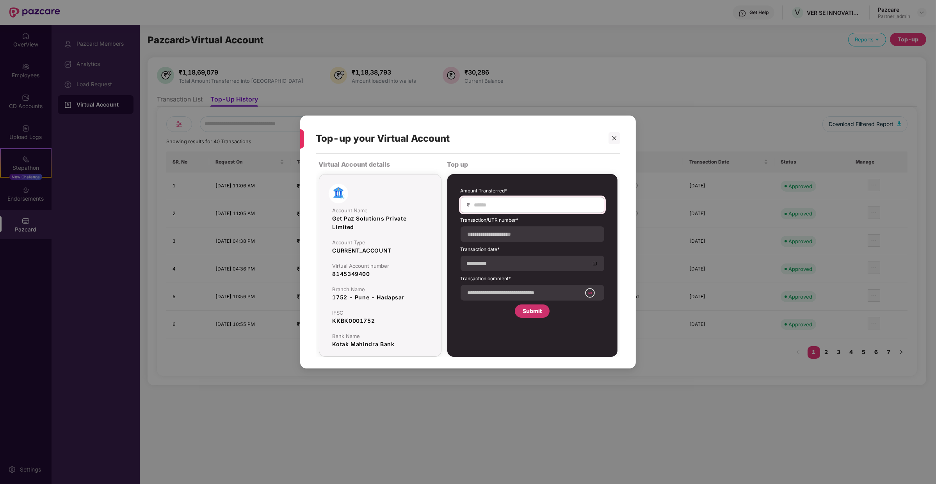
click at [504, 210] on div "₹" at bounding box center [533, 205] width 144 height 16
click at [506, 203] on input at bounding box center [536, 205] width 124 height 8
type input "*****"
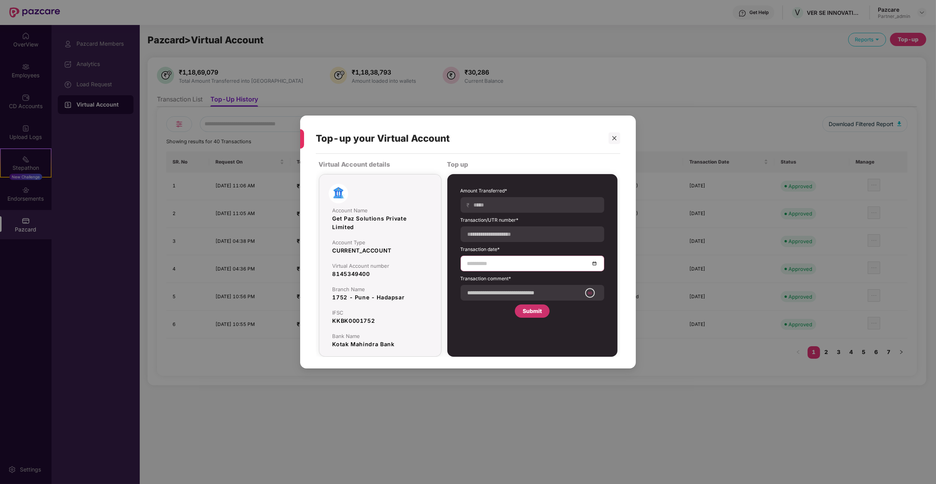
click at [499, 264] on input at bounding box center [528, 263] width 123 height 9
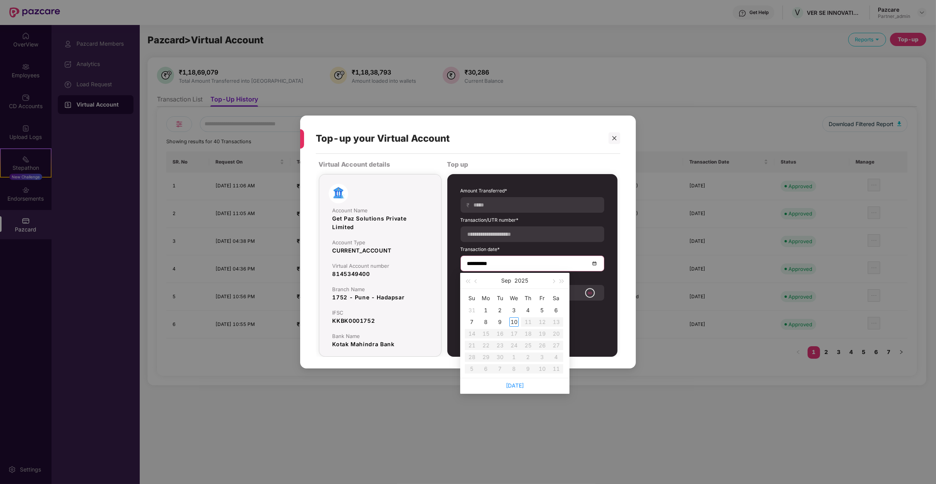
type input "**********"
click at [499, 324] on div "9" at bounding box center [500, 321] width 9 height 9
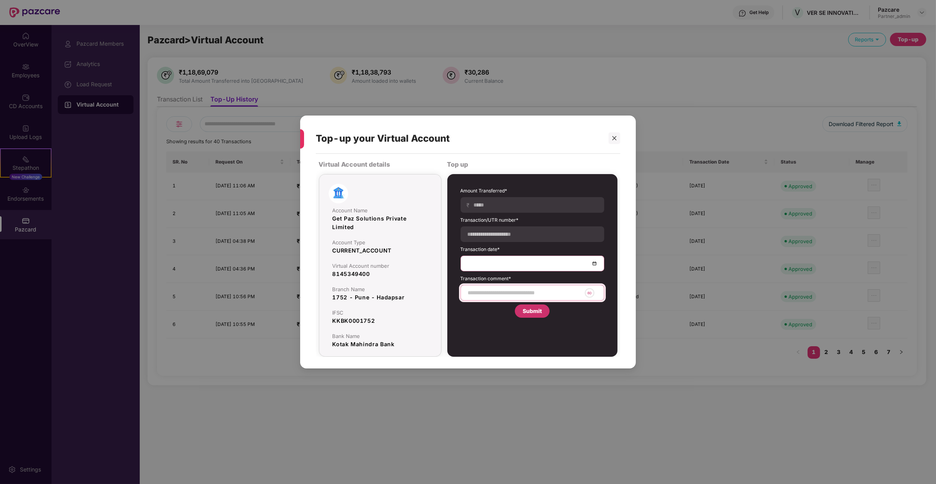
click at [515, 291] on input at bounding box center [524, 293] width 114 height 8
type input "**********"
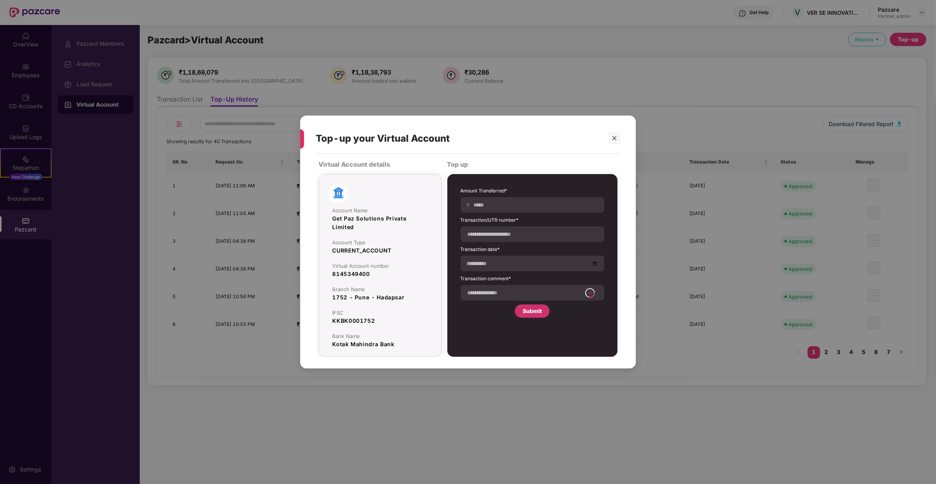
click at [483, 335] on div "**********" at bounding box center [532, 265] width 170 height 183
click at [542, 310] on div "Submit" at bounding box center [532, 311] width 19 height 9
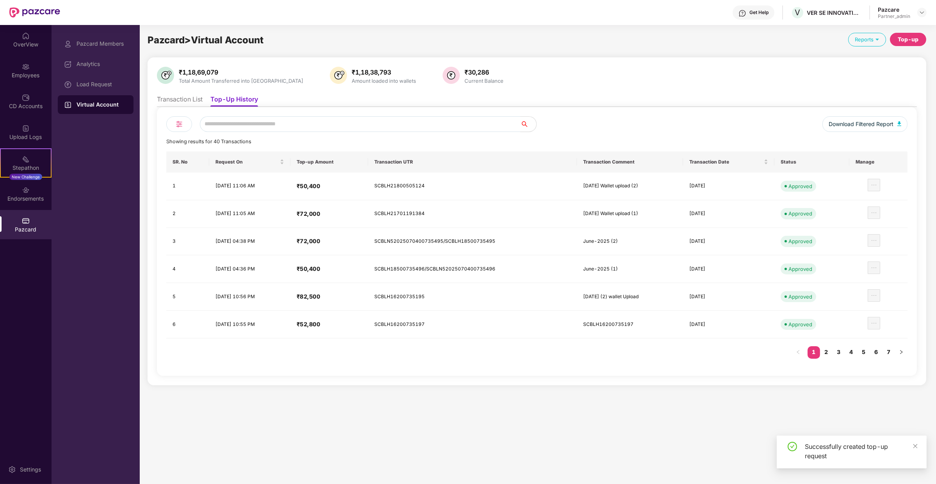
click at [122, 95] on div "Virtual Account" at bounding box center [96, 104] width 76 height 19
click at [118, 84] on div "Load Request" at bounding box center [102, 84] width 51 height 6
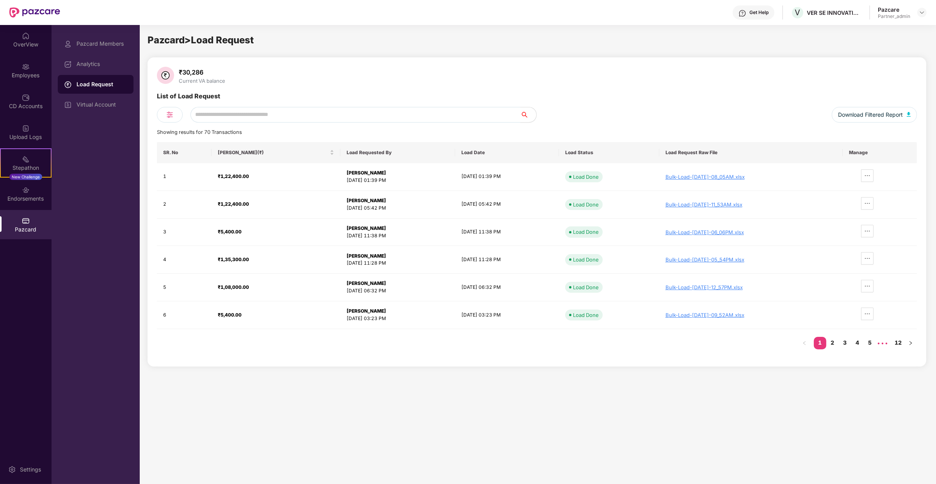
click at [120, 119] on div "Pazcard Members Analytics Load Request Virtual Account" at bounding box center [96, 254] width 88 height 459
click at [115, 97] on div "Virtual Account" at bounding box center [96, 104] width 76 height 19
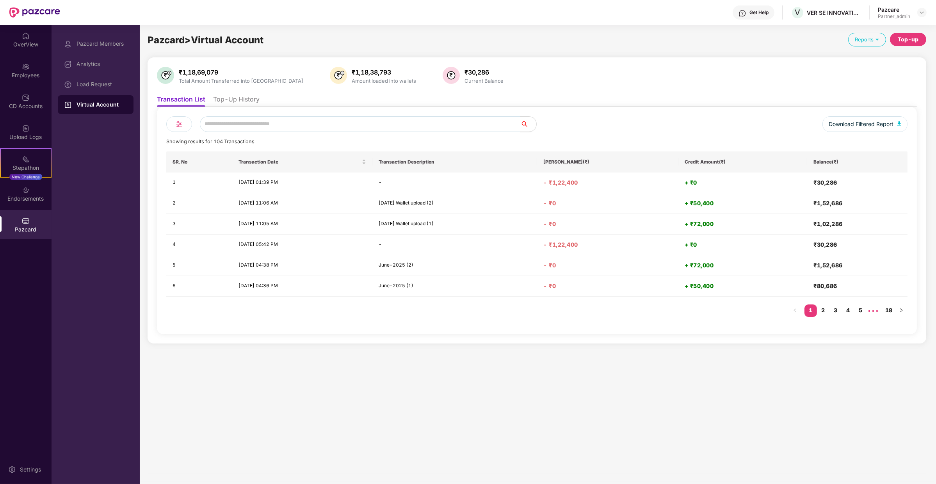
click at [244, 90] on div "₹1,18,69,079 Total Amount Transferred into VA ₹1,18,38,793 Amount loaded into w…" at bounding box center [537, 200] width 760 height 267
click at [241, 96] on li "Top-Up History" at bounding box center [236, 100] width 46 height 11
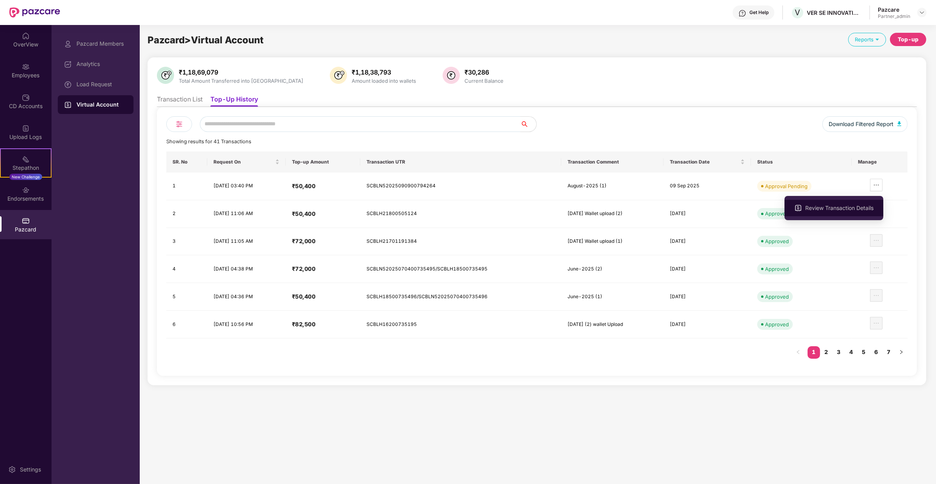
click at [863, 212] on li "Review Transaction Details" at bounding box center [834, 208] width 99 height 16
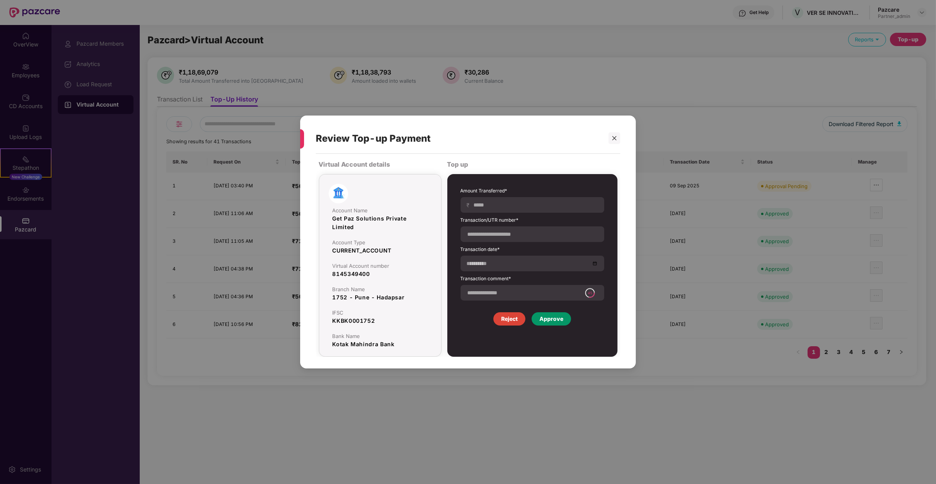
click at [551, 319] on div "Approve" at bounding box center [552, 319] width 24 height 9
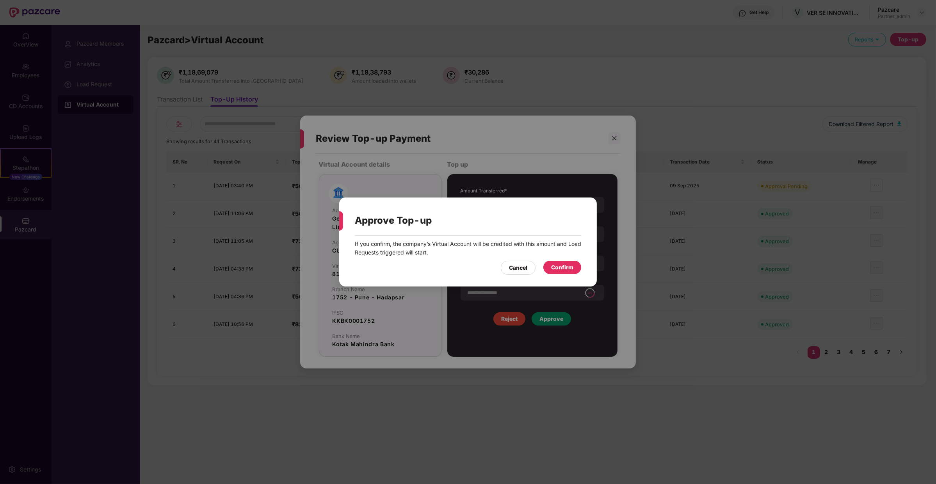
click at [566, 267] on div "Confirm" at bounding box center [562, 267] width 22 height 9
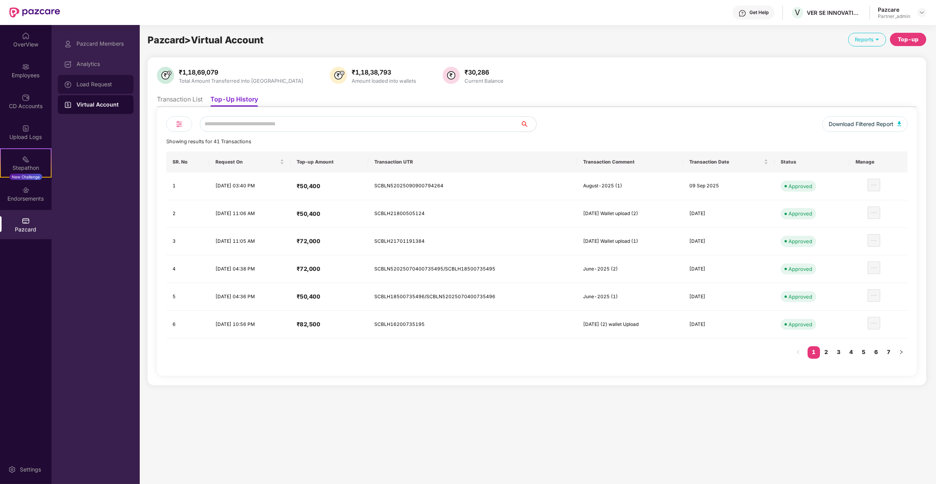
click at [109, 77] on div "Load Request" at bounding box center [96, 84] width 76 height 19
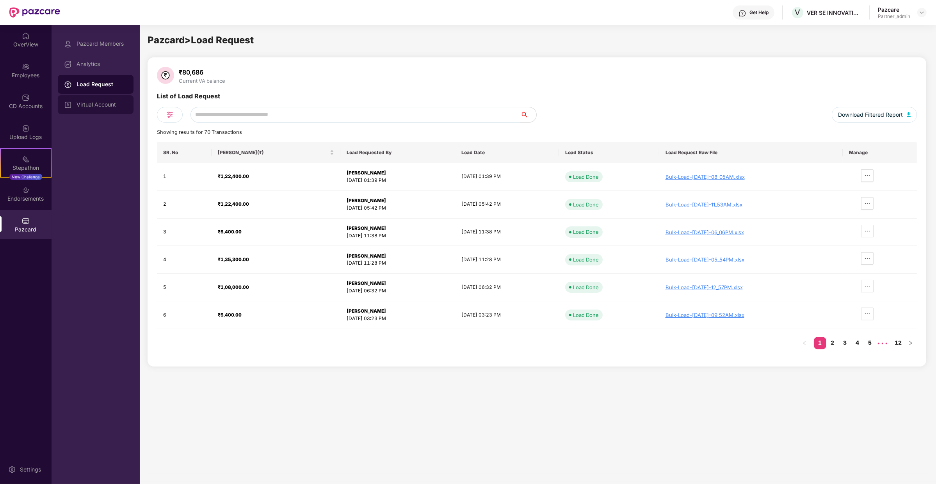
click at [95, 109] on div "Virtual Account" at bounding box center [96, 104] width 76 height 19
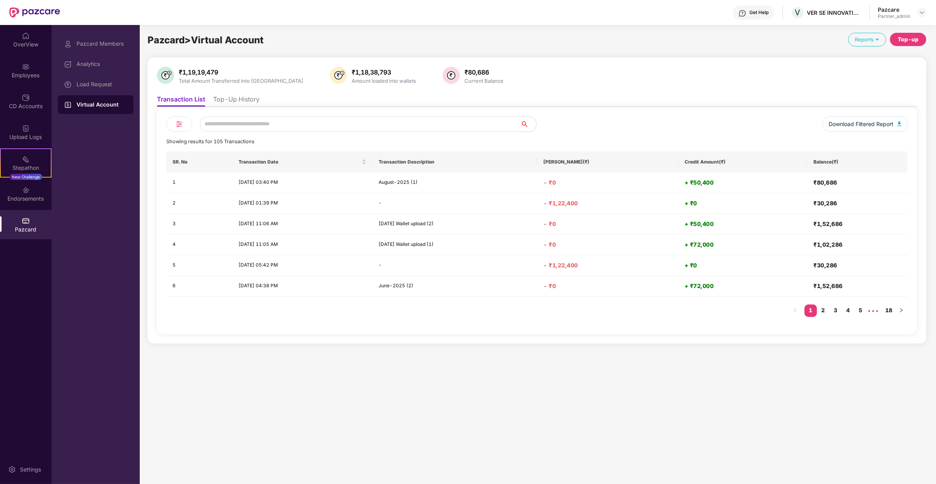
click at [248, 94] on ul "Transaction List Top-Up History" at bounding box center [537, 99] width 760 height 16
click at [247, 99] on li "Top-Up History" at bounding box center [236, 100] width 46 height 11
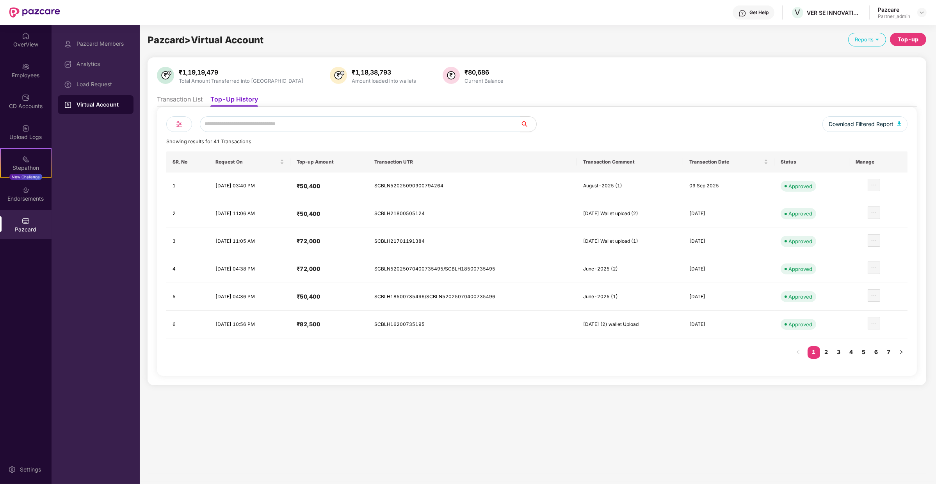
click at [911, 38] on div "Top-up" at bounding box center [908, 39] width 21 height 9
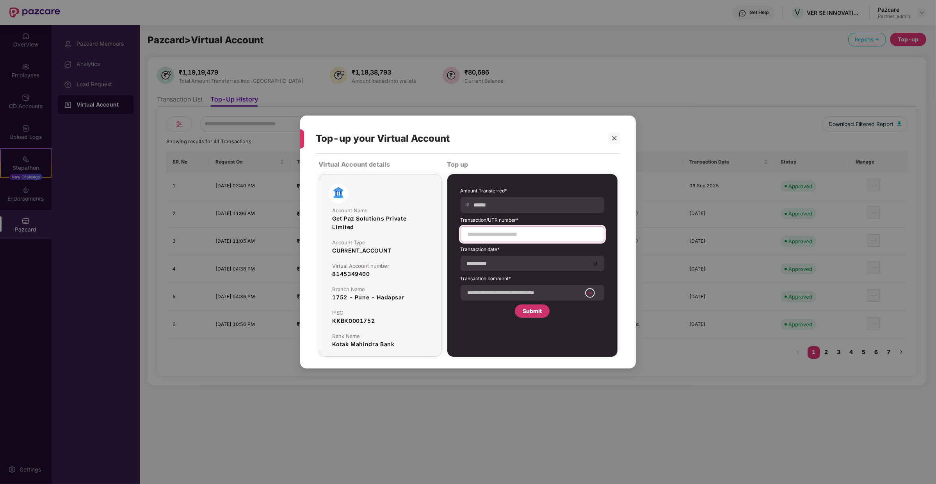
click at [562, 235] on input at bounding box center [532, 234] width 130 height 8
paste input "**********"
type input "**********"
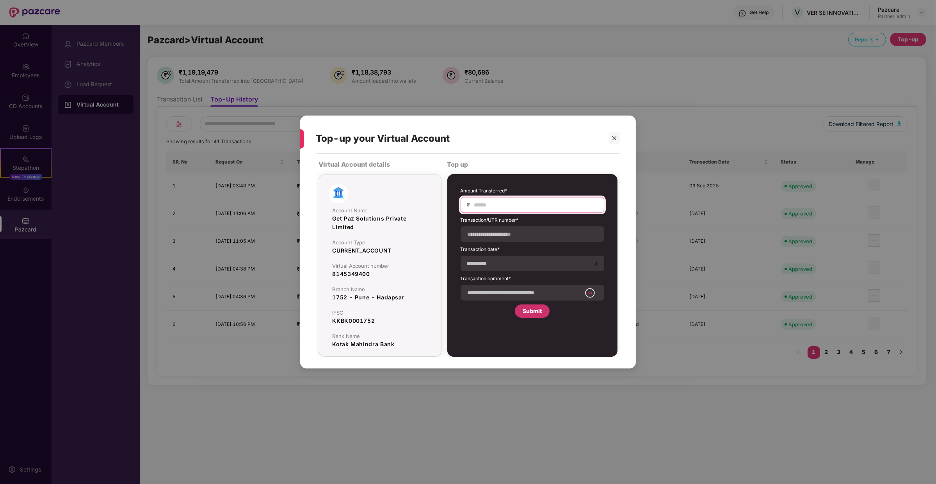
click at [545, 201] on input at bounding box center [536, 205] width 124 height 8
type input "*****"
click at [490, 271] on form "**********" at bounding box center [533, 243] width 144 height 113
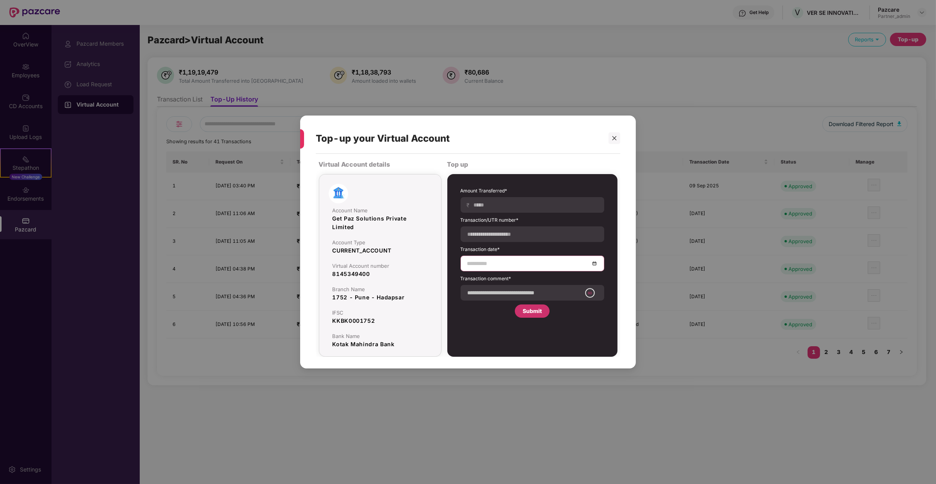
click at [491, 262] on input at bounding box center [528, 263] width 123 height 9
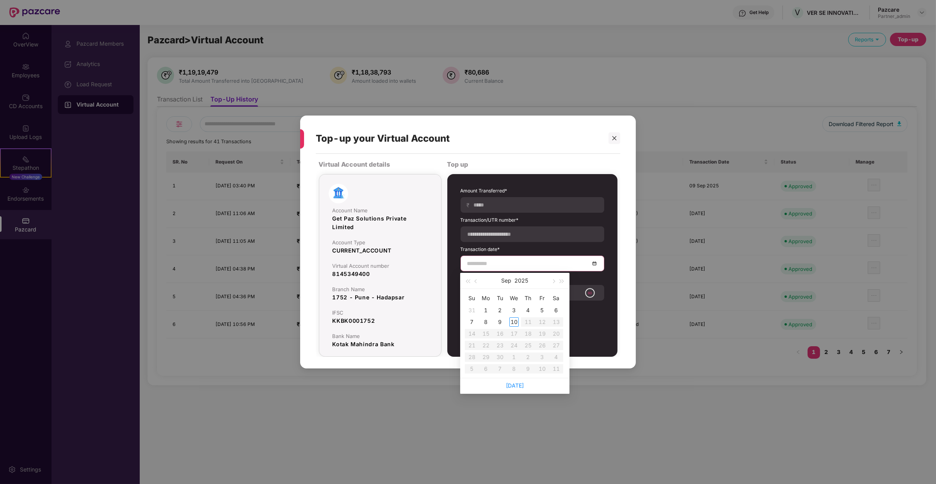
type input "**********"
click at [501, 318] on div "9" at bounding box center [500, 321] width 9 height 9
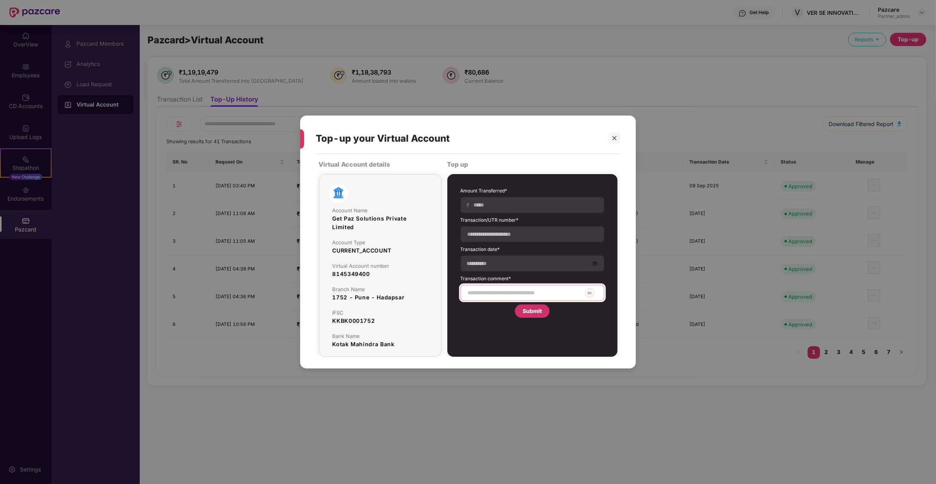
click at [496, 292] on input at bounding box center [524, 293] width 114 height 8
type input "**********"
click at [537, 312] on div "Submit" at bounding box center [532, 311] width 19 height 9
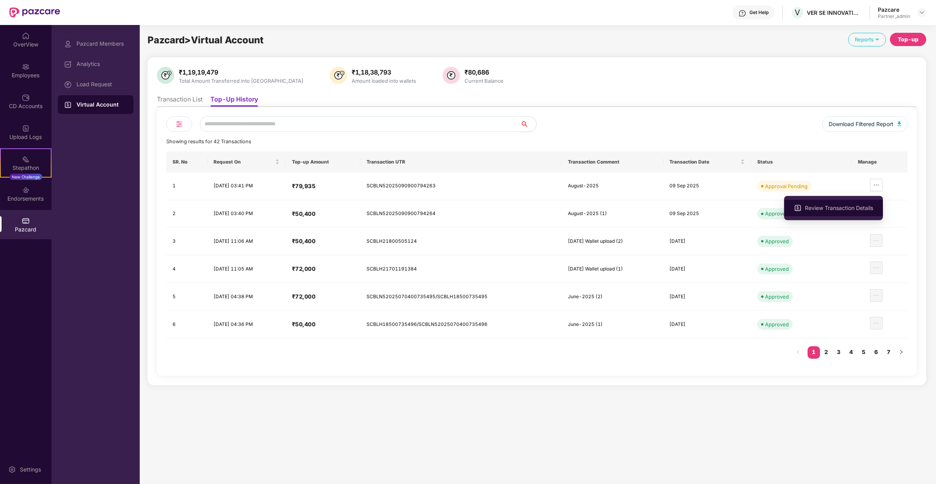
click at [860, 211] on span "Review Transaction Details" at bounding box center [839, 208] width 68 height 9
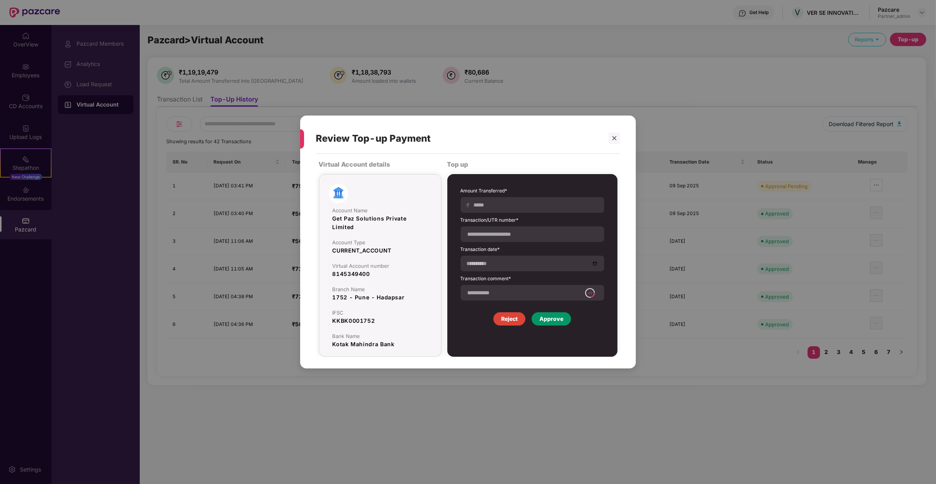
click at [563, 324] on div "Approve" at bounding box center [551, 318] width 39 height 13
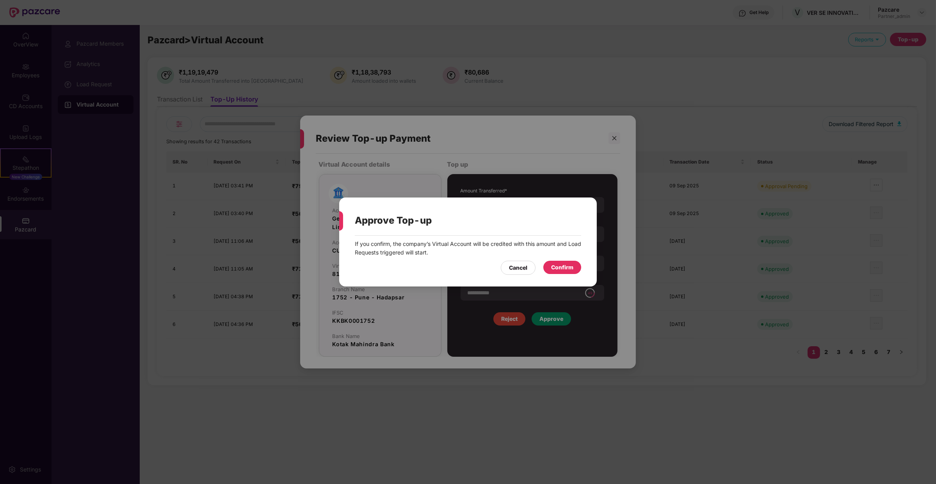
click at [554, 275] on div "If you confirm, the company’s Virtual Account will be credited with this amount…" at bounding box center [468, 257] width 258 height 43
click at [555, 272] on div "Confirm" at bounding box center [563, 267] width 38 height 13
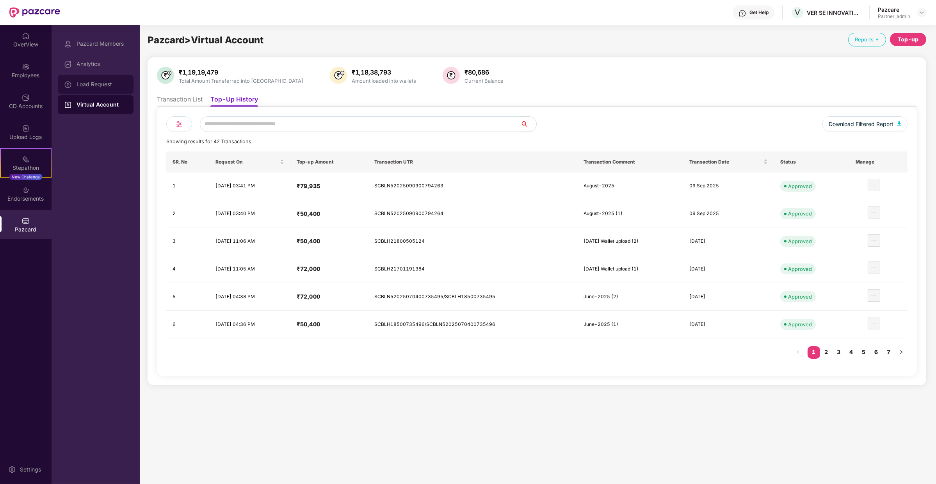
click at [95, 83] on div "Load Request" at bounding box center [102, 84] width 51 height 6
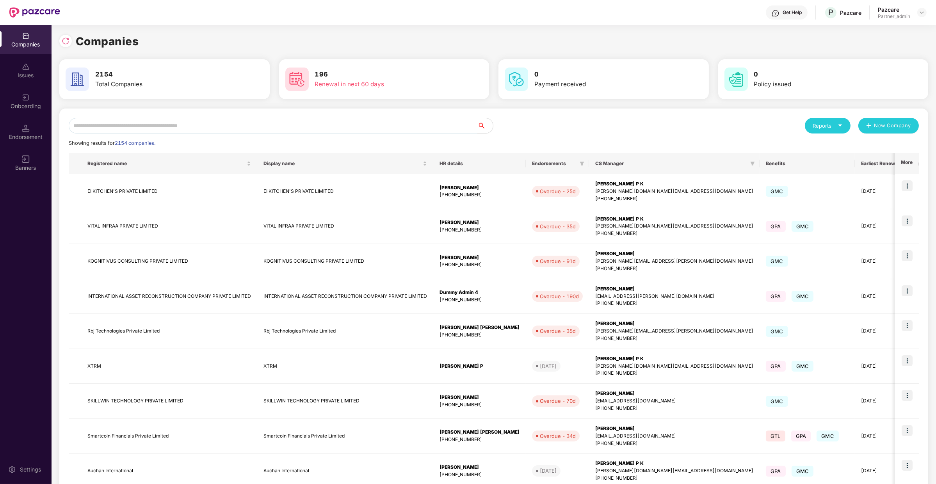
click at [139, 123] on input "text" at bounding box center [273, 126] width 409 height 16
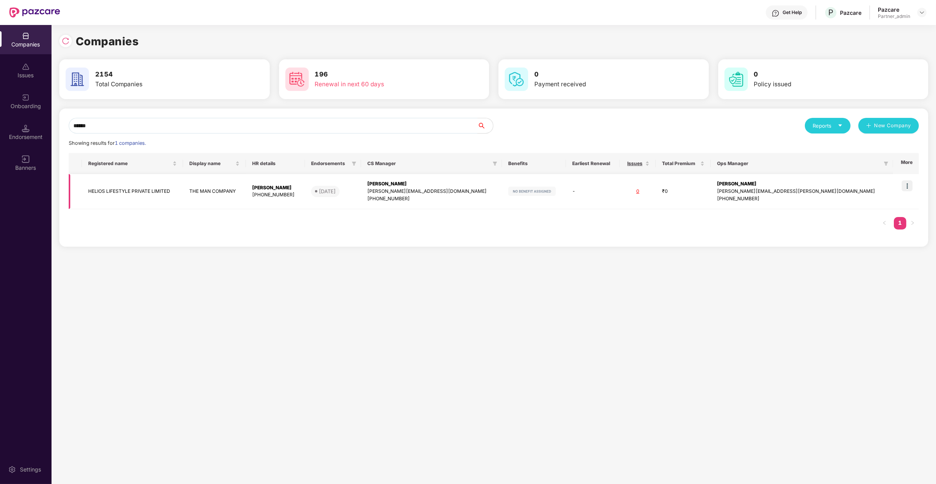
type input "******"
click at [904, 182] on img at bounding box center [907, 185] width 11 height 11
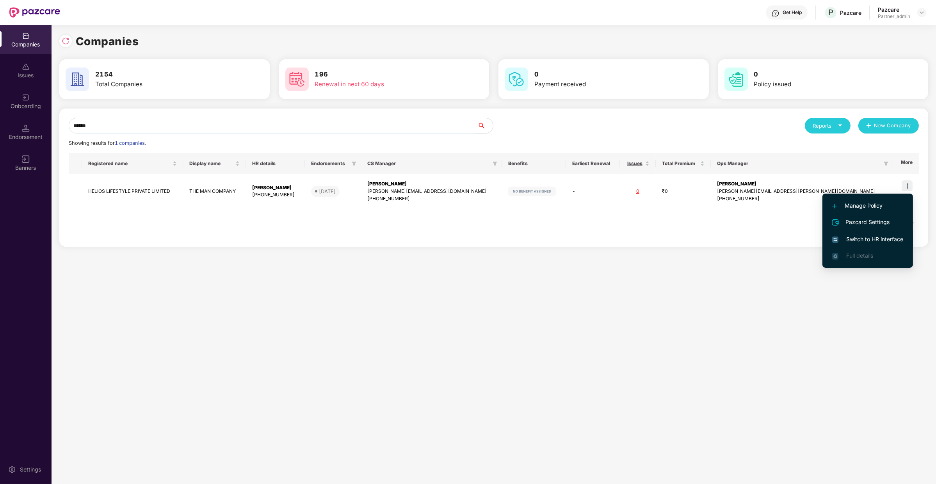
click at [874, 236] on span "Switch to HR interface" at bounding box center [868, 239] width 71 height 9
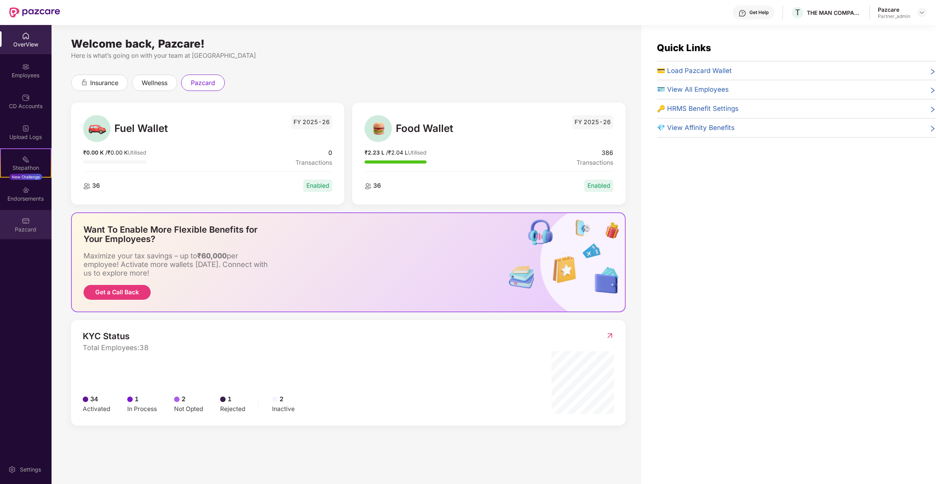
click at [42, 221] on div "Pazcard" at bounding box center [26, 224] width 52 height 29
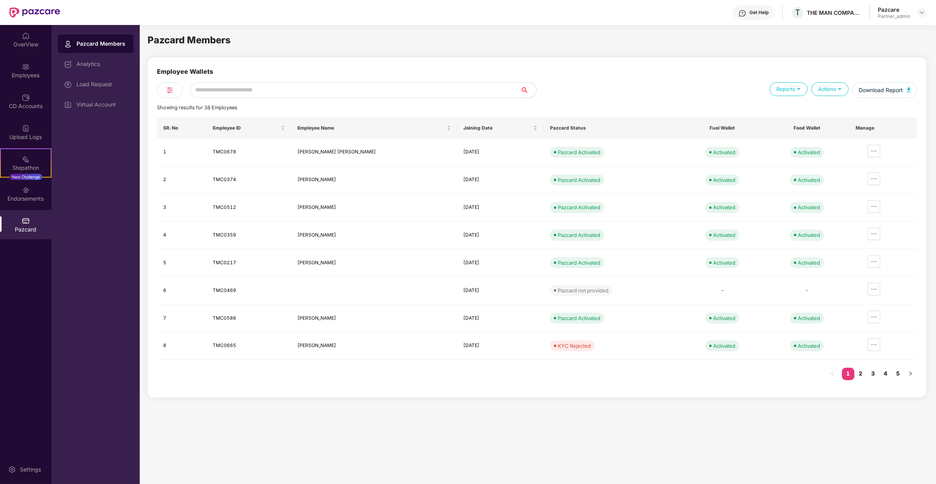
click at [107, 84] on div "Load Request" at bounding box center [102, 84] width 51 height 6
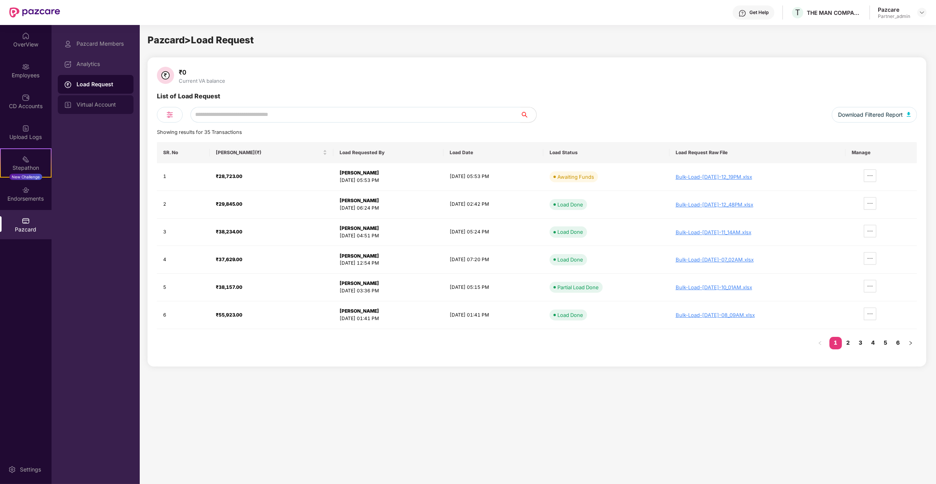
click at [109, 103] on div "Virtual Account" at bounding box center [102, 105] width 51 height 6
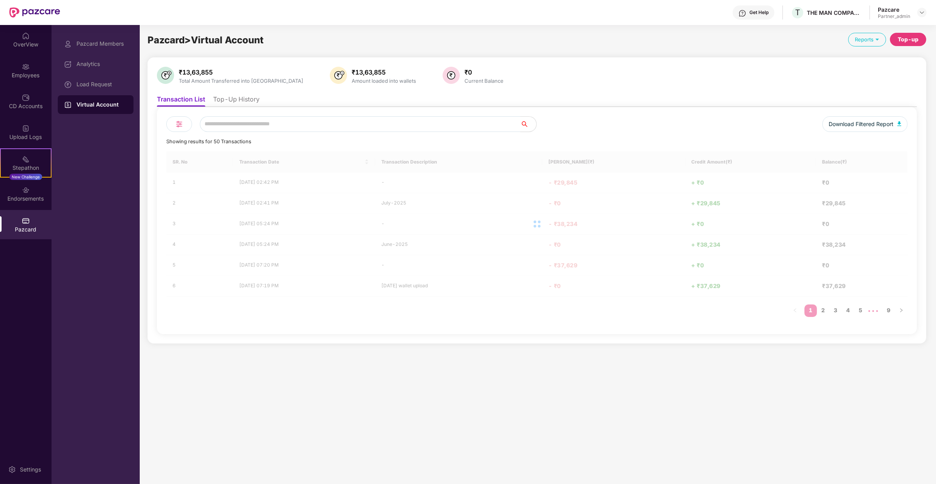
click at [233, 98] on li "Top-Up History" at bounding box center [236, 100] width 46 height 11
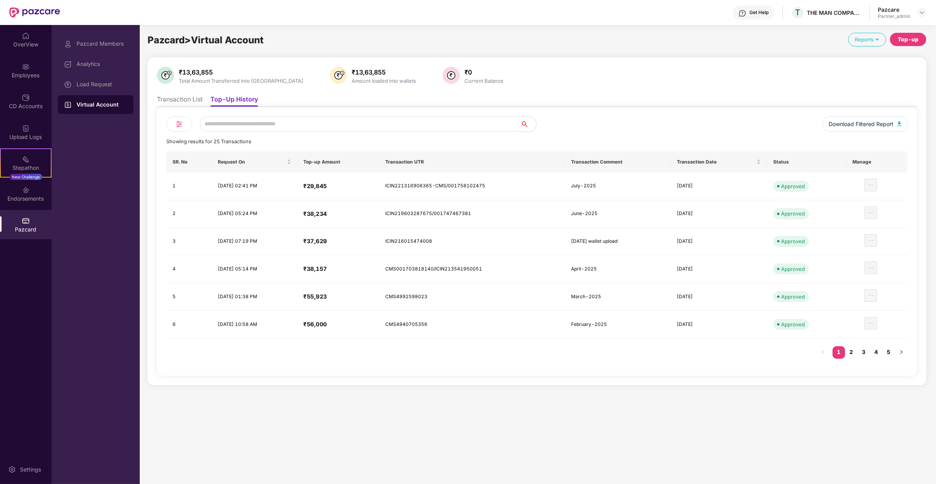
click at [907, 42] on div "Top-up" at bounding box center [908, 39] width 21 height 9
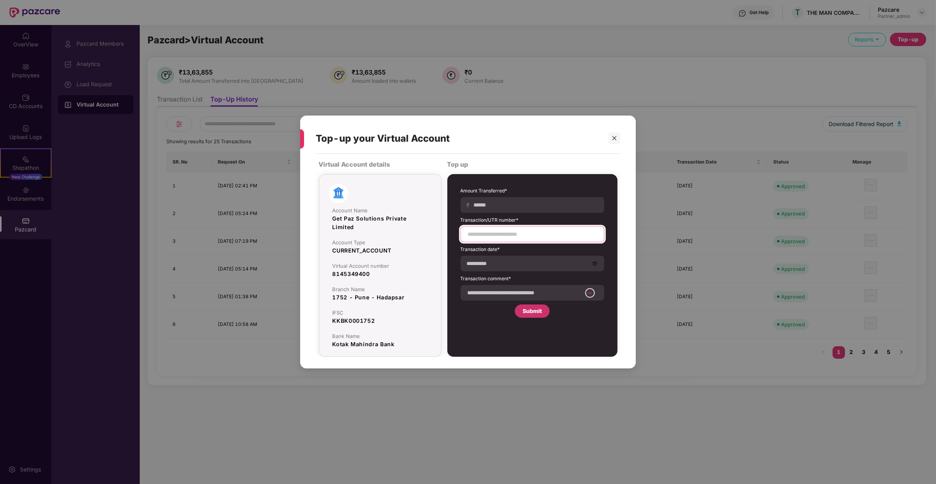
click at [506, 233] on input at bounding box center [532, 234] width 130 height 8
paste input "**********"
type input "**********"
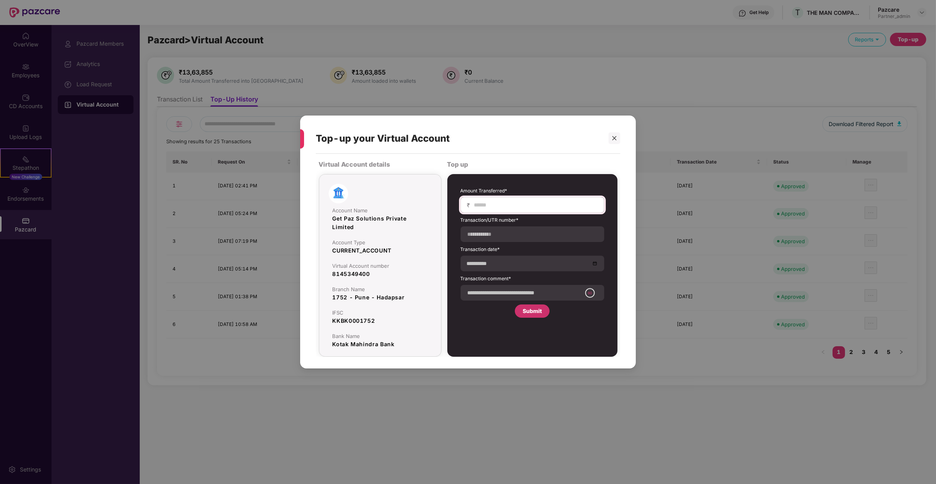
click at [515, 212] on div "₹" at bounding box center [533, 205] width 144 height 16
click at [515, 206] on input at bounding box center [536, 205] width 124 height 8
type input "*****"
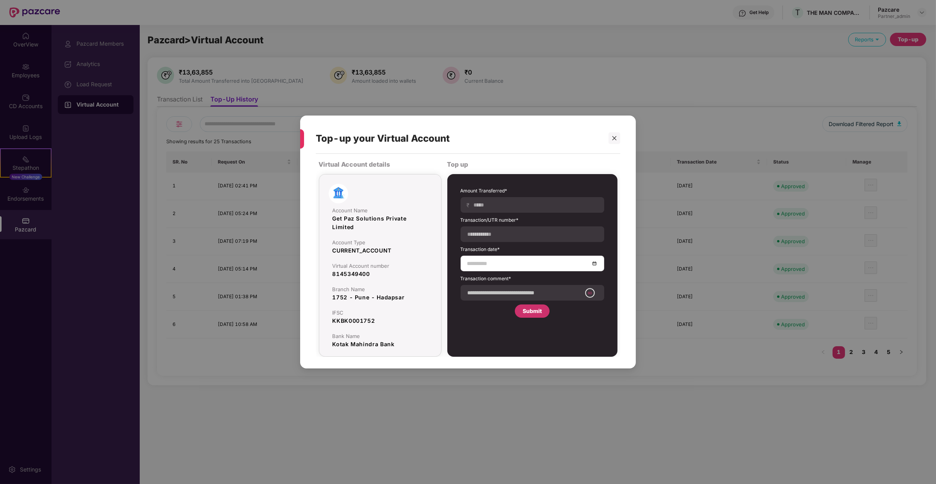
click at [507, 257] on div at bounding box center [533, 264] width 144 height 16
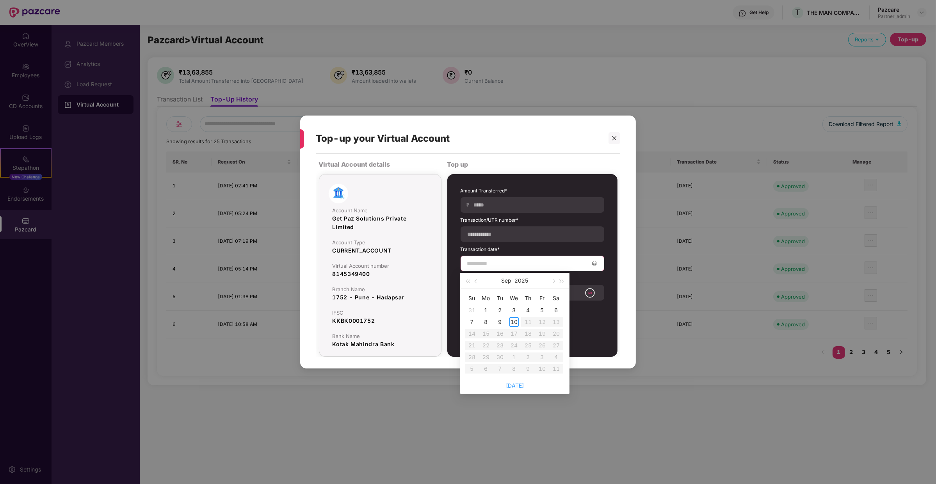
click at [501, 263] on input at bounding box center [528, 263] width 123 height 9
type input "**********"
click at [480, 320] on td "8" at bounding box center [486, 322] width 14 height 12
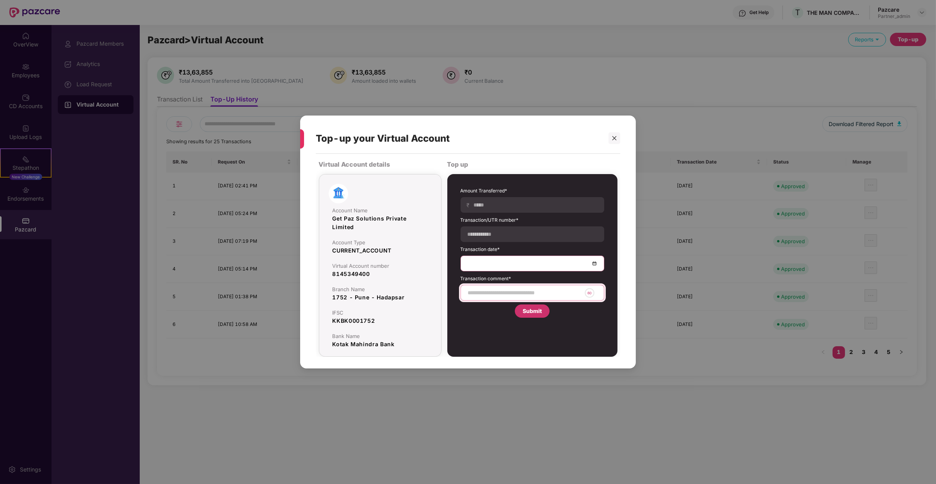
click at [488, 296] on input at bounding box center [524, 293] width 114 height 8
type input "**********"
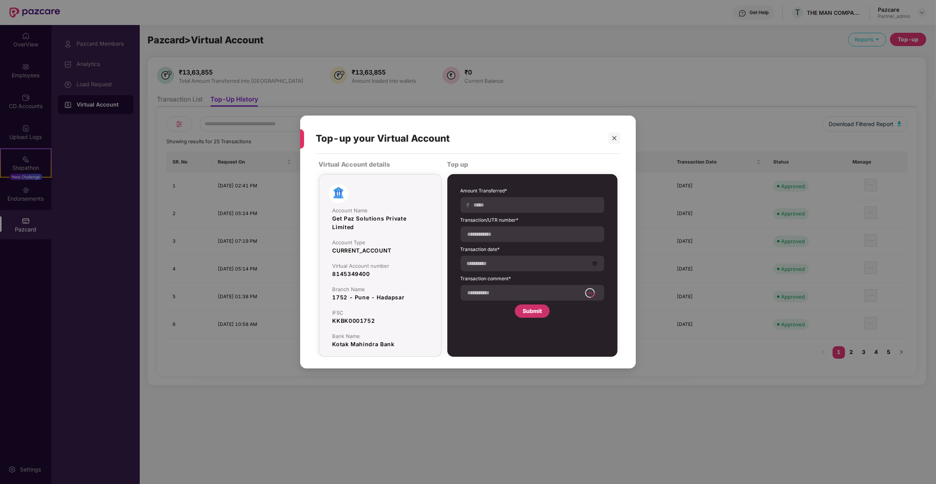
click at [535, 324] on div "**********" at bounding box center [532, 265] width 170 height 183
click at [535, 313] on div "Submit" at bounding box center [532, 311] width 19 height 9
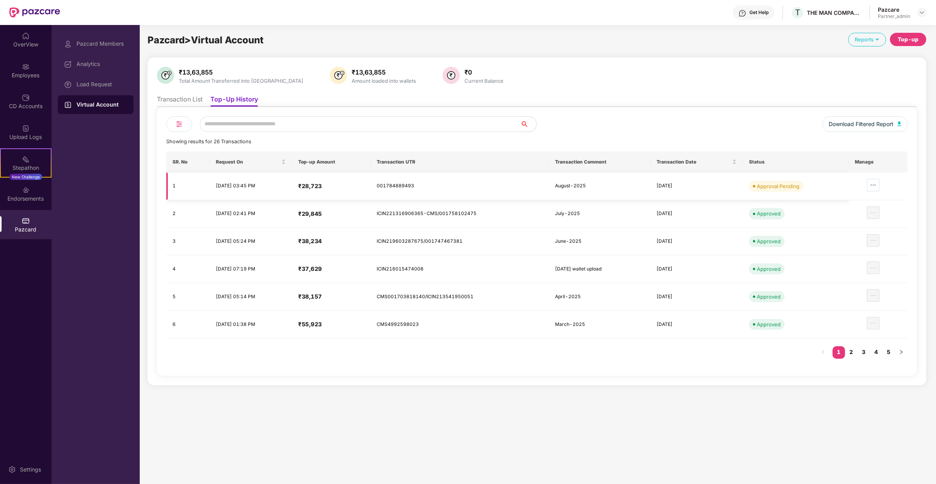
click at [877, 184] on icon "ellipsis" at bounding box center [873, 185] width 6 height 6
click at [852, 210] on span "Review Transaction Details" at bounding box center [836, 208] width 68 height 9
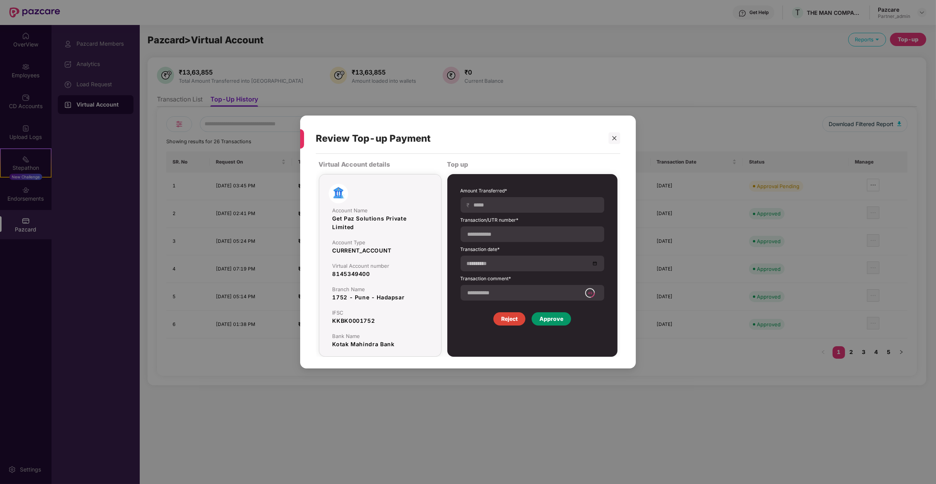
click at [546, 324] on div "Approve" at bounding box center [551, 318] width 39 height 13
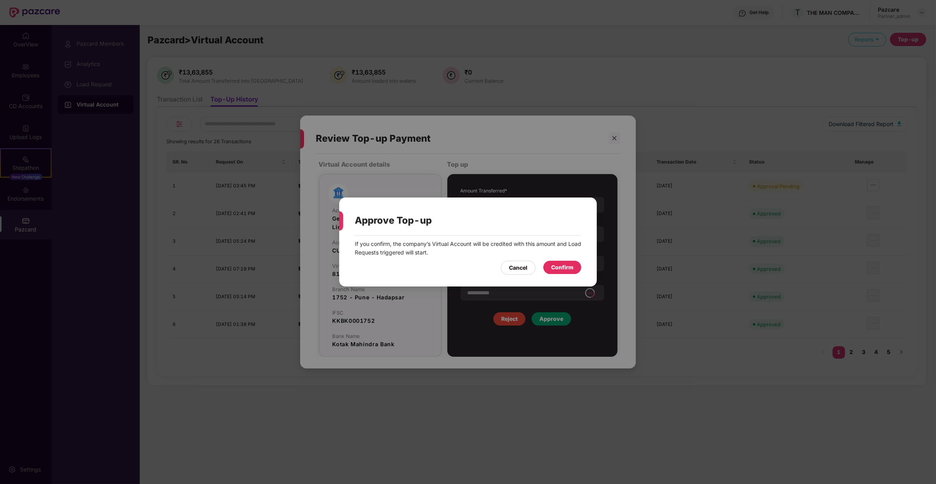
click at [552, 277] on div "If you confirm, the company’s Virtual Account will be credited with this amount…" at bounding box center [468, 257] width 258 height 43
click at [554, 269] on div "Confirm" at bounding box center [562, 267] width 22 height 9
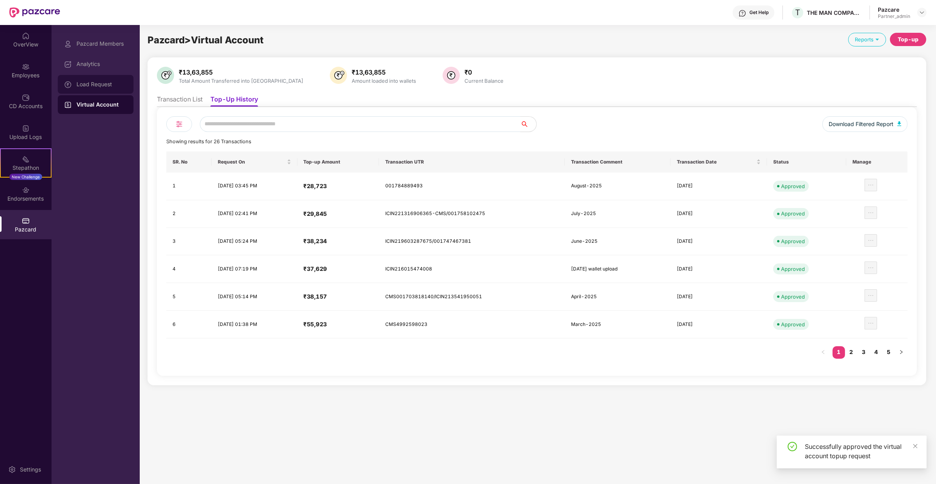
click at [90, 85] on div "Load Request" at bounding box center [102, 84] width 51 height 6
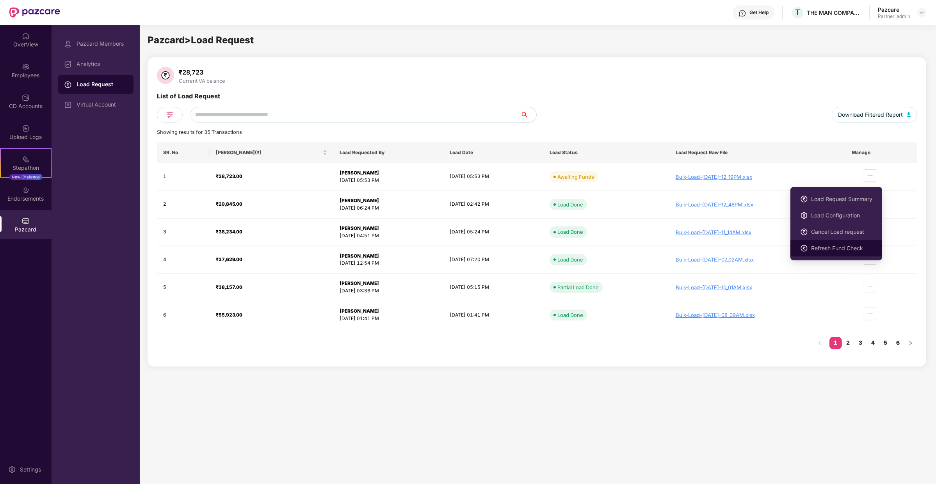
click at [849, 247] on span "Refresh Fund Check" at bounding box center [841, 248] width 61 height 9
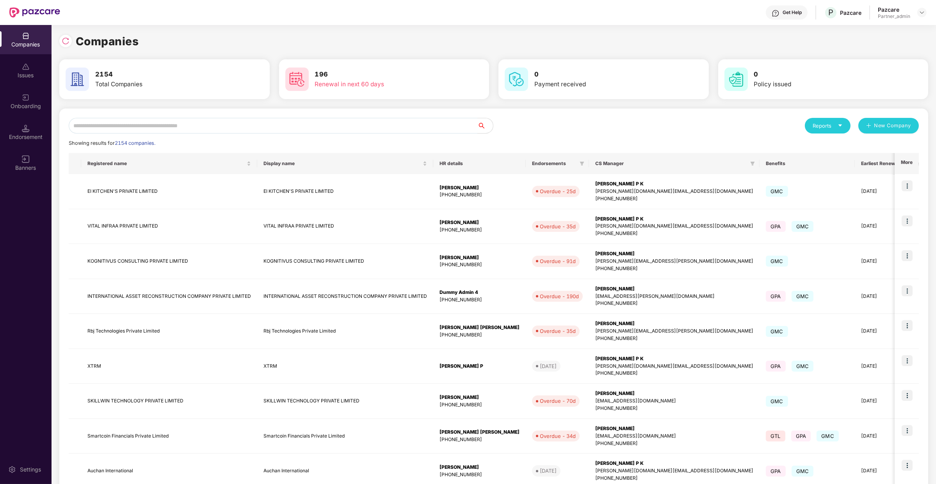
click at [187, 124] on input "text" at bounding box center [273, 126] width 409 height 16
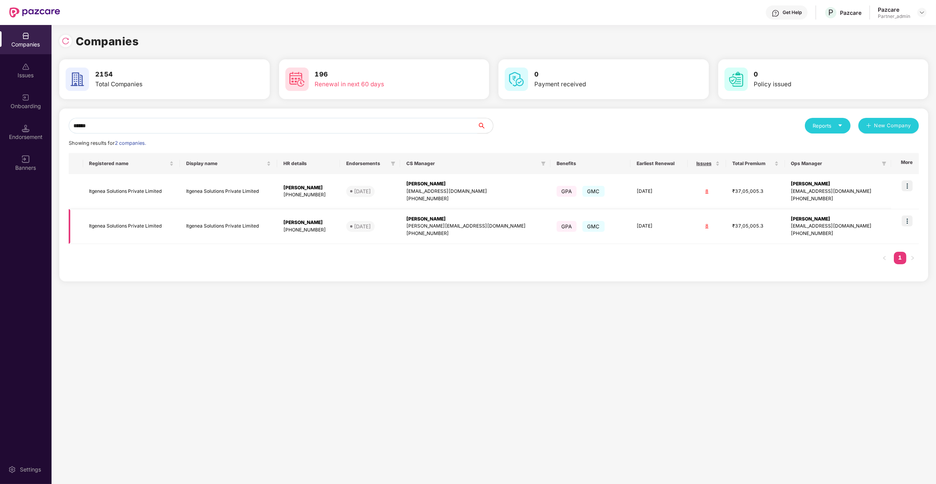
type input "******"
click at [912, 225] on img at bounding box center [907, 221] width 11 height 11
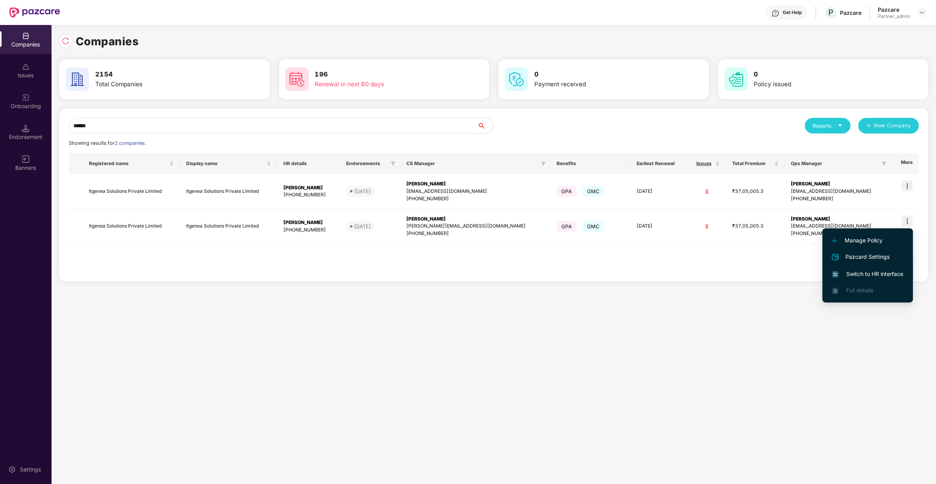
click at [895, 270] on span "Switch to HR interface" at bounding box center [868, 274] width 71 height 9
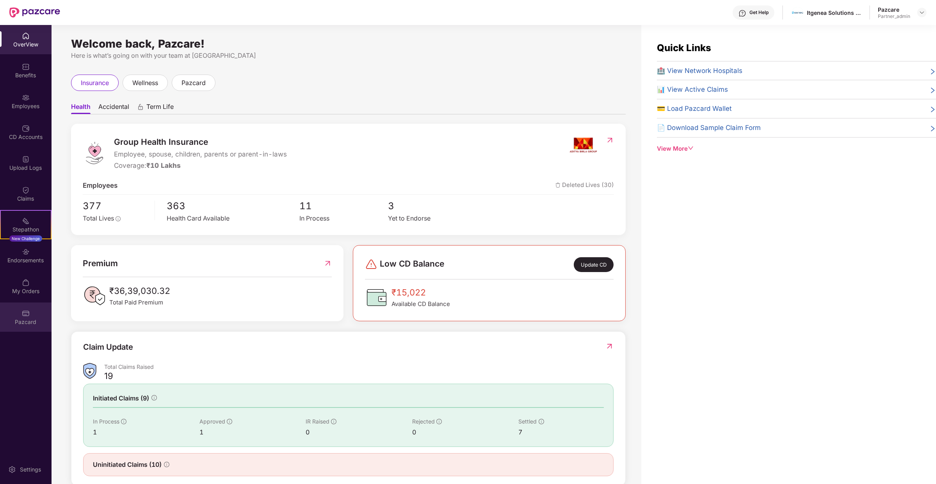
click at [18, 321] on div "Pazcard" at bounding box center [26, 322] width 52 height 8
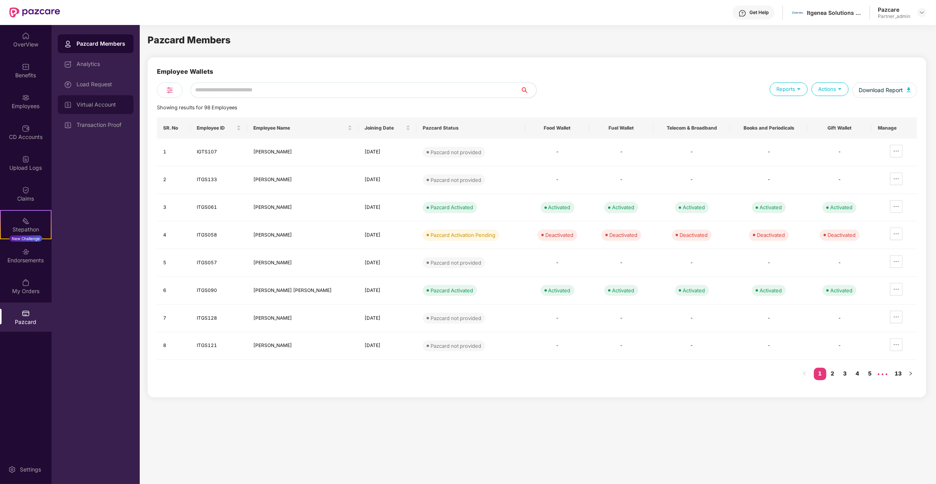
click at [116, 106] on div "Virtual Account" at bounding box center [102, 105] width 51 height 6
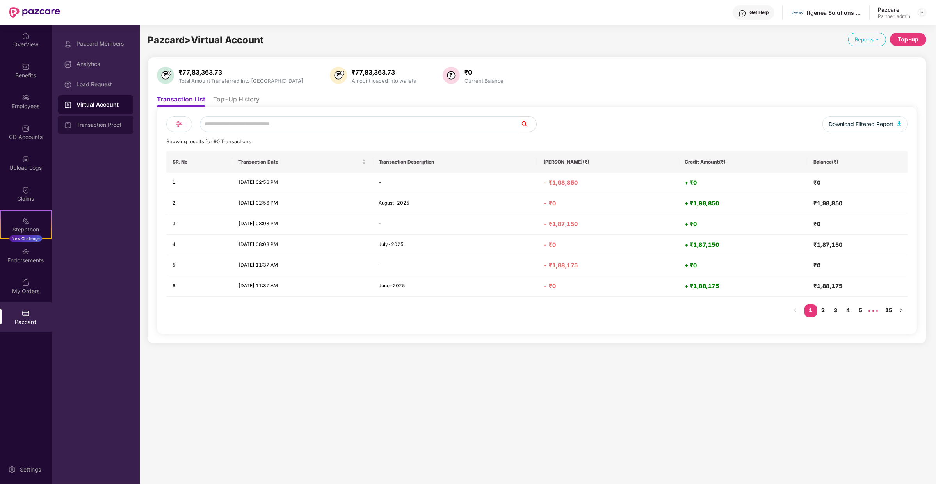
click at [116, 119] on div "Transaction Proof" at bounding box center [96, 125] width 76 height 19
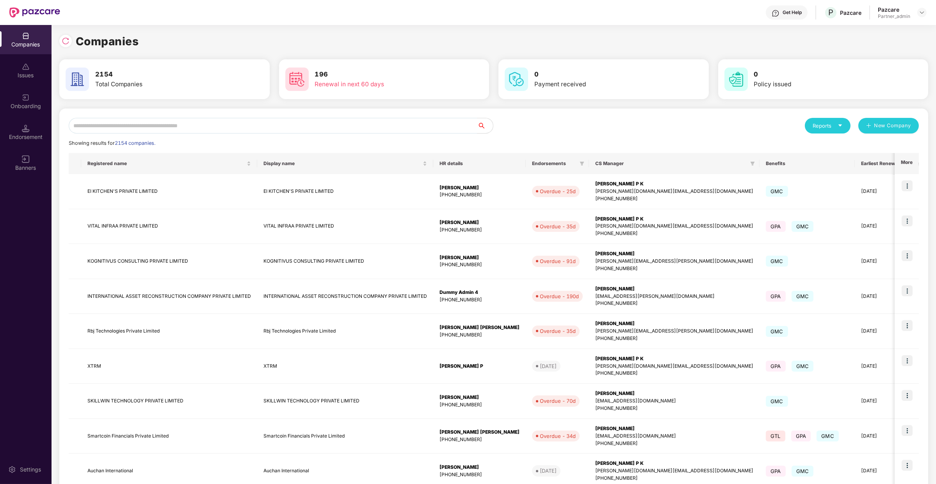
click at [102, 117] on div "Reports New Company Showing results for 2154 companies. Registered name Display…" at bounding box center [493, 335] width 869 height 453
click at [102, 122] on input "text" at bounding box center [273, 126] width 409 height 16
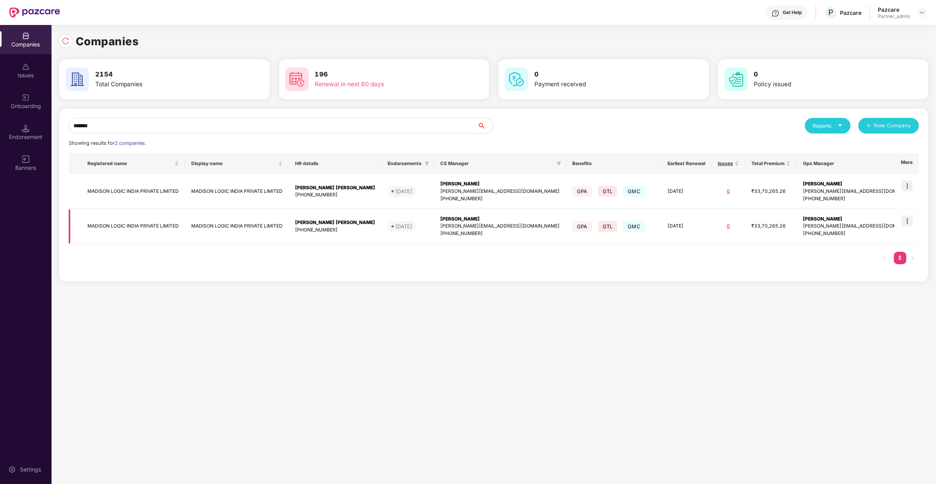
type input "*******"
click at [912, 217] on img at bounding box center [907, 221] width 11 height 11
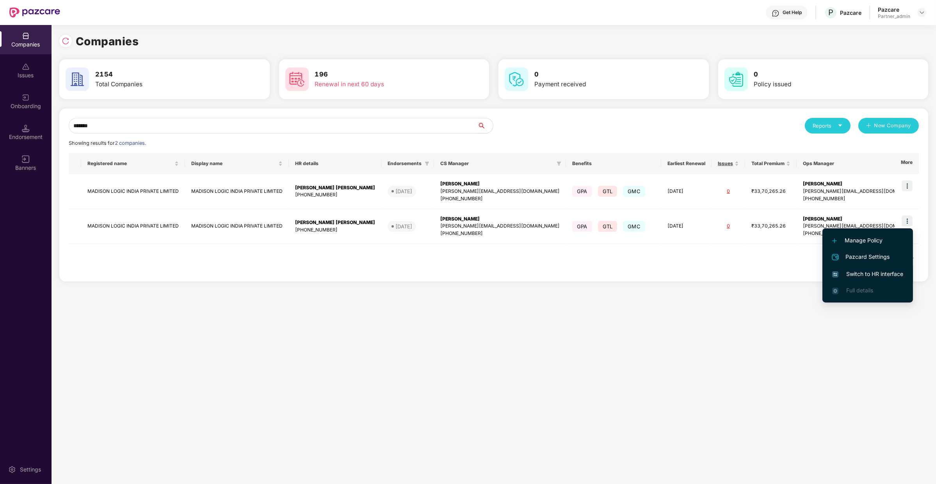
click at [861, 275] on span "Switch to HR interface" at bounding box center [868, 274] width 71 height 9
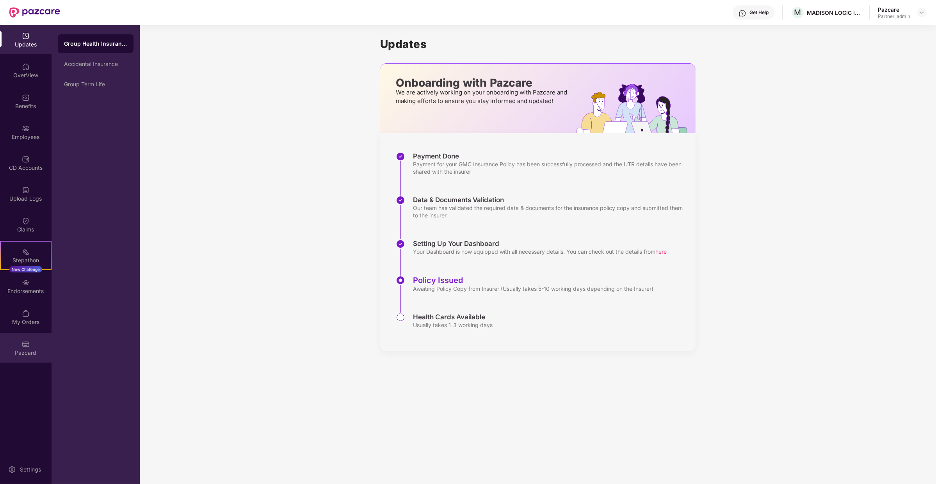
click at [43, 341] on div "Pazcard" at bounding box center [26, 347] width 52 height 29
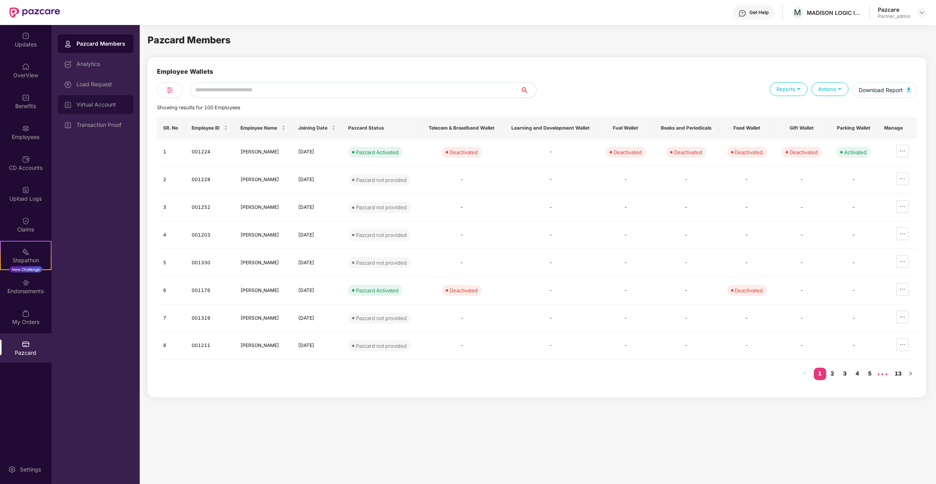
click at [112, 112] on div "Virtual Account" at bounding box center [96, 104] width 76 height 19
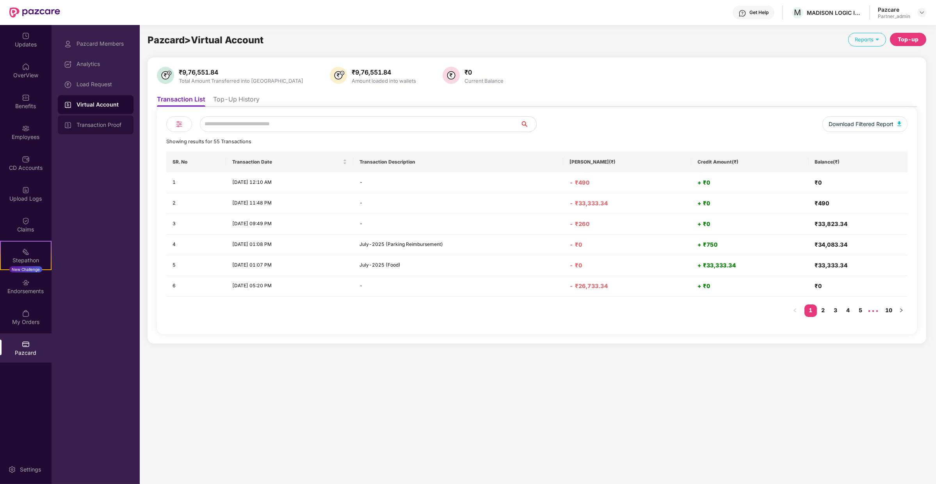
click at [120, 127] on div "Transaction Proof" at bounding box center [102, 125] width 51 height 6
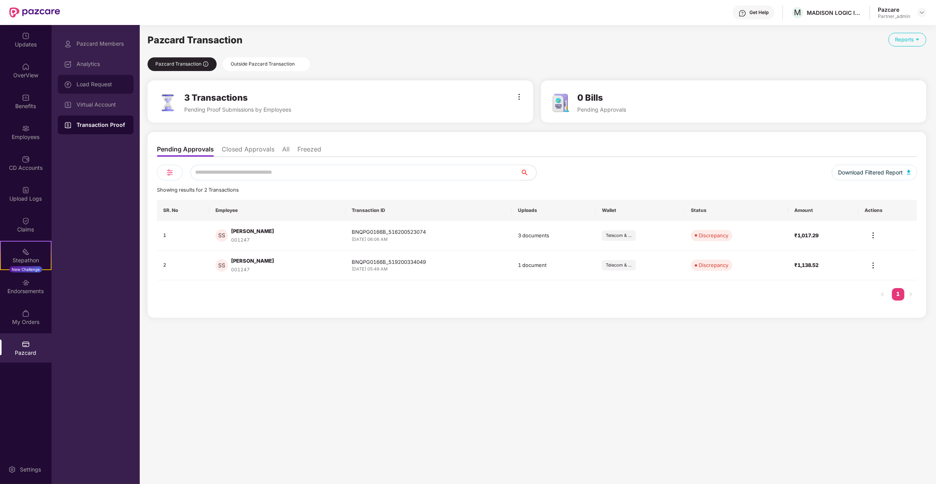
click at [117, 84] on div "Load Request" at bounding box center [102, 84] width 51 height 6
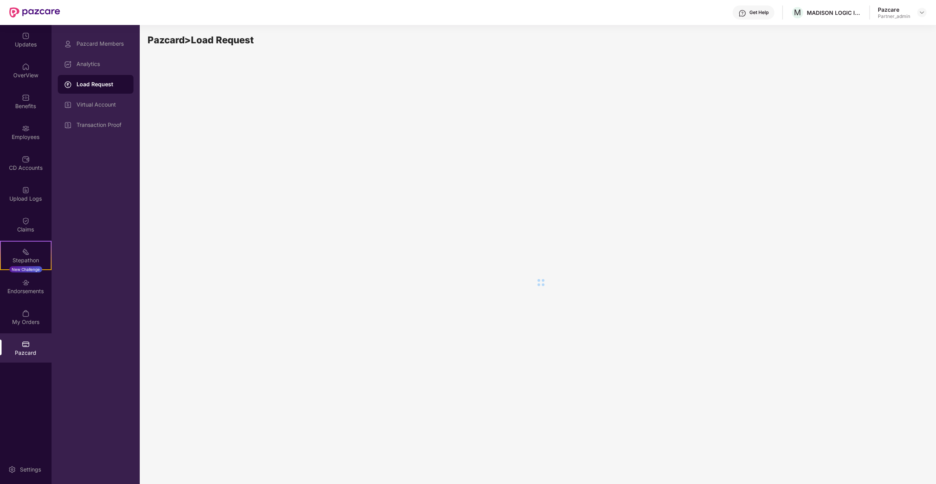
click at [115, 94] on div "Pazcard Members Analytics Load Request Virtual Account Transaction Proof" at bounding box center [96, 84] width 76 height 100
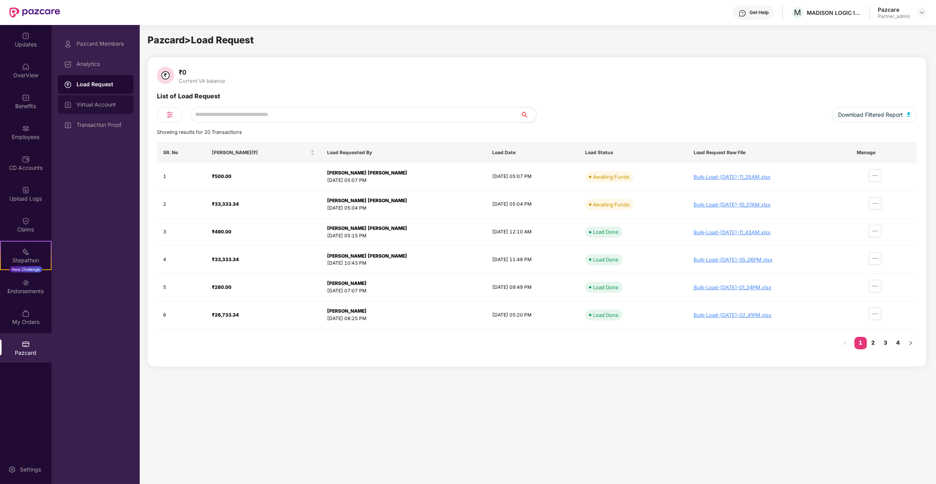
click at [126, 103] on div "Virtual Account" at bounding box center [102, 105] width 51 height 6
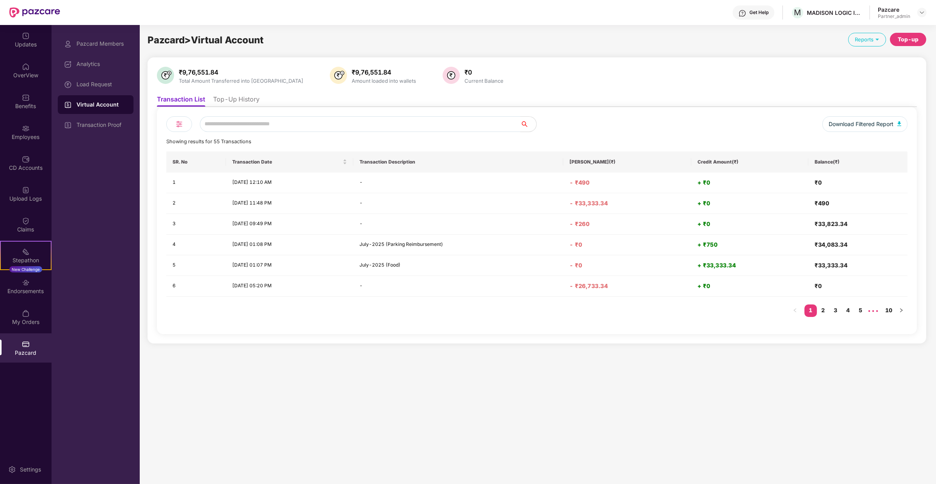
click at [227, 107] on div "Download Filtered Report Showing results for 55 Transactions SR. No Transaction…" at bounding box center [537, 220] width 760 height 227
click at [237, 94] on ul "Transaction List Top-Up History" at bounding box center [537, 99] width 760 height 16
click at [246, 105] on li "Top-Up History" at bounding box center [236, 100] width 46 height 11
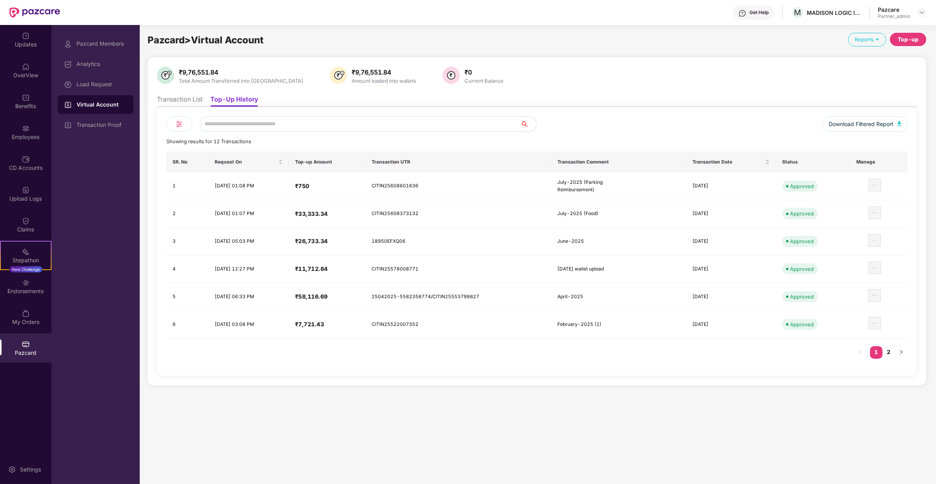
click at [916, 38] on div "Top-up" at bounding box center [908, 39] width 21 height 9
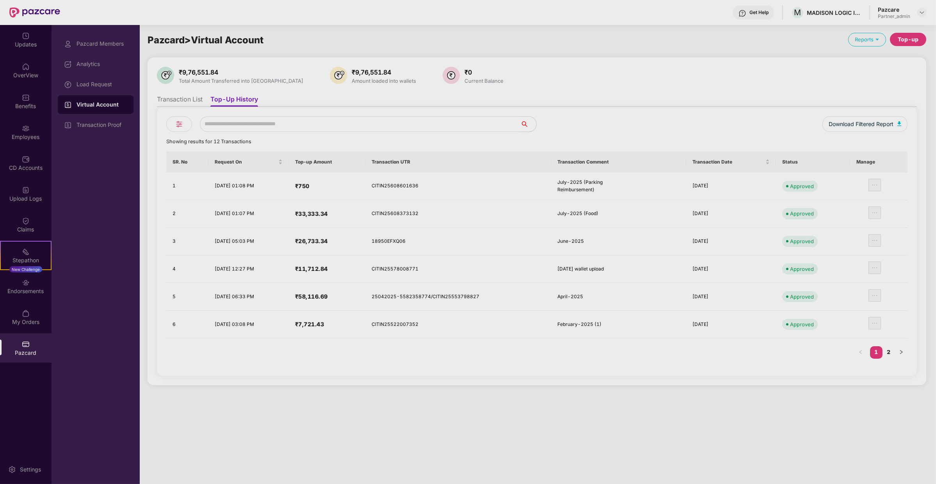
click at [916, 38] on div "Top-up your Virtual Account Virtual Account details Account Name Get Paz Soluti…" at bounding box center [468, 242] width 936 height 484
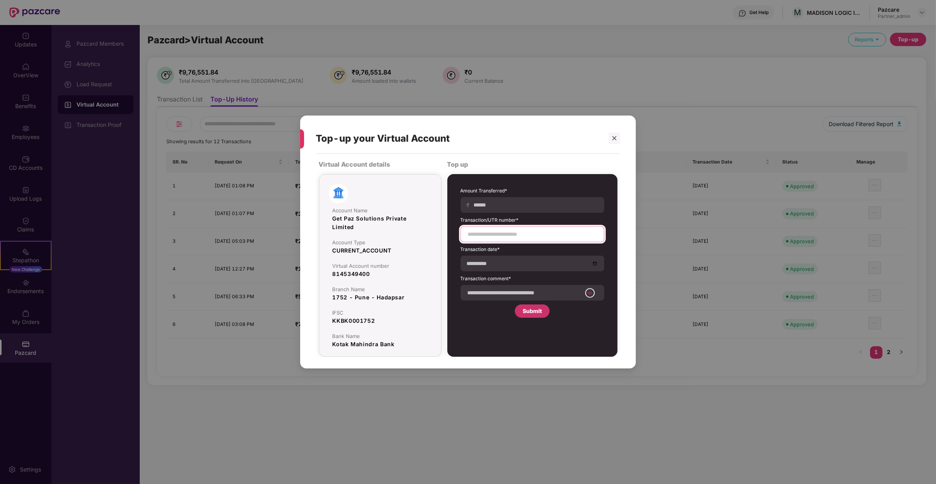
click at [521, 231] on input at bounding box center [532, 234] width 130 height 8
paste input "**********"
type input "**********"
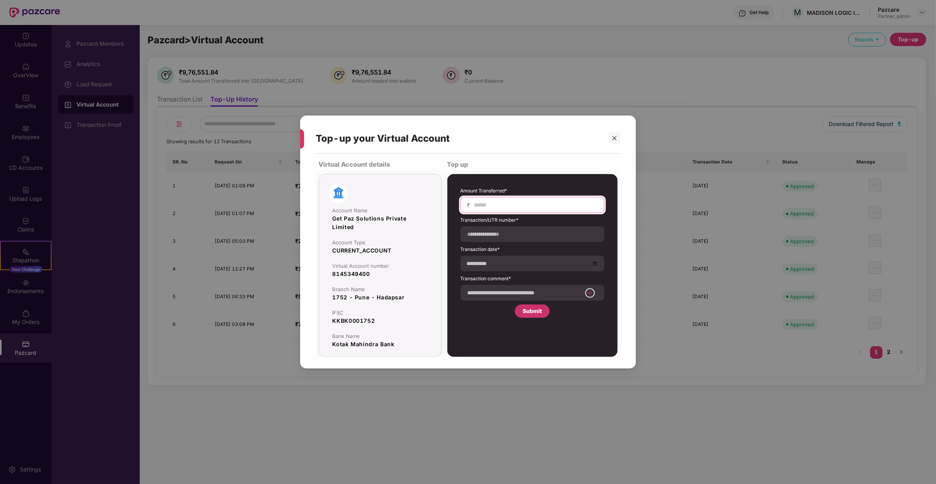
click at [481, 207] on input at bounding box center [536, 205] width 124 height 8
type input "********"
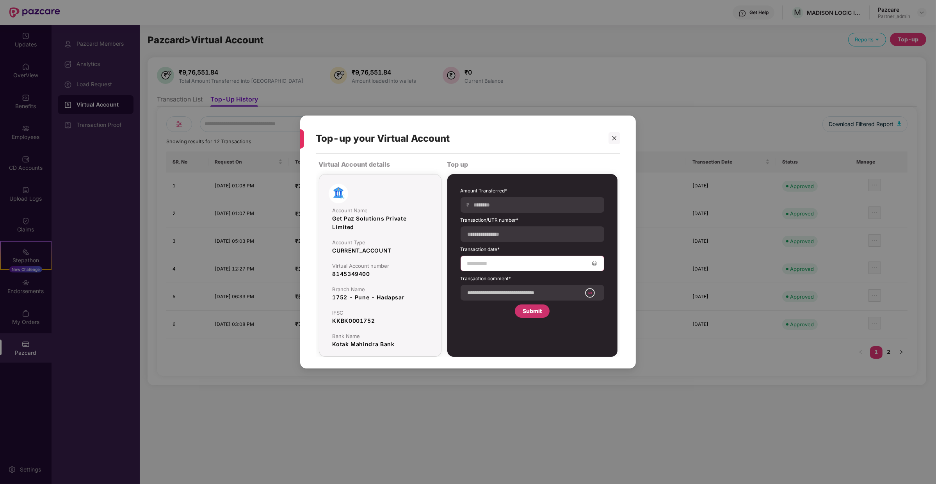
click at [511, 261] on input at bounding box center [528, 263] width 123 height 9
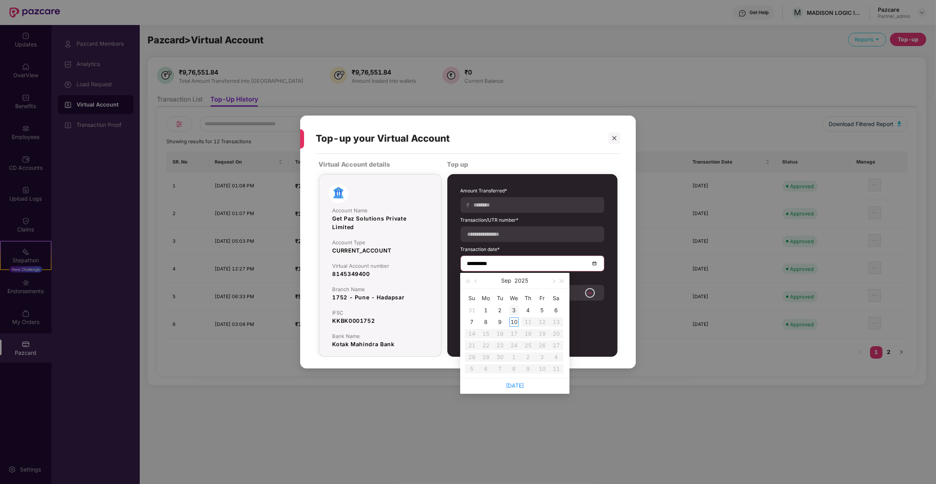
type input "**********"
click at [541, 308] on div "5" at bounding box center [542, 310] width 9 height 9
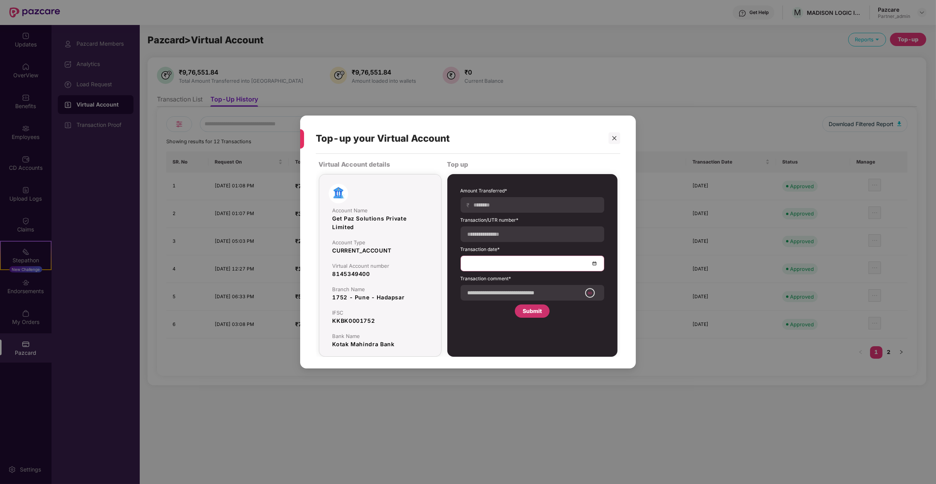
click at [516, 284] on label "Transaction comment*" at bounding box center [533, 280] width 144 height 10
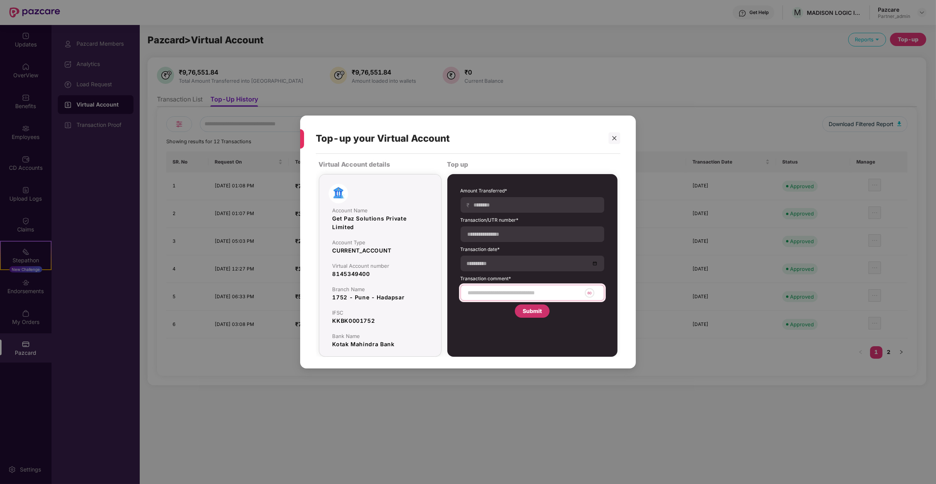
click at [511, 293] on input at bounding box center [524, 293] width 114 height 8
type input "**********"
click at [524, 317] on div "Submit" at bounding box center [532, 311] width 35 height 13
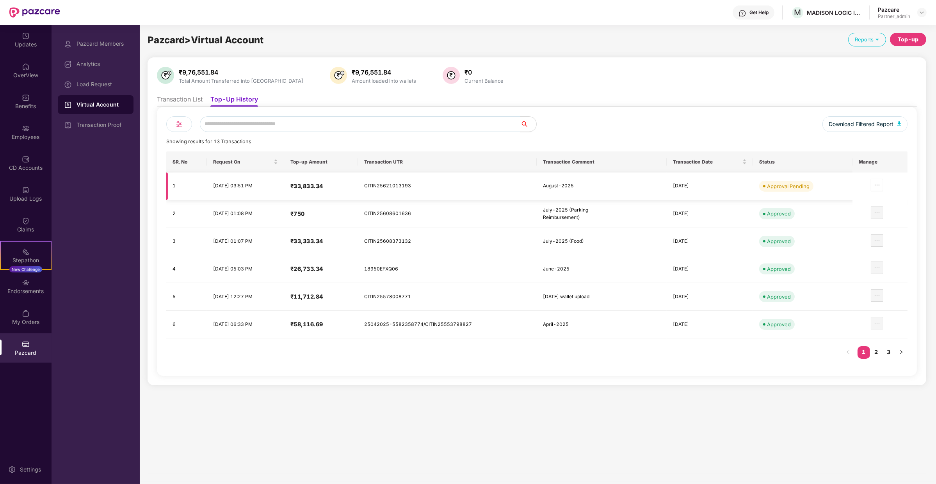
click at [886, 189] on td at bounding box center [880, 187] width 55 height 28
click at [883, 182] on span "ellipsis" at bounding box center [878, 185] width 12 height 6
click at [851, 219] on ul "Review Transaction Details" at bounding box center [834, 208] width 99 height 24
click at [858, 204] on span "Review Transaction Details" at bounding box center [840, 208] width 68 height 9
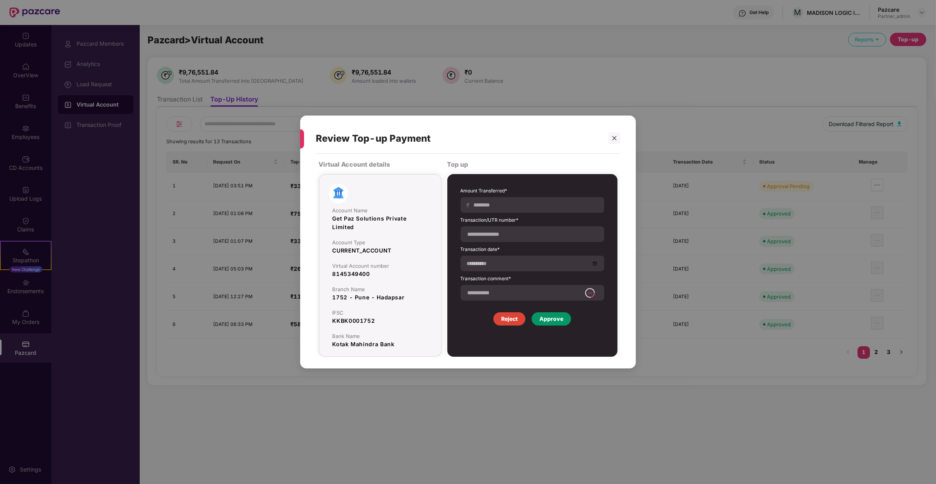
click at [560, 321] on div "Approve" at bounding box center [552, 319] width 24 height 9
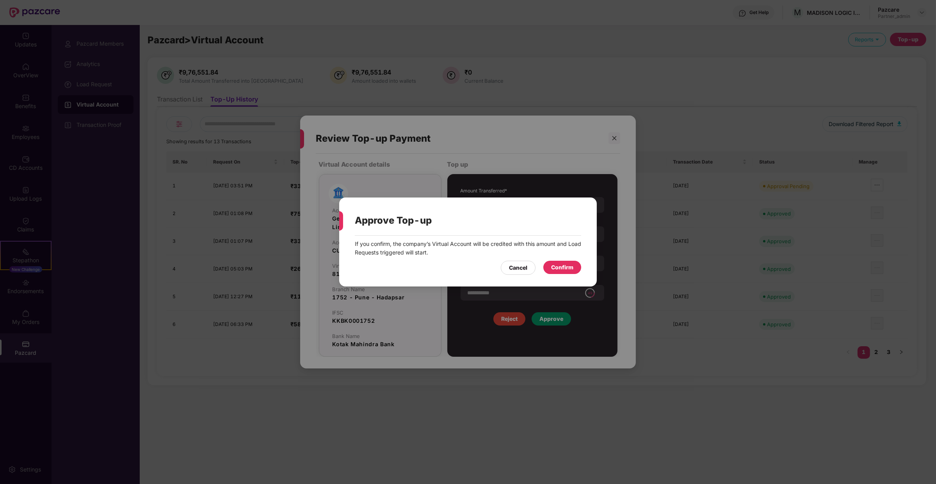
click at [562, 269] on div "Confirm" at bounding box center [562, 267] width 22 height 9
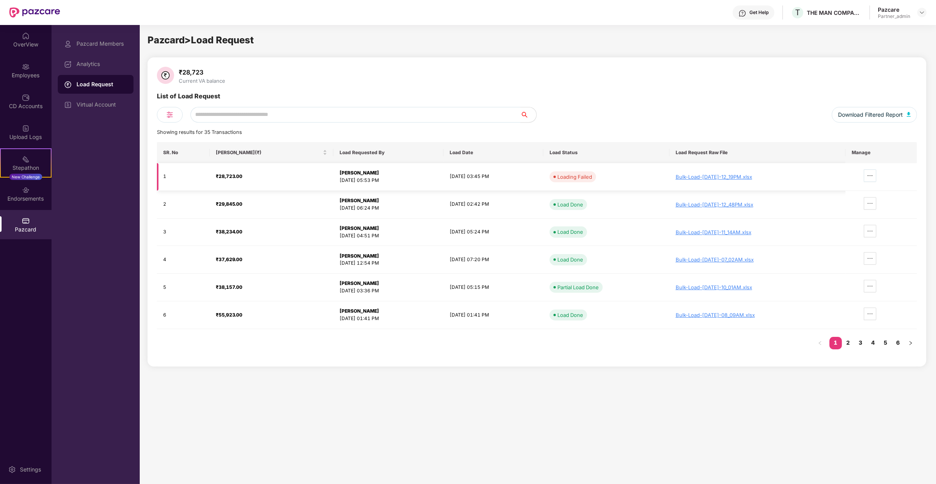
click at [872, 175] on span "ellipsis" at bounding box center [871, 176] width 12 height 6
click at [847, 212] on span "Load Report" at bounding box center [841, 215] width 61 height 9
click at [107, 44] on div "Pazcard Members" at bounding box center [102, 44] width 51 height 6
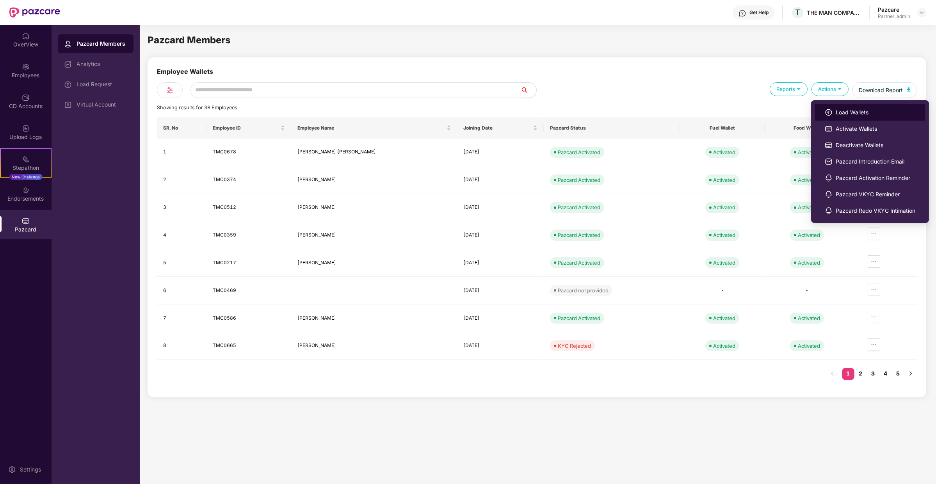
click at [832, 110] on img at bounding box center [829, 113] width 8 height 8
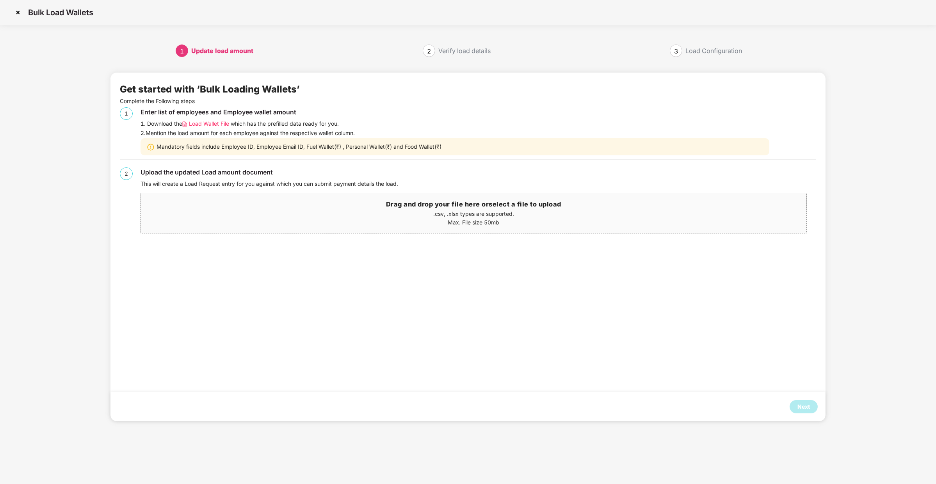
click at [210, 120] on span "Load Wallet File" at bounding box center [209, 123] width 40 height 9
click at [799, 406] on div "Next" at bounding box center [804, 407] width 12 height 9
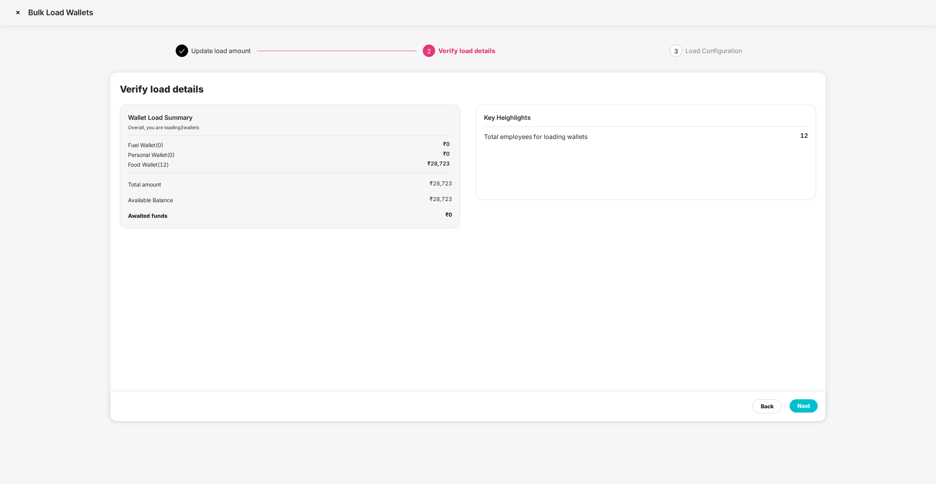
click at [799, 406] on div "Next" at bounding box center [804, 406] width 12 height 9
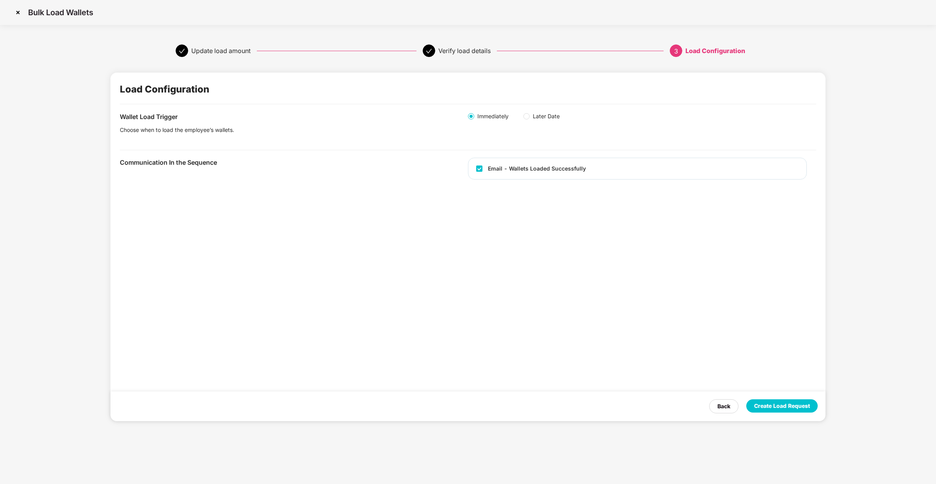
click at [799, 406] on div "Create Load Request" at bounding box center [782, 406] width 56 height 9
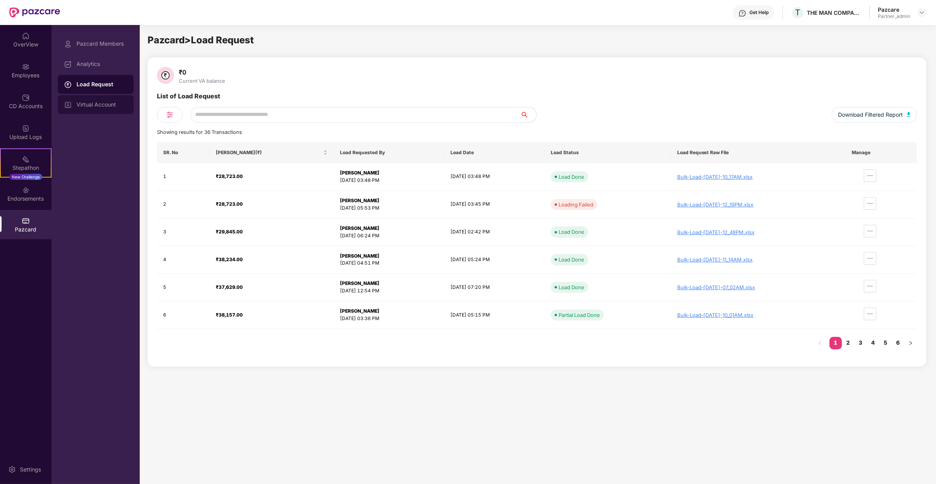
click at [103, 102] on div "Virtual Account" at bounding box center [102, 105] width 51 height 6
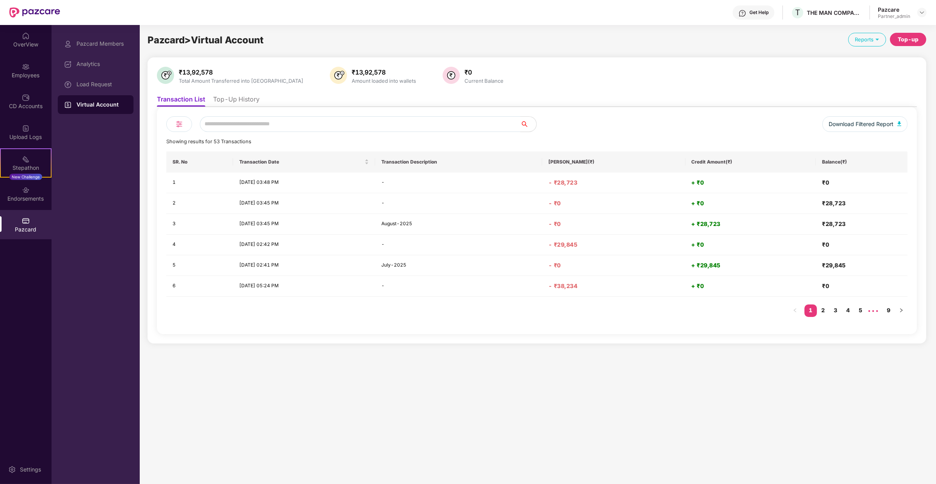
click at [245, 95] on li "Top-Up History" at bounding box center [236, 100] width 46 height 11
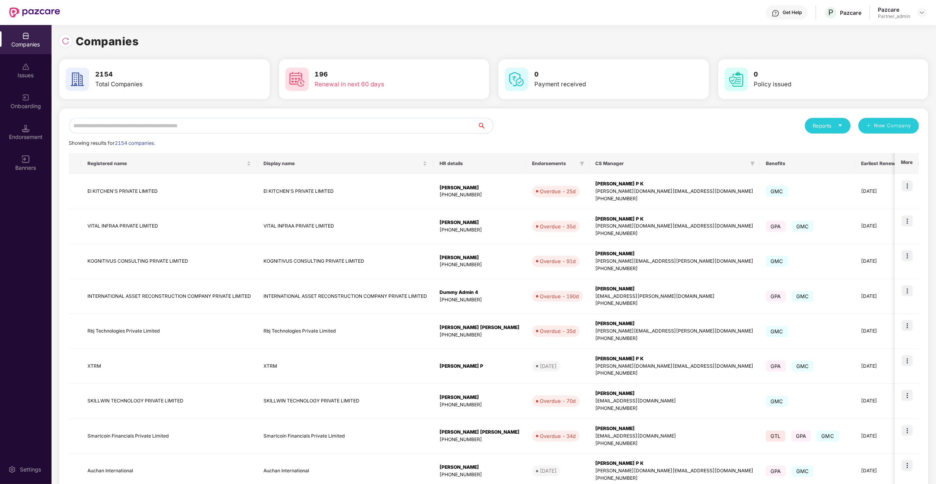
click at [180, 129] on input "text" at bounding box center [273, 126] width 409 height 16
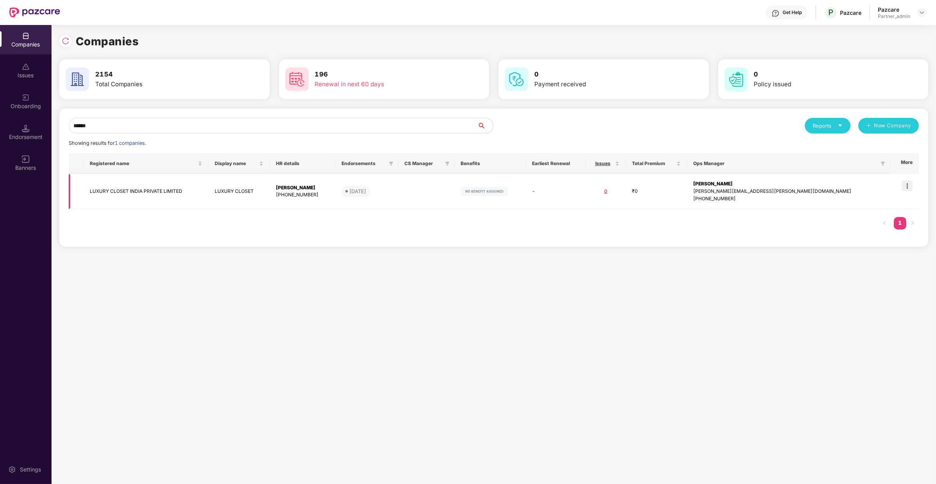
type input "******"
click at [902, 183] on td at bounding box center [904, 191] width 29 height 35
click at [910, 182] on img at bounding box center [907, 185] width 11 height 11
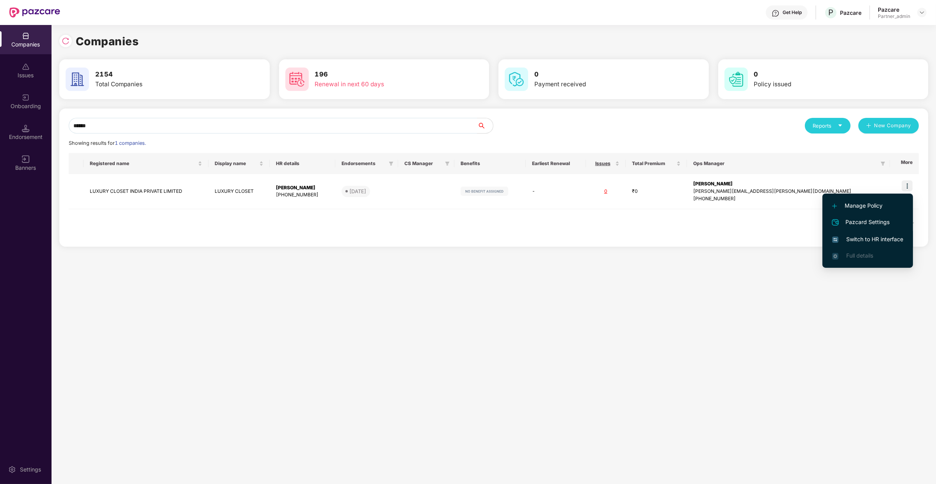
click at [881, 238] on span "Switch to HR interface" at bounding box center [868, 239] width 71 height 9
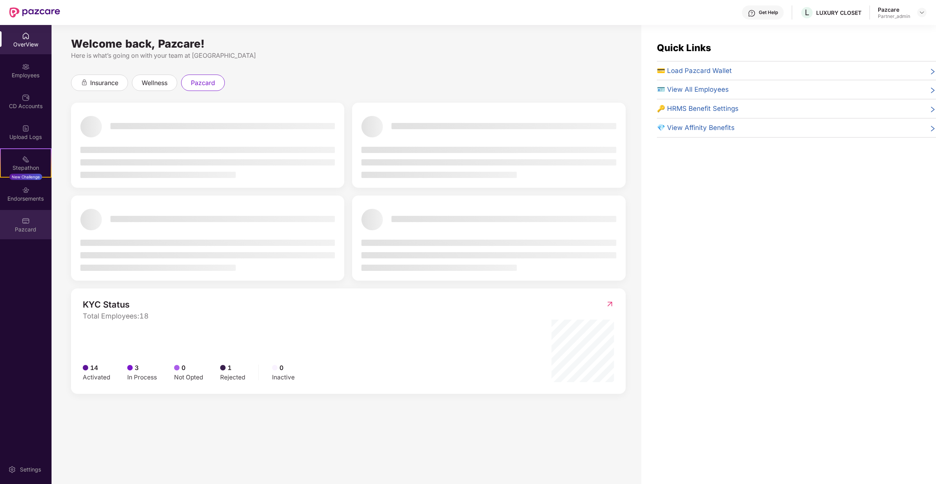
click at [29, 236] on div "Pazcard" at bounding box center [26, 224] width 52 height 29
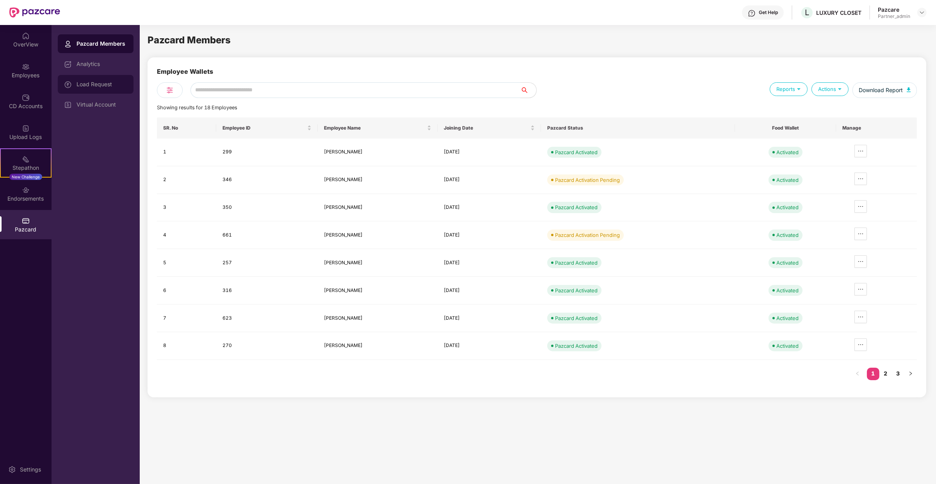
click at [116, 78] on div "Load Request" at bounding box center [96, 84] width 76 height 19
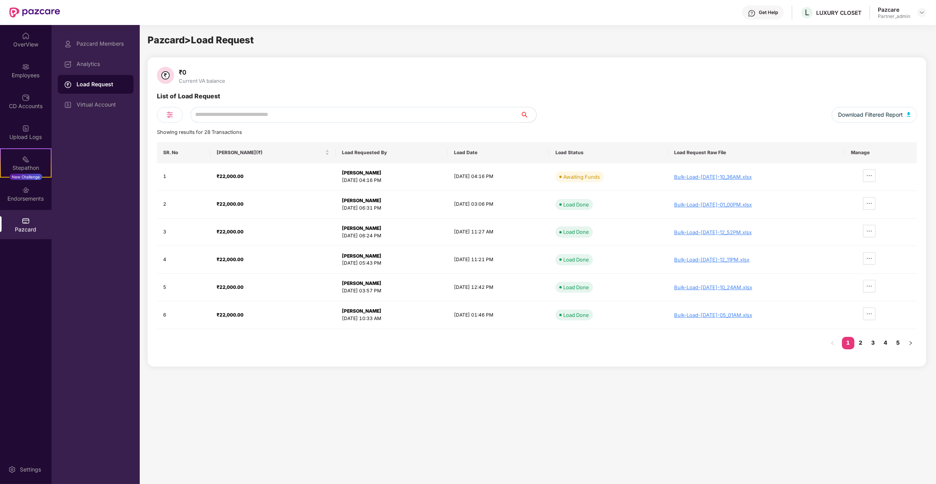
click at [114, 125] on div "Pazcard Members Analytics Load Request Virtual Account" at bounding box center [96, 254] width 88 height 459
click at [116, 96] on div "Virtual Account" at bounding box center [96, 104] width 76 height 19
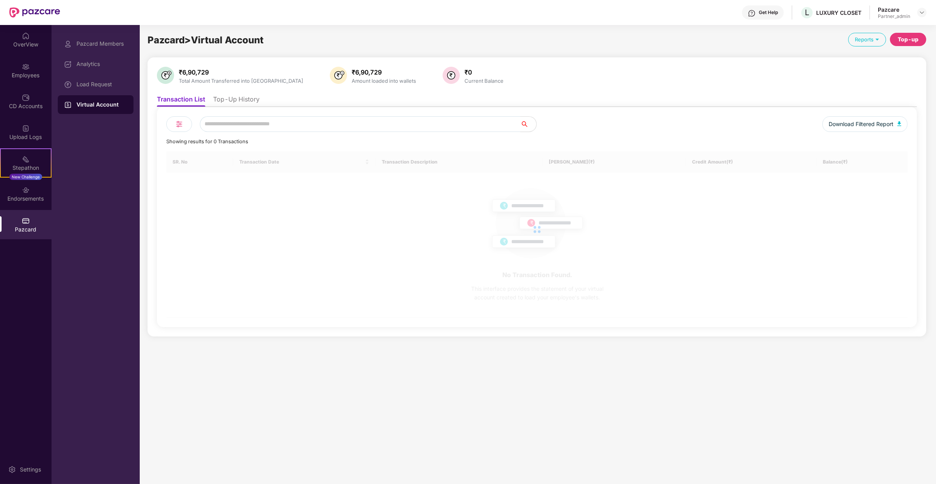
click at [216, 89] on div "₹6,90,729 Total Amount Transferred into VA ₹6,90,729 Amount loaded into wallets…" at bounding box center [537, 197] width 760 height 260
click at [217, 93] on ul "Transaction List Top-Up History" at bounding box center [537, 99] width 760 height 16
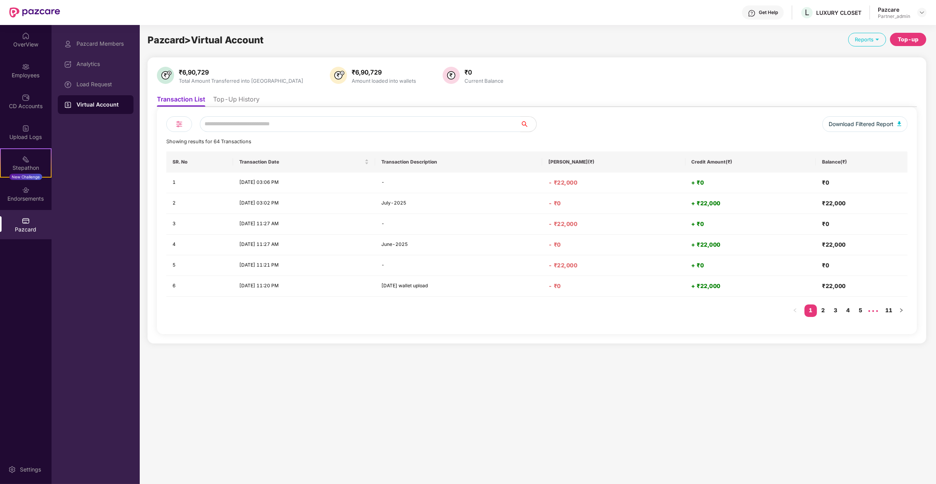
click at [226, 97] on li "Top-Up History" at bounding box center [236, 100] width 46 height 11
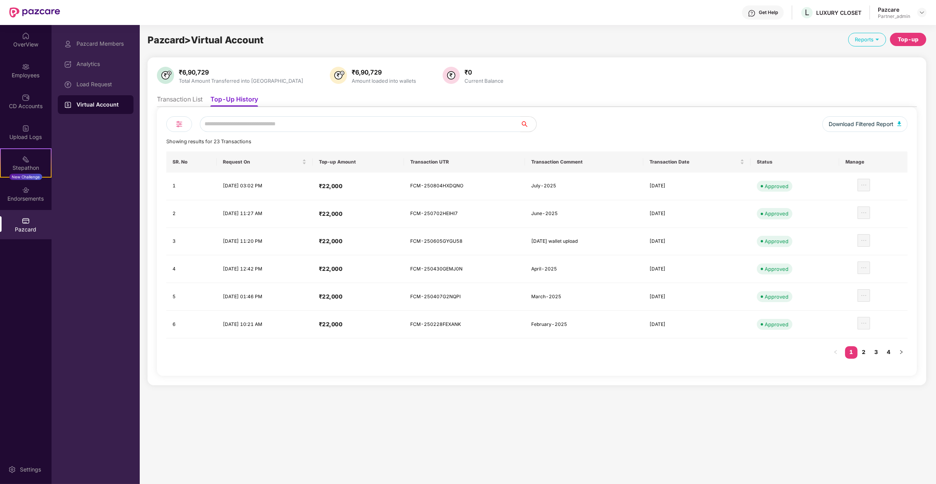
click at [906, 37] on div "Top-up" at bounding box center [908, 39] width 21 height 9
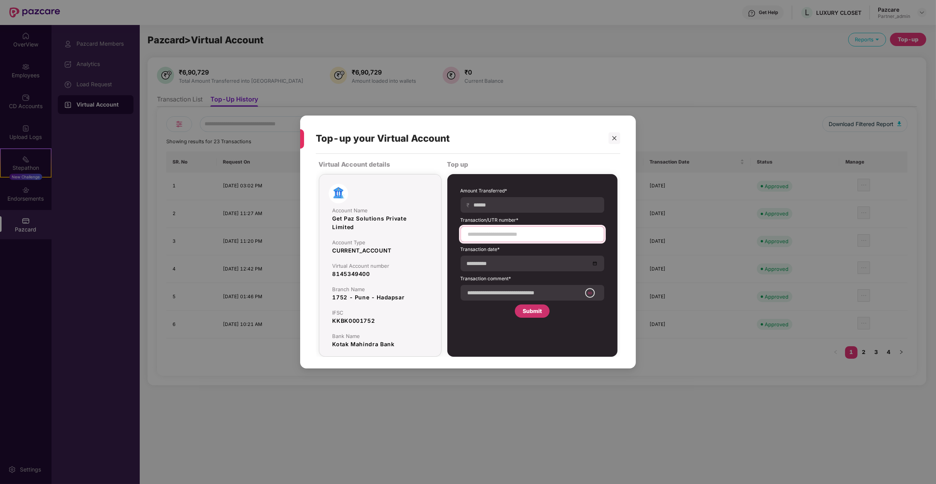
click at [505, 232] on input at bounding box center [532, 234] width 130 height 8
paste input "**********"
type input "**********"
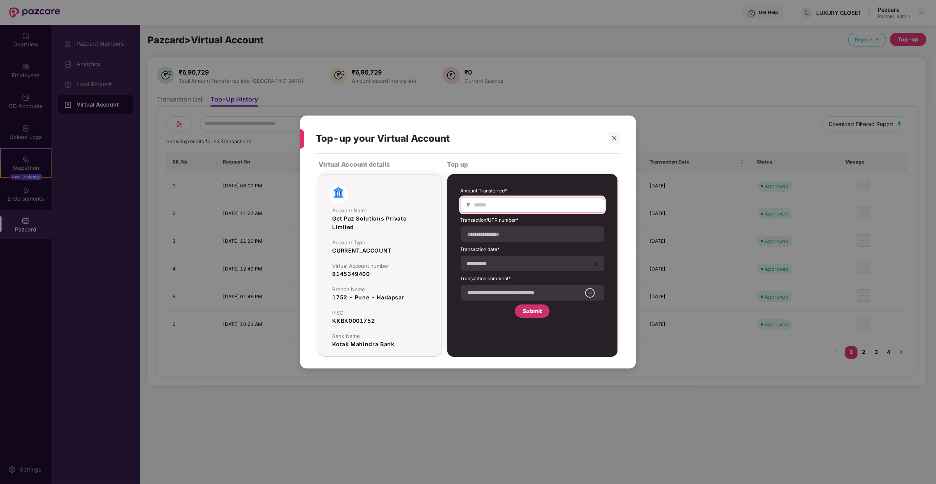
click at [497, 202] on input at bounding box center [536, 205] width 124 height 8
type input "*****"
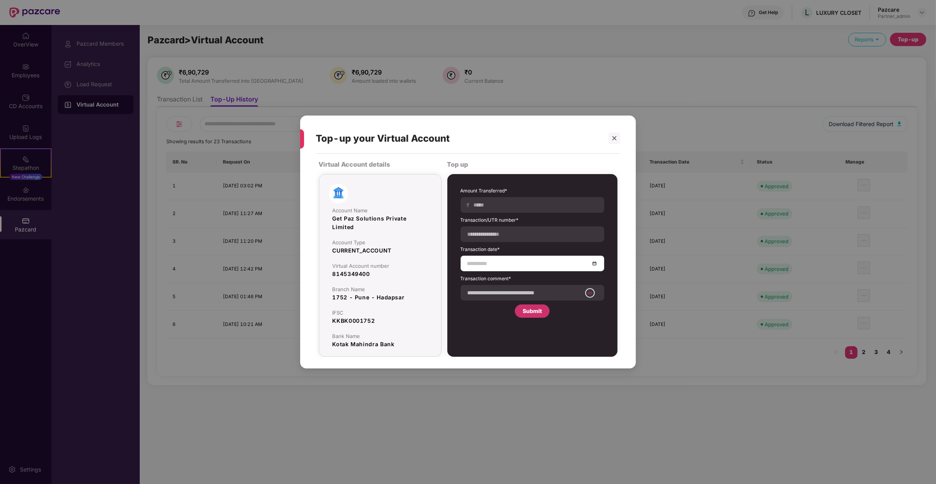
click at [486, 264] on input at bounding box center [528, 263] width 123 height 9
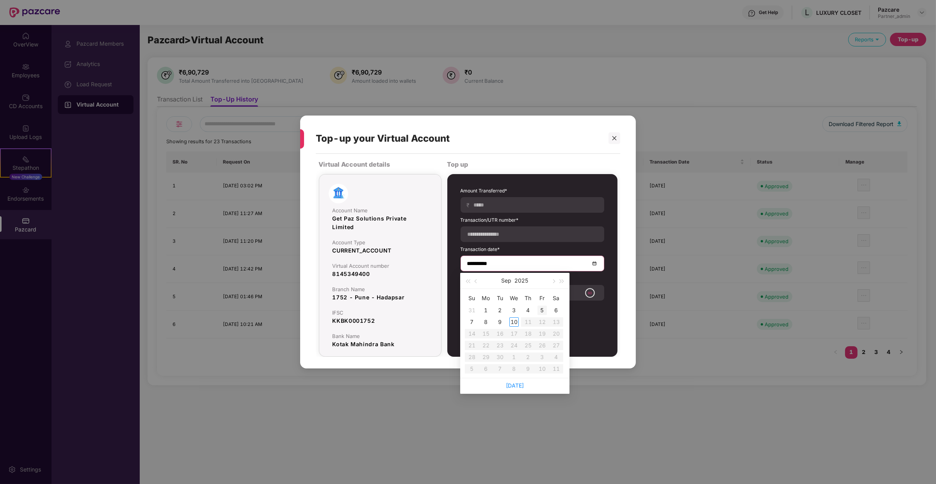
type input "**********"
click at [497, 323] on div "9" at bounding box center [500, 321] width 9 height 9
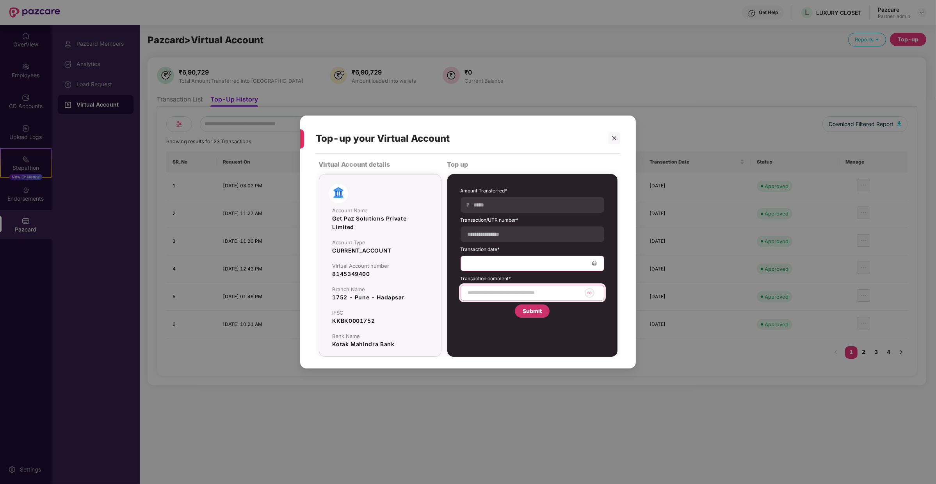
click at [489, 293] on input at bounding box center [524, 293] width 114 height 8
type input "**********"
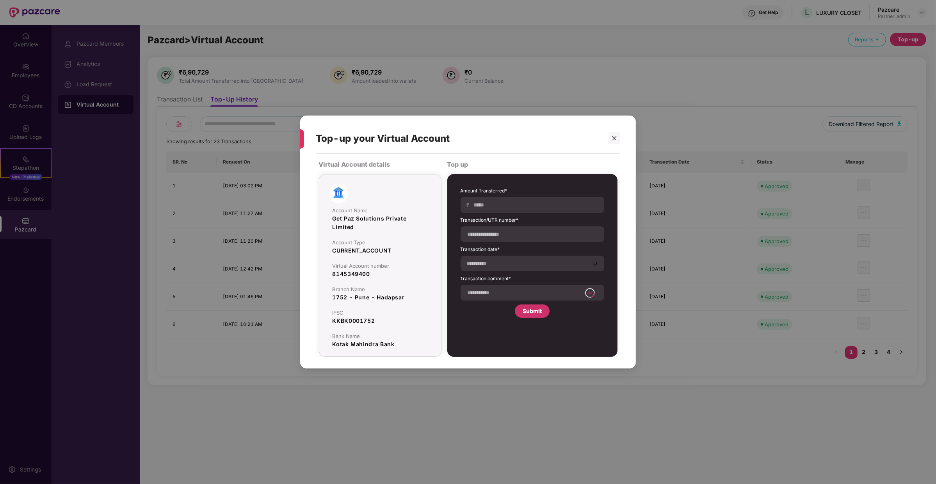
click at [541, 312] on div "Submit" at bounding box center [532, 311] width 19 height 9
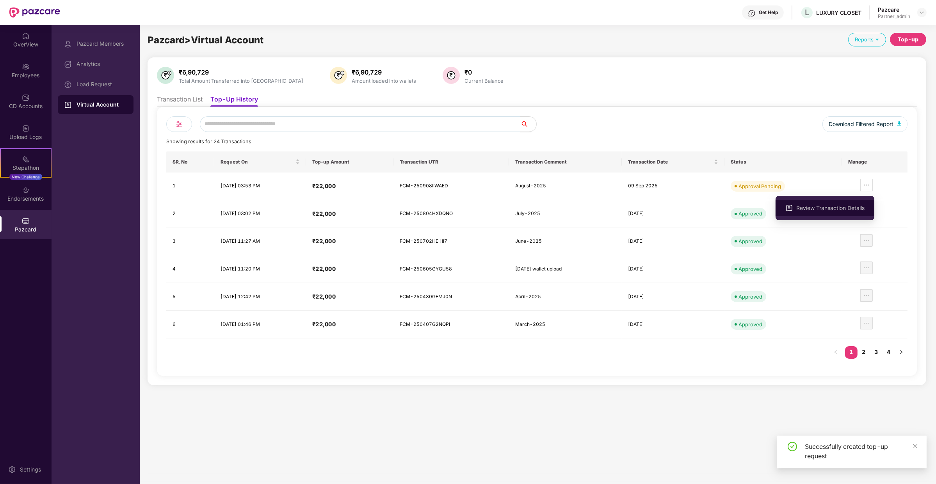
click at [861, 215] on li "Review Transaction Details" at bounding box center [825, 208] width 99 height 16
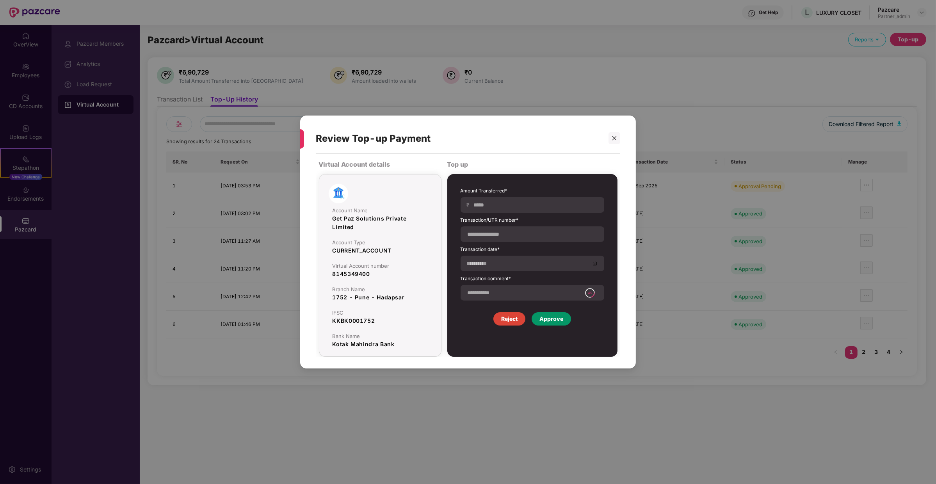
click at [549, 315] on div "Approve" at bounding box center [552, 319] width 24 height 9
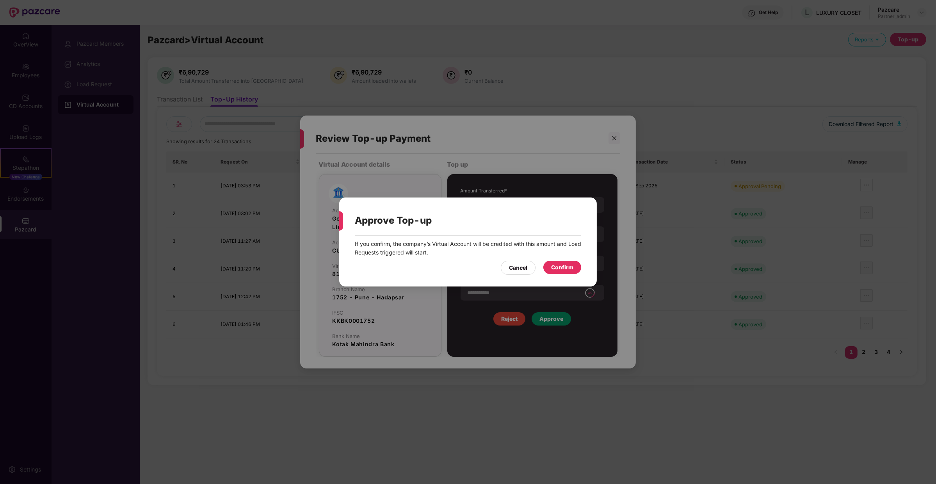
click at [565, 267] on div "Confirm" at bounding box center [562, 267] width 22 height 9
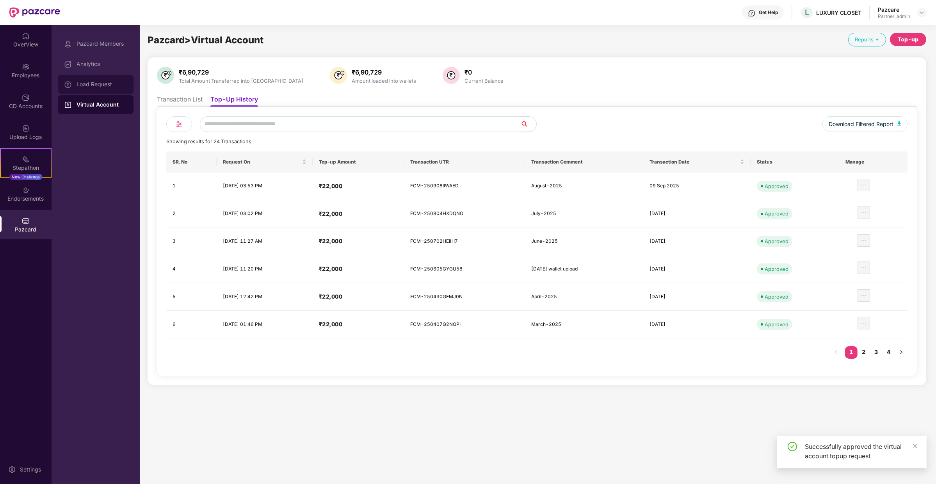
click at [105, 84] on div "Load Request" at bounding box center [102, 84] width 51 height 6
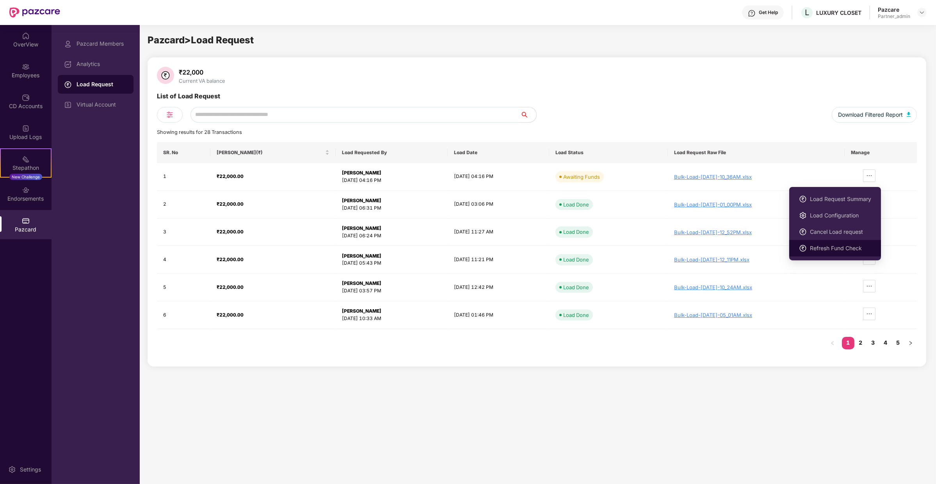
click at [849, 250] on span "Refresh Fund Check" at bounding box center [840, 248] width 61 height 9
